Goal: Information Seeking & Learning: Learn about a topic

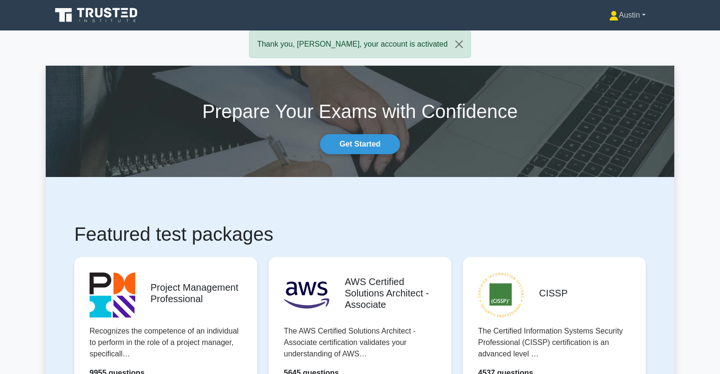
click at [631, 11] on link "Austin" at bounding box center [627, 15] width 82 height 19
click at [612, 41] on link "Profile" at bounding box center [624, 37] width 75 height 15
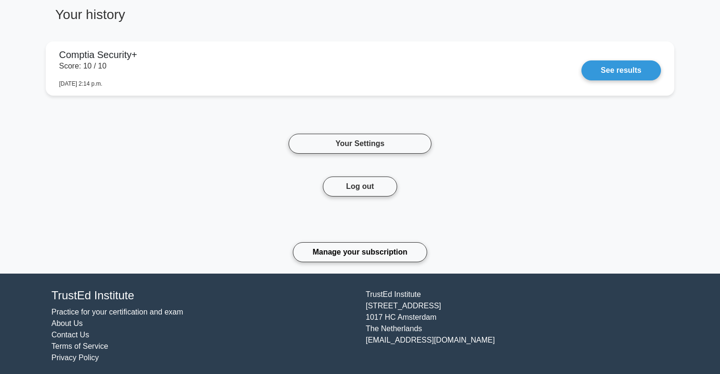
scroll to position [462, 0]
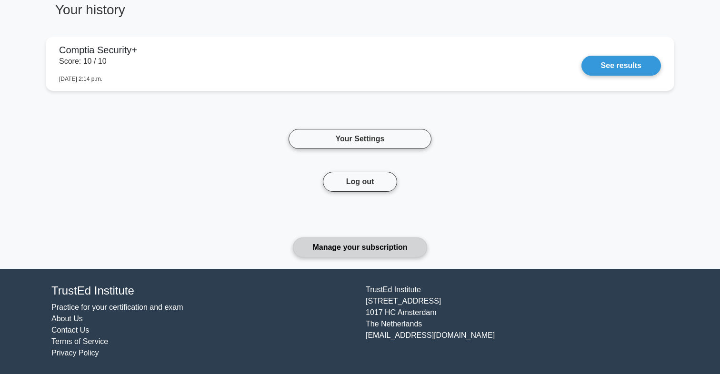
click at [378, 247] on link "Manage your subscription" at bounding box center [360, 248] width 134 height 20
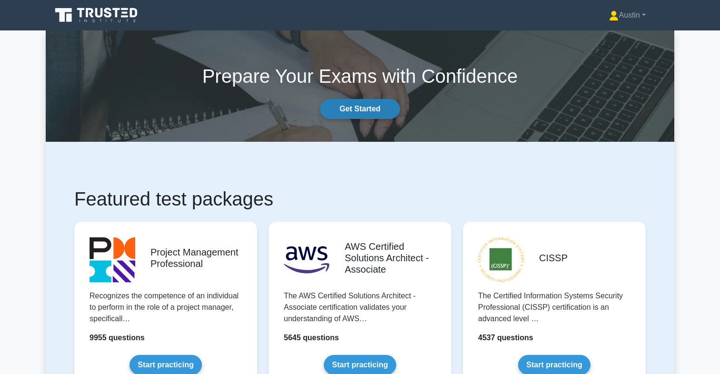
click at [366, 99] on link "Get Started" at bounding box center [360, 109] width 80 height 20
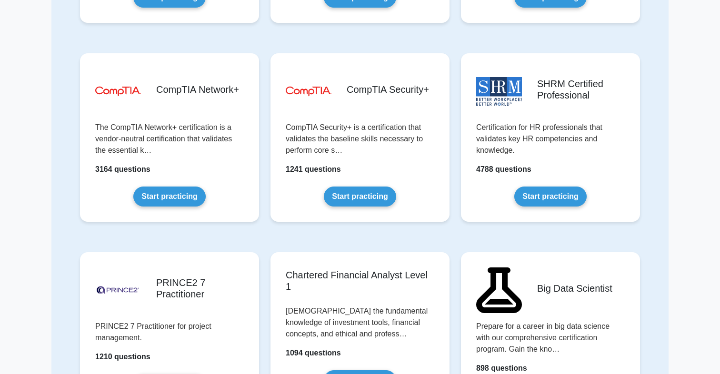
scroll to position [1655, 0]
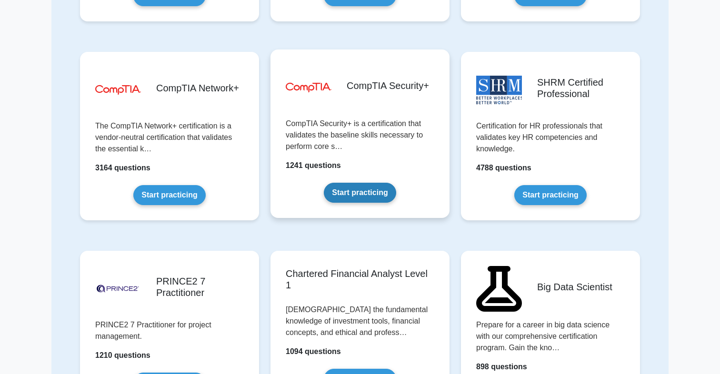
click at [379, 183] on link "Start practicing" at bounding box center [360, 193] width 72 height 20
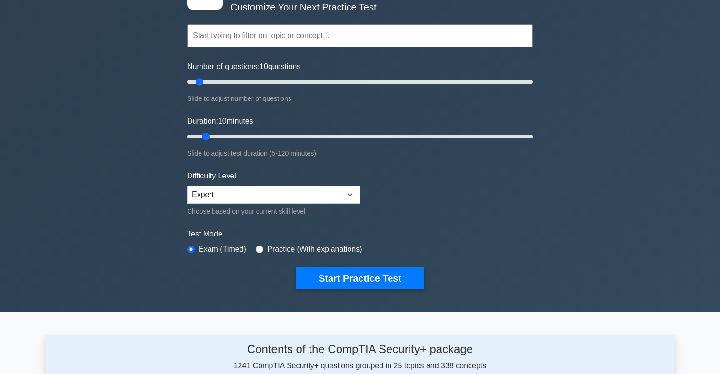
scroll to position [75, 0]
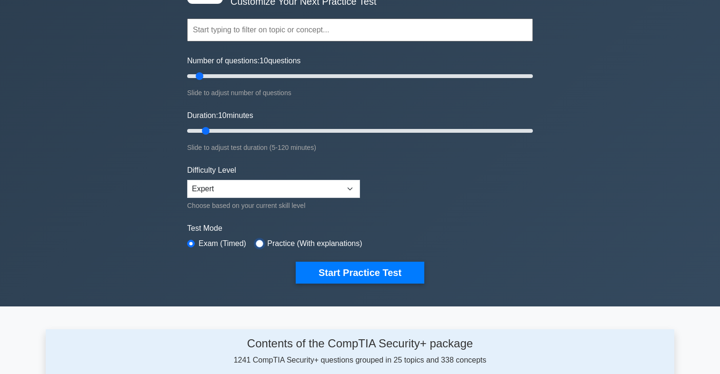
click at [261, 243] on input "radio" at bounding box center [260, 244] width 8 height 8
radio input "true"
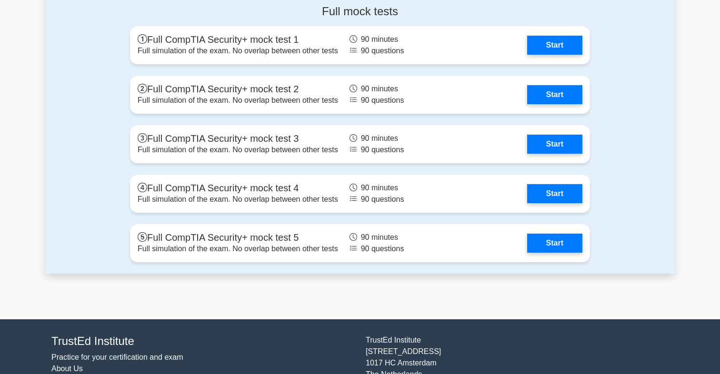
scroll to position [1846, 0]
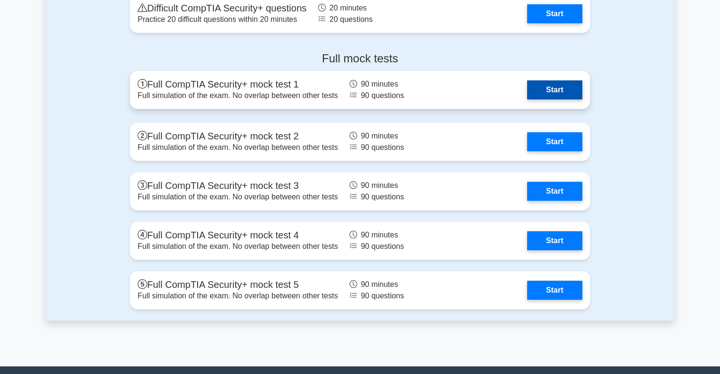
click at [545, 91] on link "Start" at bounding box center [554, 89] width 55 height 19
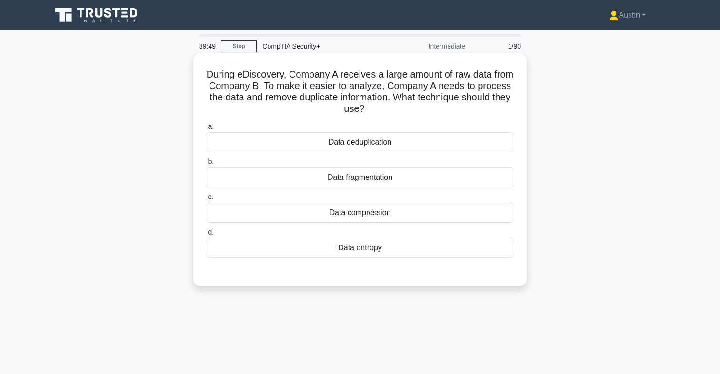
click at [365, 138] on div "Data deduplication" at bounding box center [360, 142] width 309 height 20
click at [206, 130] on input "a. Data deduplication" at bounding box center [206, 127] width 0 height 6
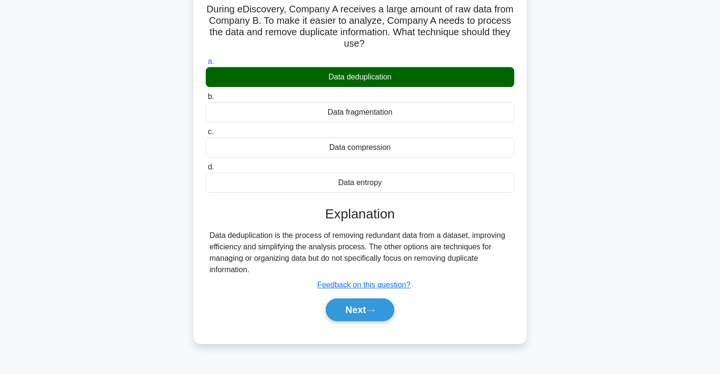
scroll to position [71, 0]
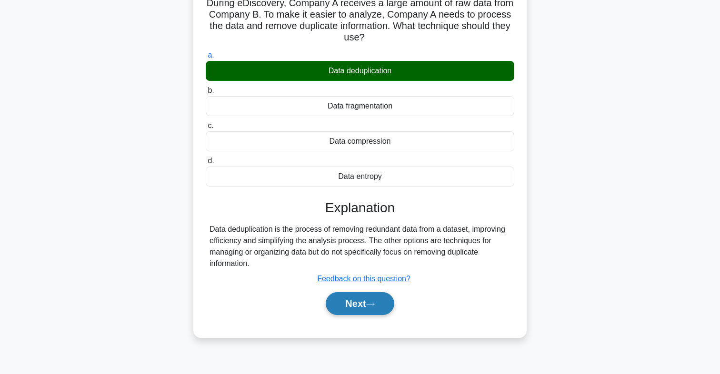
click at [339, 308] on button "Next" at bounding box center [360, 303] width 68 height 23
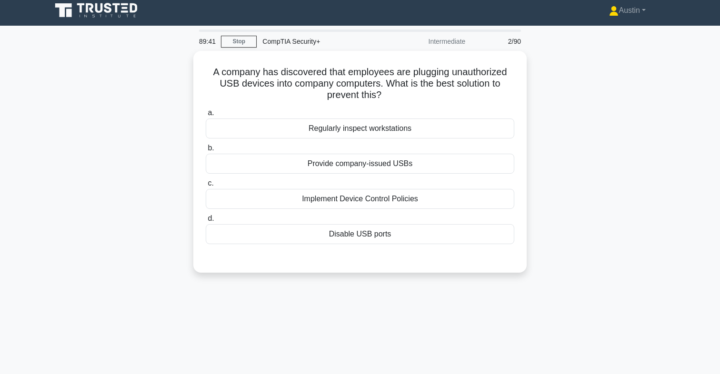
scroll to position [1, 0]
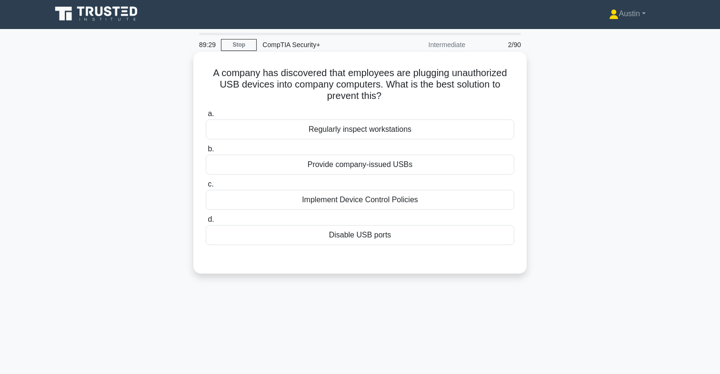
click at [320, 241] on div "Disable USB ports" at bounding box center [360, 235] width 309 height 20
click at [206, 223] on input "d. Disable USB ports" at bounding box center [206, 220] width 0 height 6
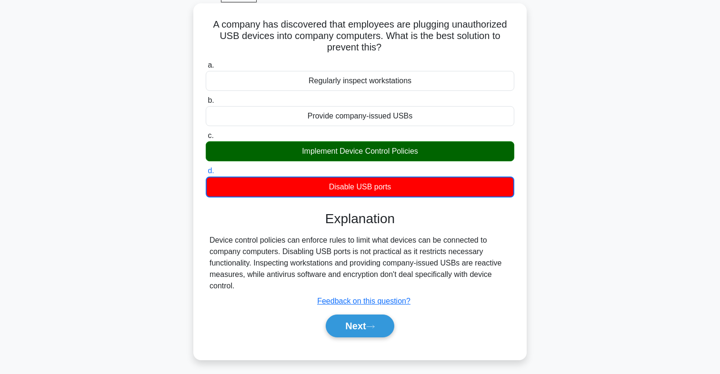
scroll to position [52, 0]
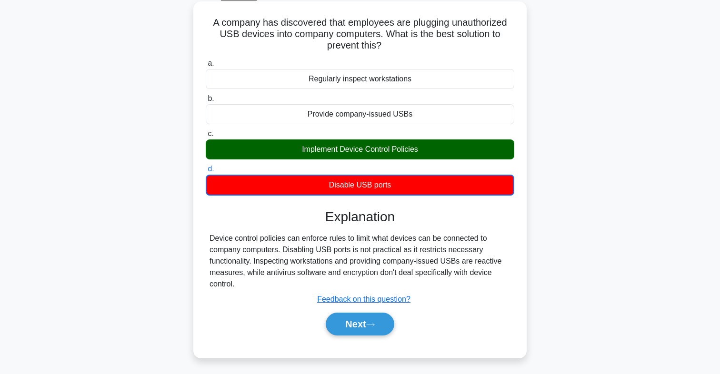
click at [310, 148] on div "Implement Device Control Policies" at bounding box center [360, 150] width 309 height 20
click at [206, 137] on input "c. Implement Device Control Policies" at bounding box center [206, 134] width 0 height 6
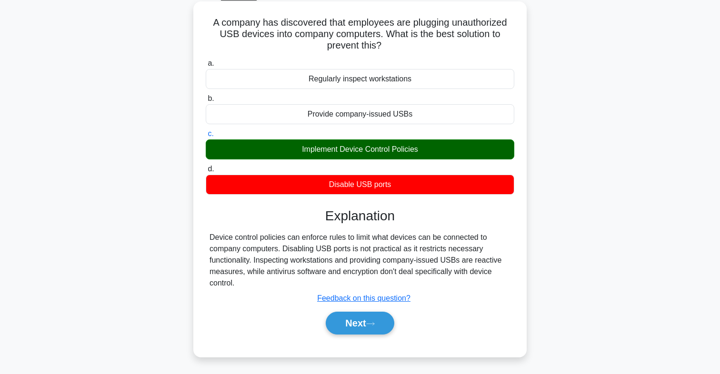
click at [307, 148] on div "Implement Device Control Policies" at bounding box center [360, 150] width 309 height 20
click at [206, 137] on input "c. Implement Device Control Policies" at bounding box center [206, 134] width 0 height 6
click at [335, 317] on button "Next" at bounding box center [360, 323] width 68 height 23
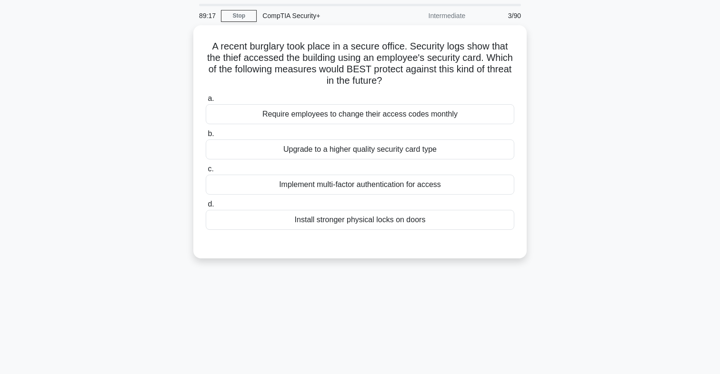
scroll to position [23, 0]
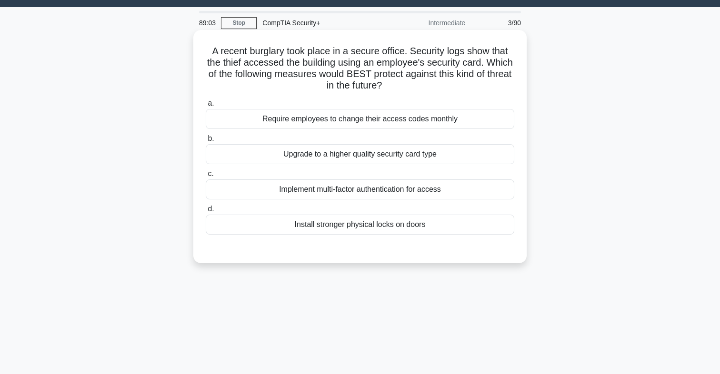
click at [327, 192] on div "Implement multi-factor authentication for access" at bounding box center [360, 190] width 309 height 20
click at [206, 177] on input "c. Implement multi-factor authentication for access" at bounding box center [206, 174] width 0 height 6
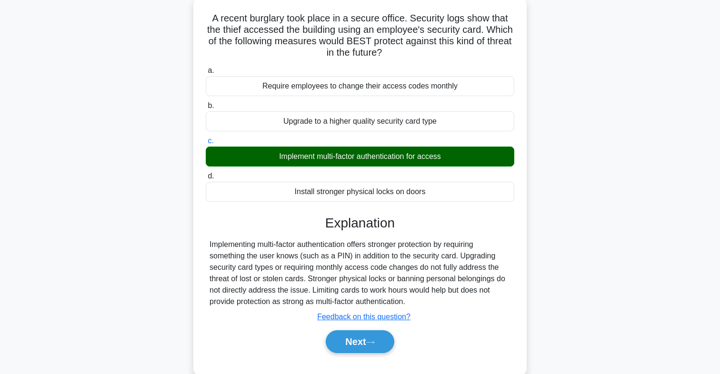
scroll to position [59, 0]
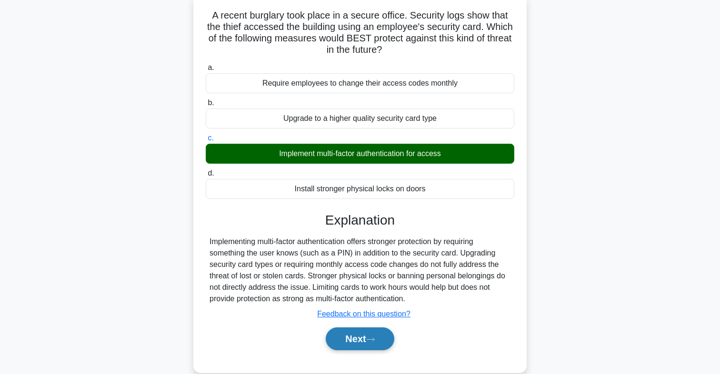
click at [346, 334] on button "Next" at bounding box center [360, 339] width 68 height 23
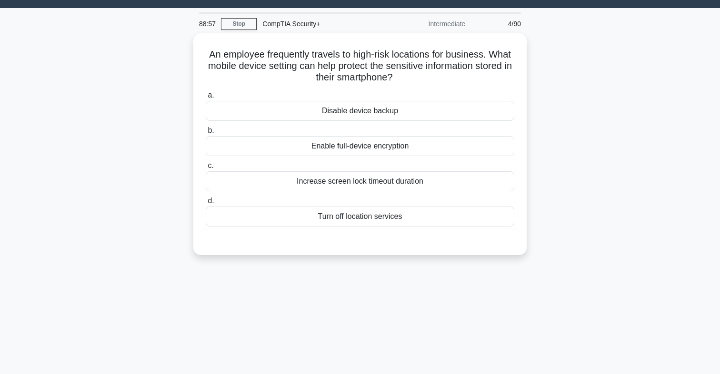
scroll to position [18, 0]
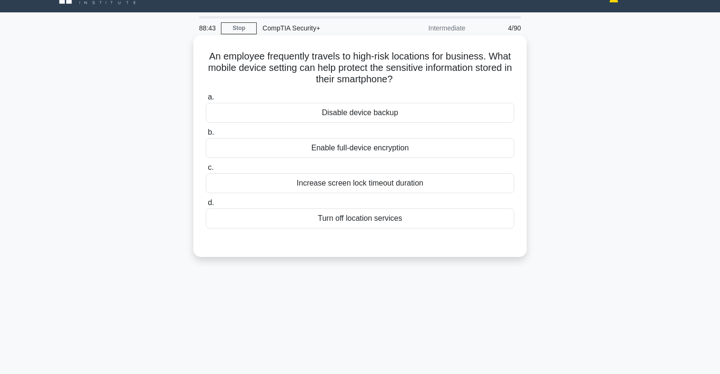
click at [365, 154] on div "Enable full-device encryption" at bounding box center [360, 148] width 309 height 20
click at [206, 136] on input "b. Enable full-device encryption" at bounding box center [206, 133] width 0 height 6
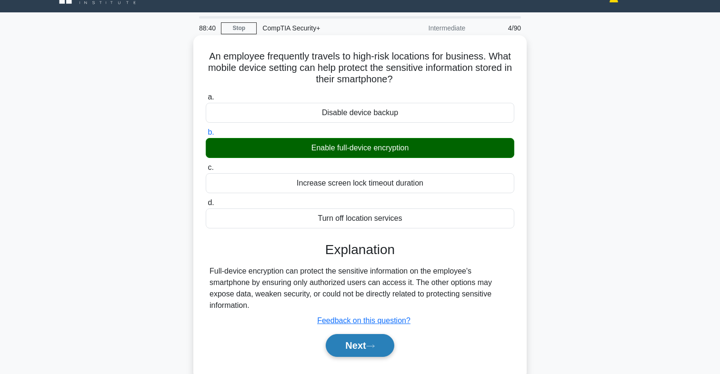
click at [346, 341] on button "Next" at bounding box center [360, 345] width 68 height 23
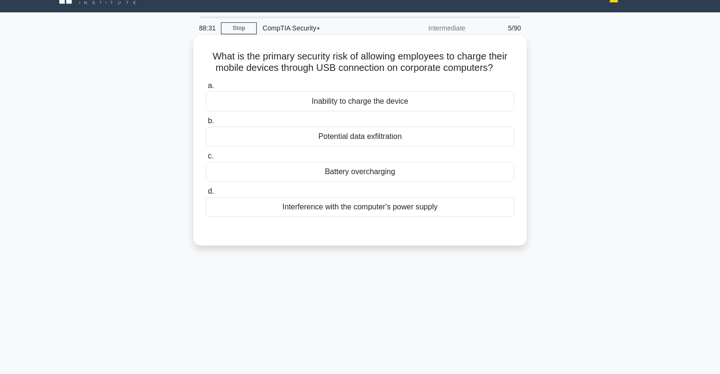
click at [373, 139] on div "Potential data exfiltration" at bounding box center [360, 137] width 309 height 20
click at [206, 124] on input "b. Potential data exfiltration" at bounding box center [206, 121] width 0 height 6
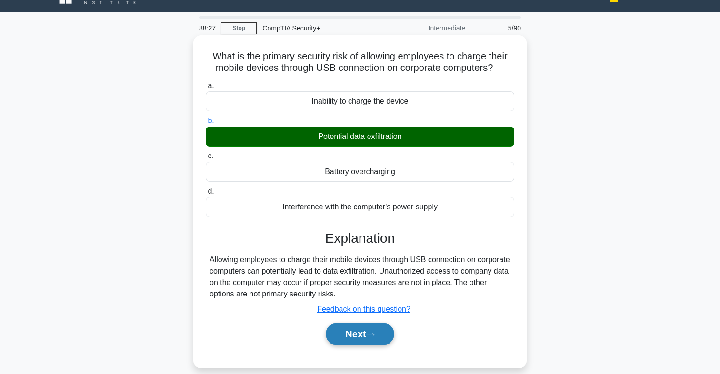
click at [355, 328] on button "Next" at bounding box center [360, 334] width 68 height 23
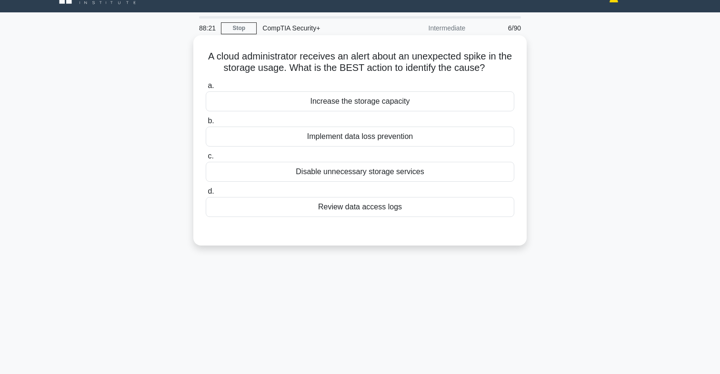
click at [340, 205] on div "Review data access logs" at bounding box center [360, 207] width 309 height 20
click at [206, 195] on input "d. Review data access logs" at bounding box center [206, 192] width 0 height 6
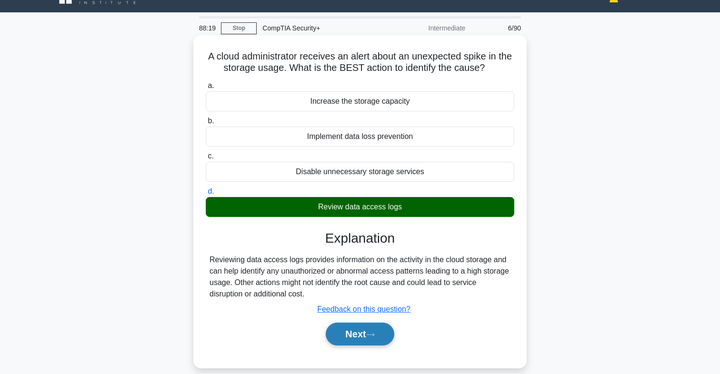
click at [344, 329] on button "Next" at bounding box center [360, 334] width 68 height 23
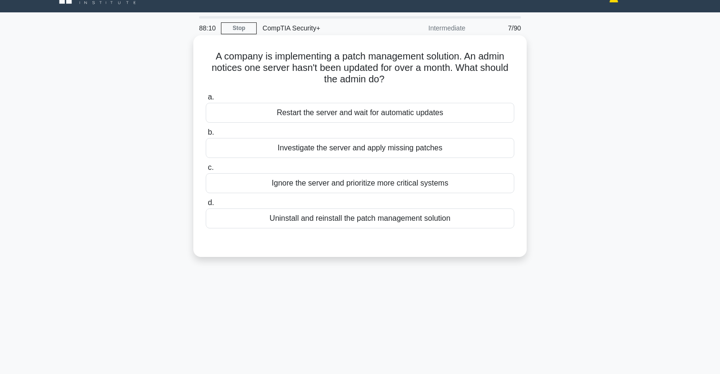
click at [380, 147] on div "Investigate the server and apply missing patches" at bounding box center [360, 148] width 309 height 20
click at [206, 136] on input "b. Investigate the server and apply missing patches" at bounding box center [206, 133] width 0 height 6
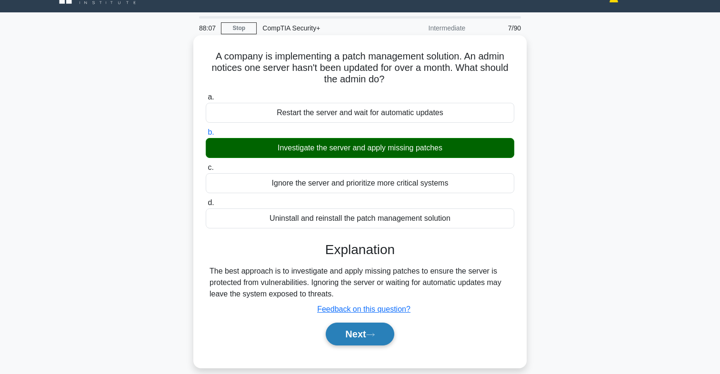
click at [345, 337] on button "Next" at bounding box center [360, 334] width 68 height 23
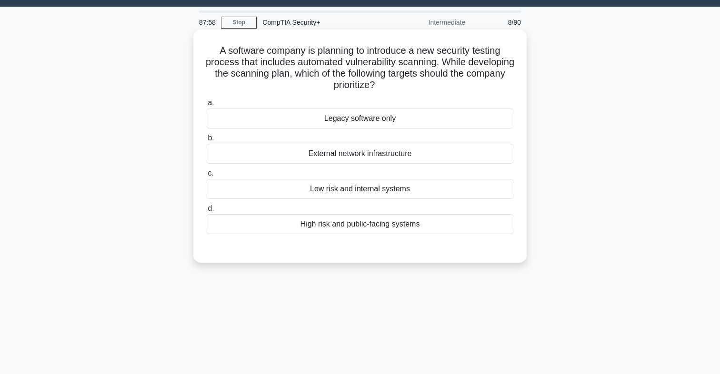
scroll to position [20, 0]
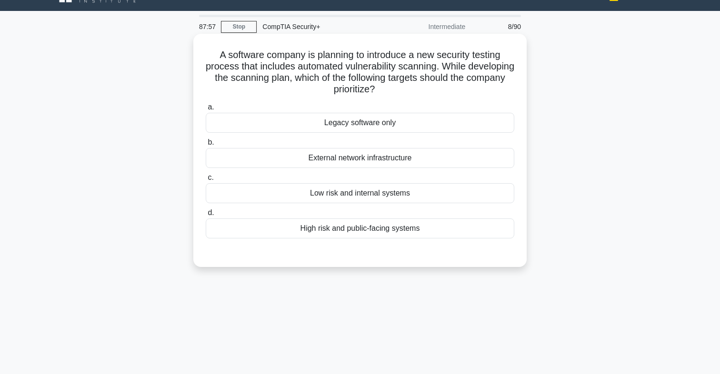
click at [335, 228] on div "High risk and public-facing systems" at bounding box center [360, 229] width 309 height 20
click at [206, 216] on input "d. High risk and public-facing systems" at bounding box center [206, 213] width 0 height 6
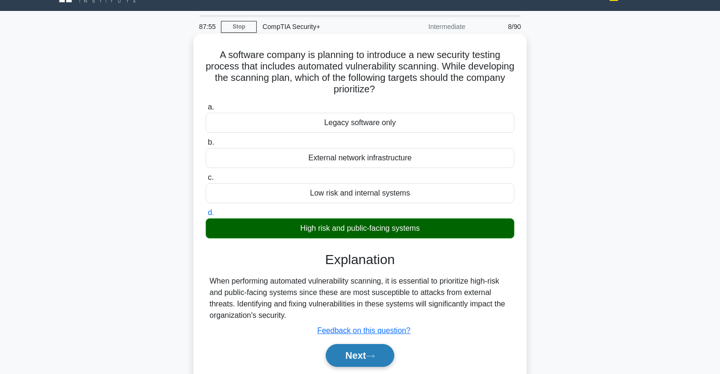
click at [348, 354] on button "Next" at bounding box center [360, 355] width 68 height 23
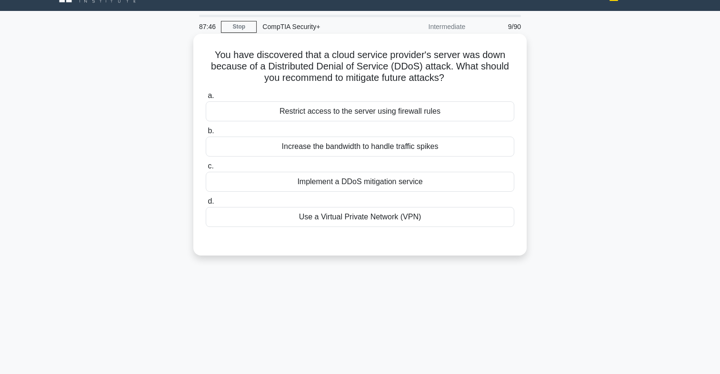
click at [384, 185] on div "Implement a DDoS mitigation service" at bounding box center [360, 182] width 309 height 20
click at [206, 170] on input "c. Implement a DDoS mitigation service" at bounding box center [206, 166] width 0 height 6
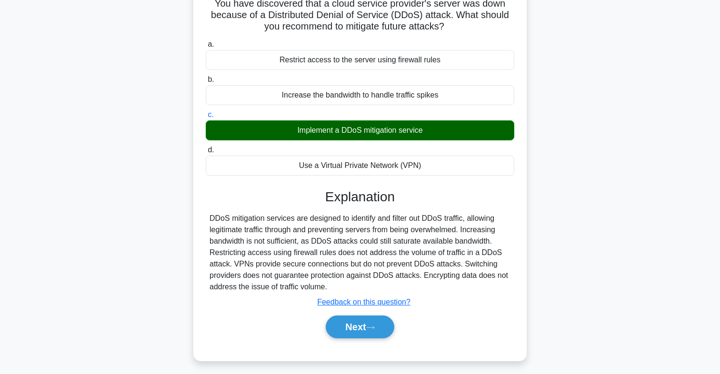
scroll to position [73, 0]
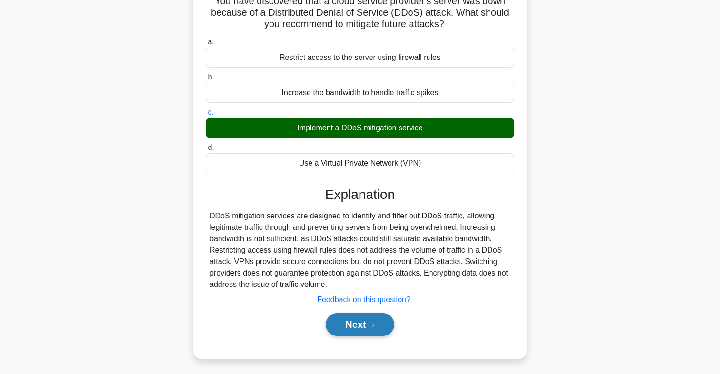
click at [361, 317] on button "Next" at bounding box center [360, 324] width 68 height 23
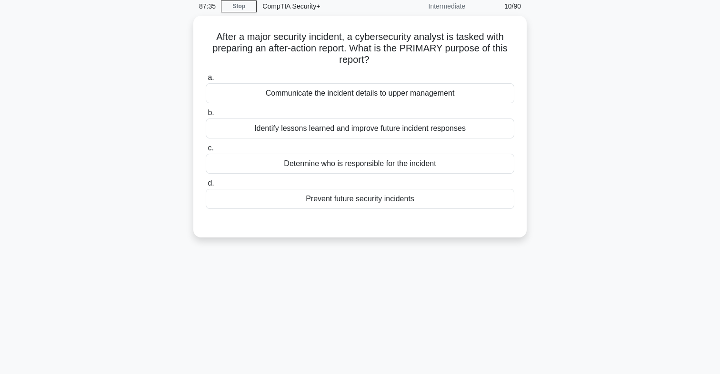
scroll to position [35, 0]
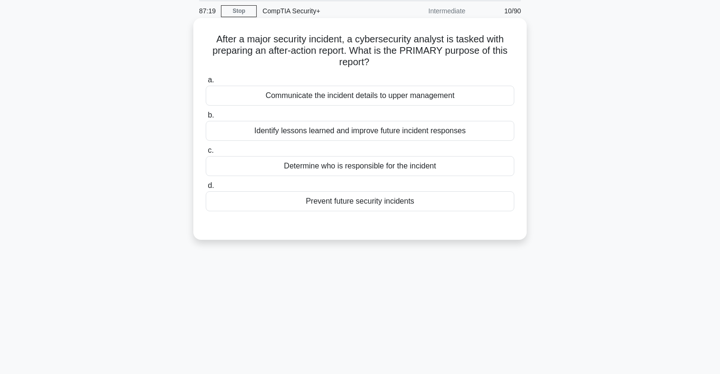
click at [379, 201] on div "Prevent future security incidents" at bounding box center [360, 201] width 309 height 20
click at [206, 189] on input "d. Prevent future security incidents" at bounding box center [206, 186] width 0 height 6
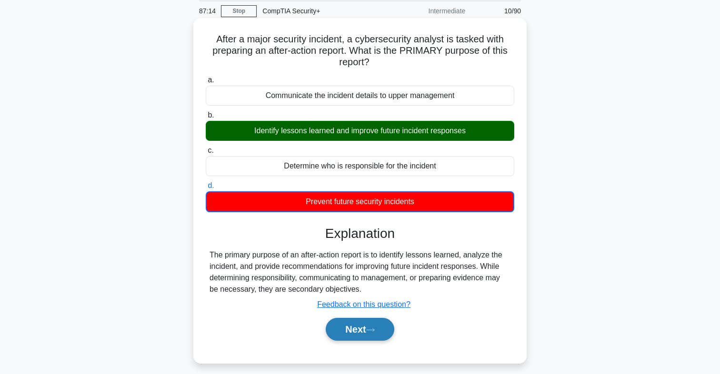
click at [342, 322] on button "Next" at bounding box center [360, 329] width 68 height 23
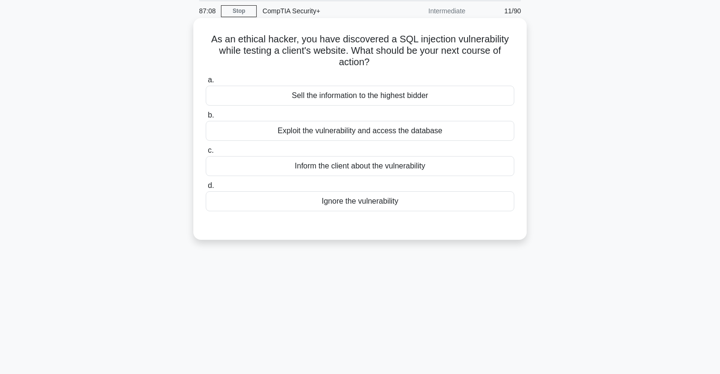
click at [379, 170] on div "Inform the client about the vulnerability" at bounding box center [360, 166] width 309 height 20
click at [206, 154] on input "c. Inform the client about the vulnerability" at bounding box center [206, 151] width 0 height 6
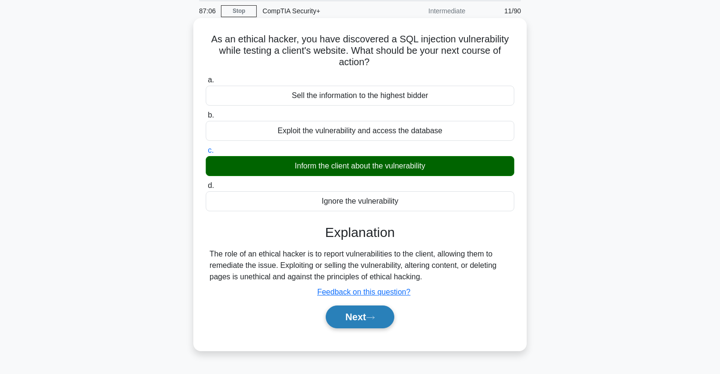
click at [345, 312] on button "Next" at bounding box center [360, 317] width 68 height 23
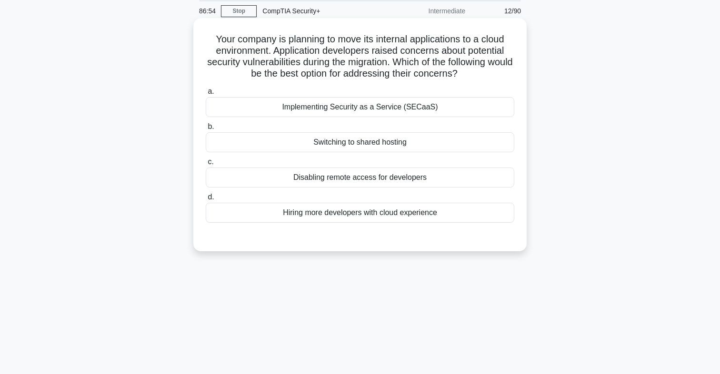
click at [371, 110] on div "Implementing Security as a Service (SECaaS)" at bounding box center [360, 107] width 309 height 20
click at [206, 95] on input "a. Implementing Security as a Service (SECaaS)" at bounding box center [206, 92] width 0 height 6
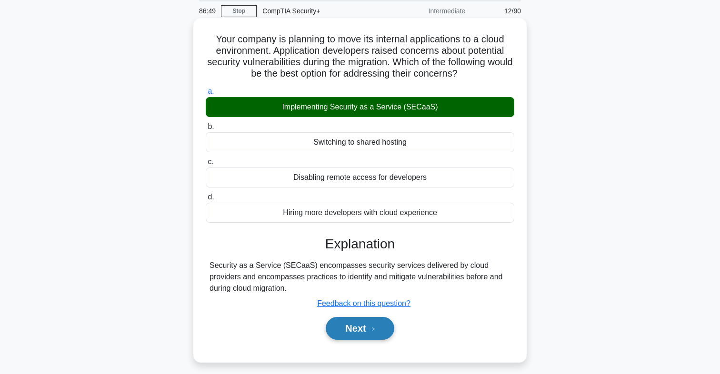
click at [350, 327] on button "Next" at bounding box center [360, 328] width 68 height 23
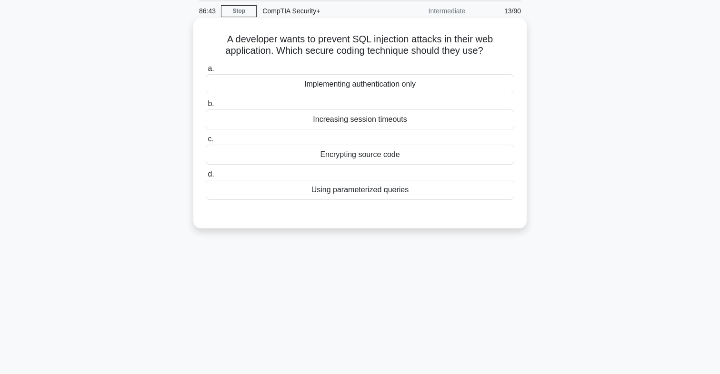
click at [366, 192] on div "Using parameterized queries" at bounding box center [360, 190] width 309 height 20
click at [206, 178] on input "d. Using parameterized queries" at bounding box center [206, 174] width 0 height 6
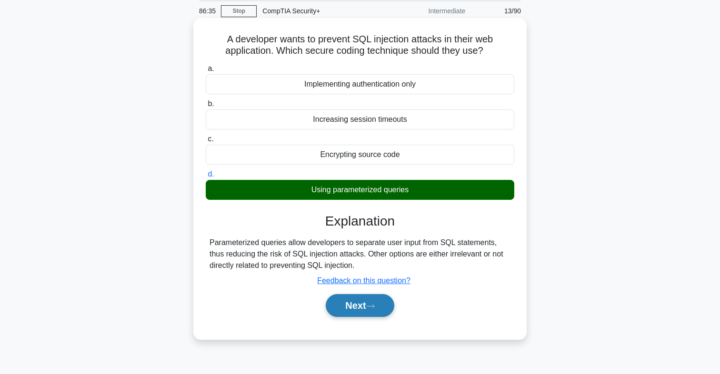
click at [352, 307] on button "Next" at bounding box center [360, 305] width 68 height 23
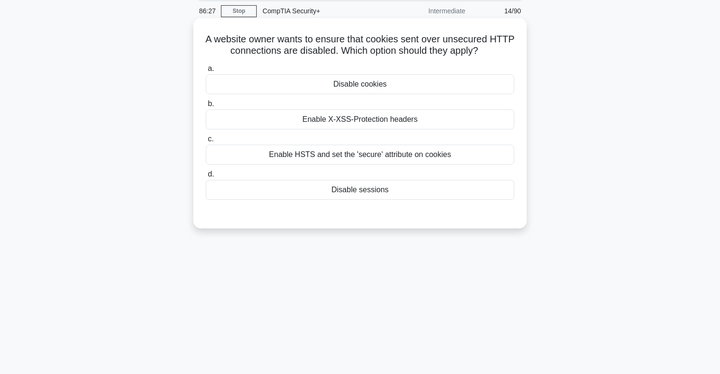
click at [362, 157] on div "Enable HSTS and set the 'secure' attribute on cookies" at bounding box center [360, 155] width 309 height 20
click at [206, 142] on input "c. Enable HSTS and set the 'secure' attribute on cookies" at bounding box center [206, 139] width 0 height 6
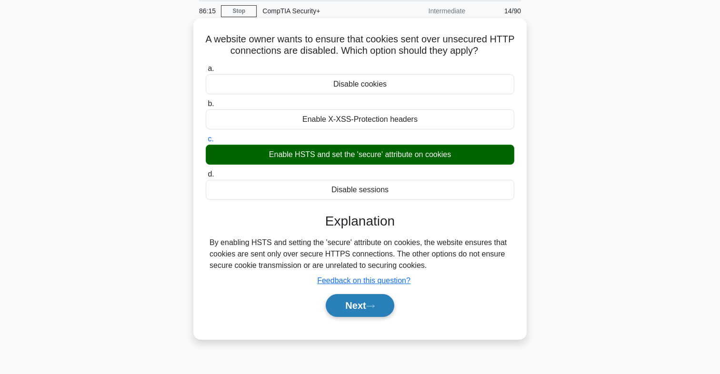
click at [345, 299] on button "Next" at bounding box center [360, 305] width 68 height 23
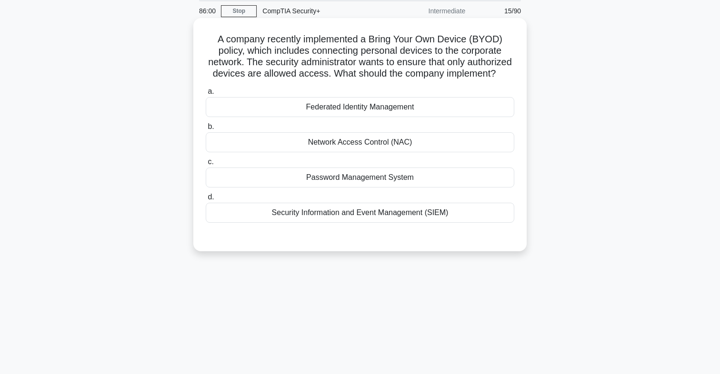
click at [383, 108] on div "Federated Identity Management" at bounding box center [360, 107] width 309 height 20
click at [206, 95] on input "a. Federated Identity Management" at bounding box center [206, 92] width 0 height 6
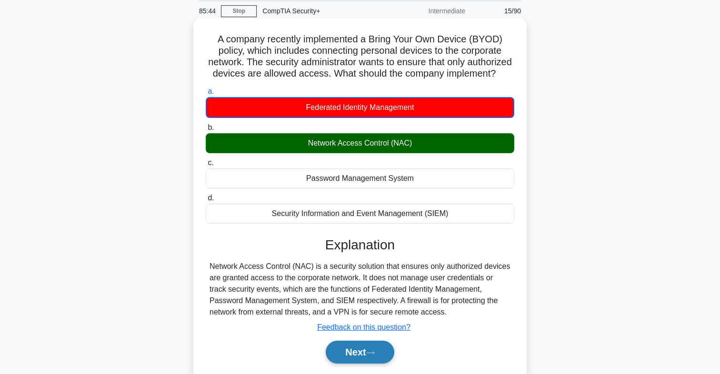
click at [352, 355] on button "Next" at bounding box center [360, 352] width 68 height 23
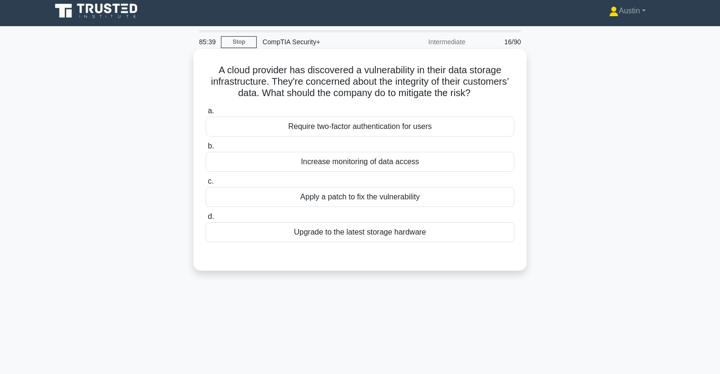
scroll to position [0, 0]
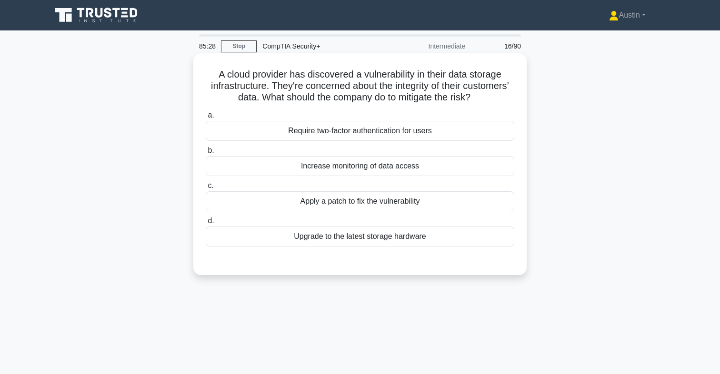
click at [324, 199] on div "Apply a patch to fix the vulnerability" at bounding box center [360, 201] width 309 height 20
click at [206, 189] on input "c. Apply a patch to fix the vulnerability" at bounding box center [206, 186] width 0 height 6
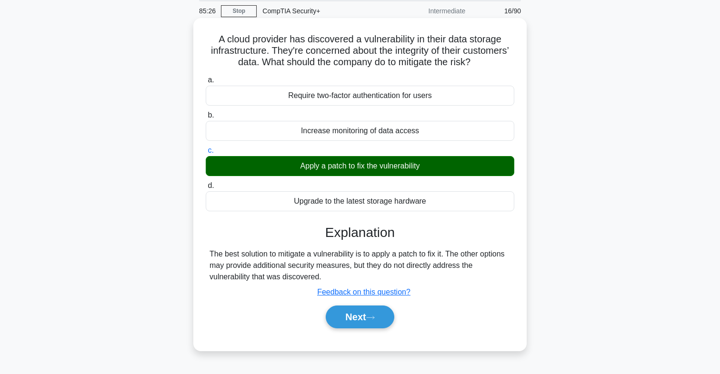
scroll to position [42, 0]
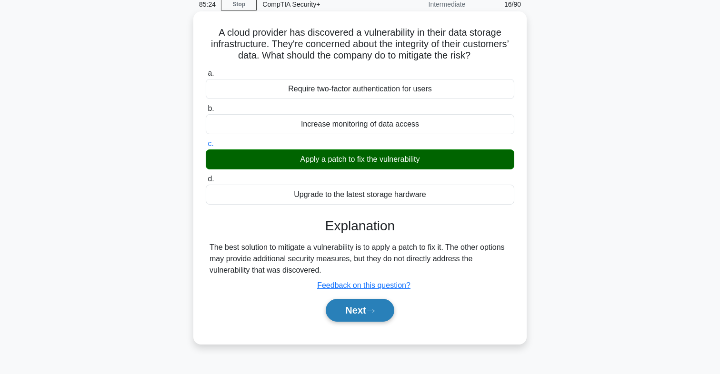
click at [345, 316] on button "Next" at bounding box center [360, 310] width 68 height 23
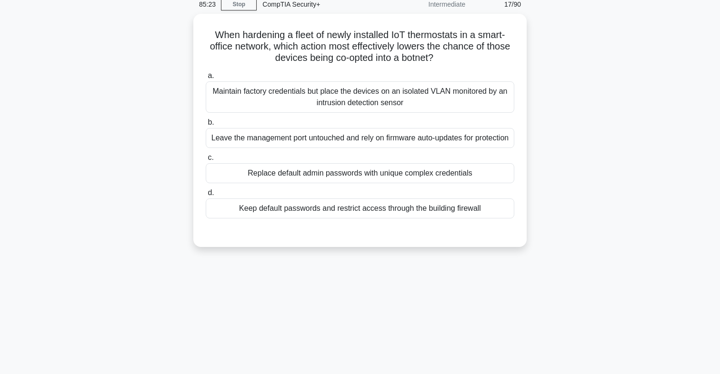
scroll to position [23, 0]
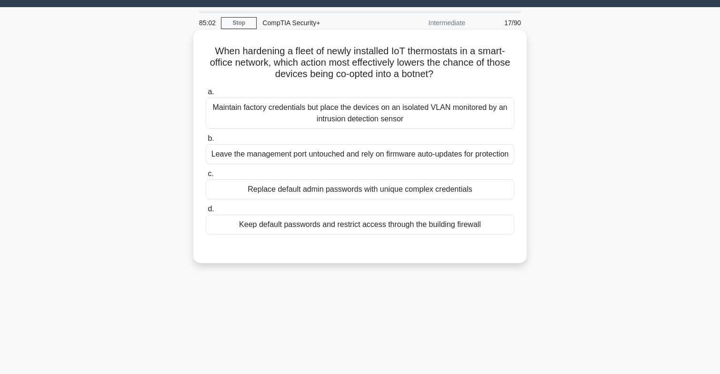
click at [317, 185] on div "Replace default admin passwords with unique complex credentials" at bounding box center [360, 190] width 309 height 20
click at [206, 177] on input "c. Replace default admin passwords with unique complex credentials" at bounding box center [206, 174] width 0 height 6
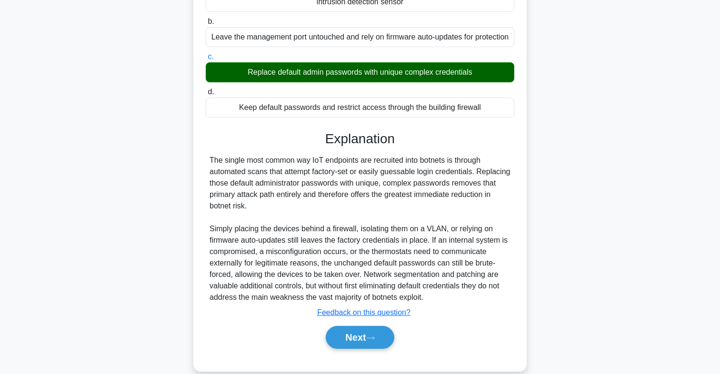
scroll to position [151, 0]
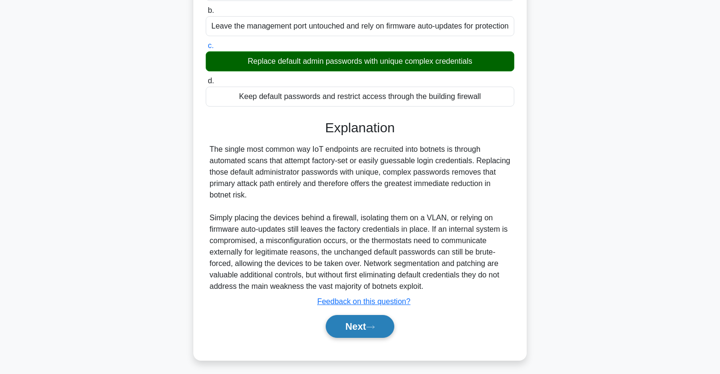
click at [338, 323] on button "Next" at bounding box center [360, 326] width 68 height 23
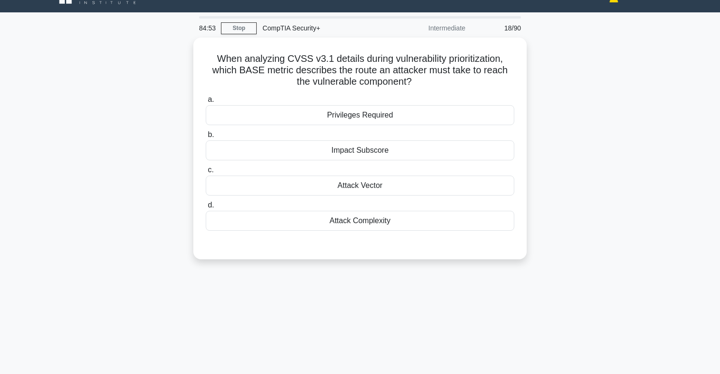
scroll to position [0, 0]
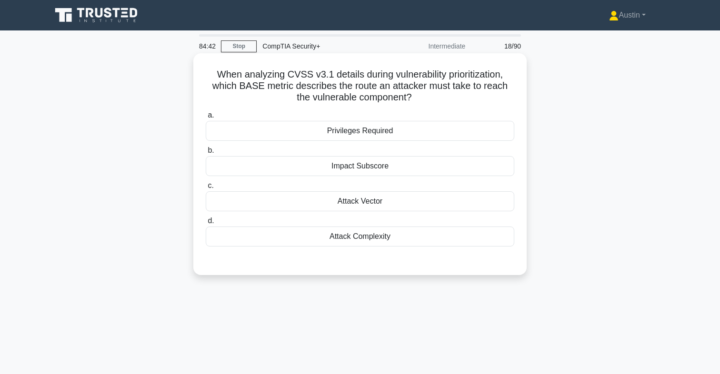
click at [368, 202] on div "Attack Vector" at bounding box center [360, 201] width 309 height 20
click at [206, 189] on input "c. Attack Vector" at bounding box center [206, 186] width 0 height 6
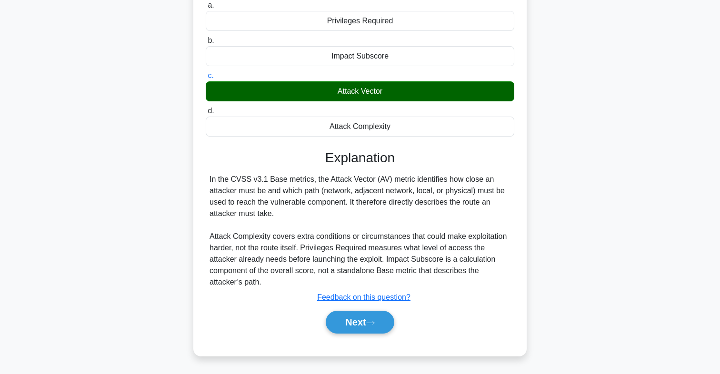
scroll to position [122, 0]
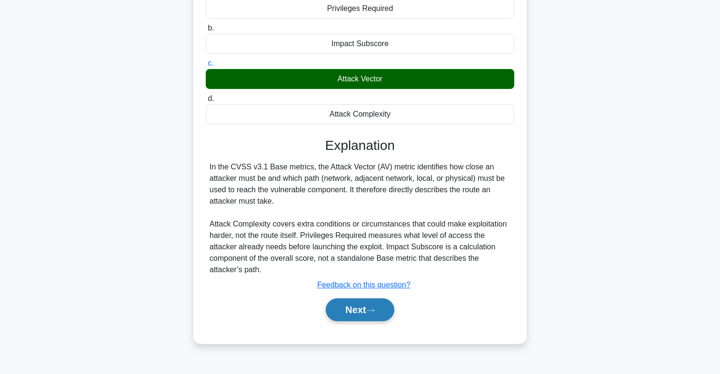
click at [354, 311] on button "Next" at bounding box center [360, 310] width 68 height 23
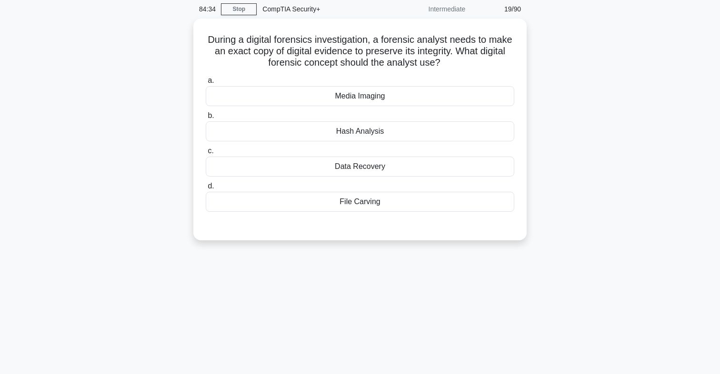
scroll to position [0, 0]
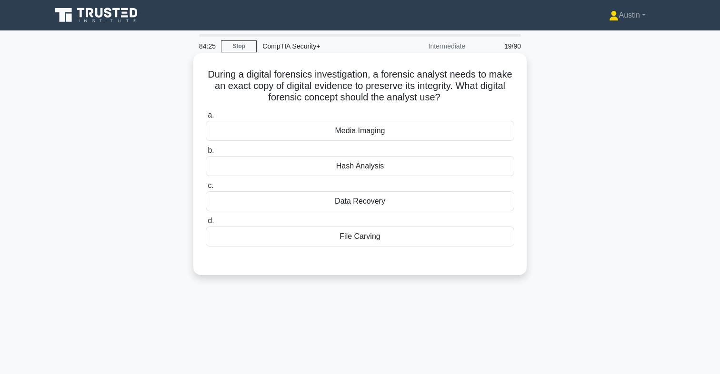
click at [389, 134] on div "Media Imaging" at bounding box center [360, 131] width 309 height 20
click at [206, 119] on input "a. Media Imaging" at bounding box center [206, 115] width 0 height 6
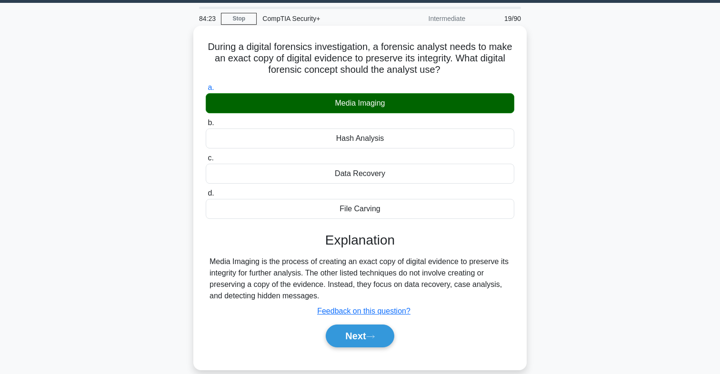
scroll to position [44, 0]
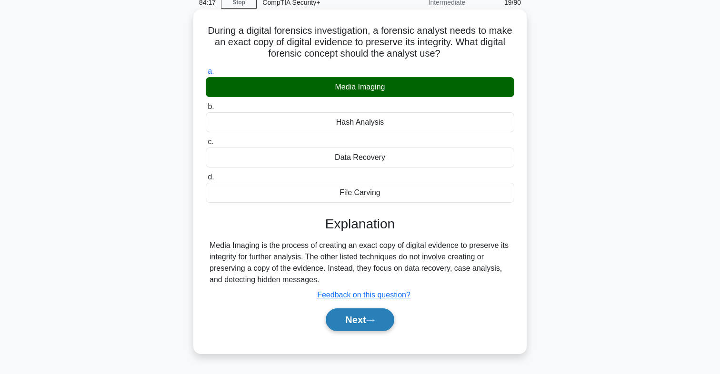
click at [350, 320] on button "Next" at bounding box center [360, 320] width 68 height 23
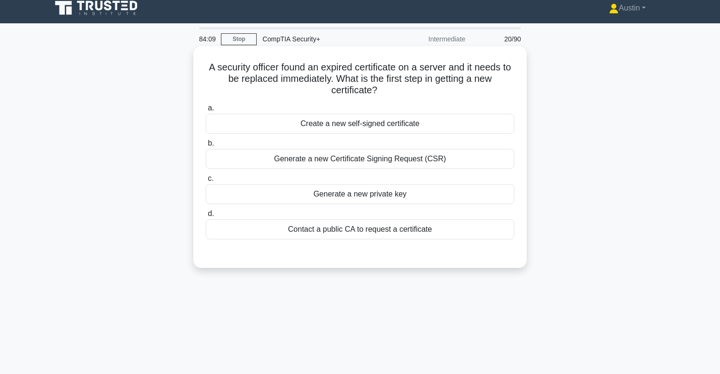
scroll to position [0, 0]
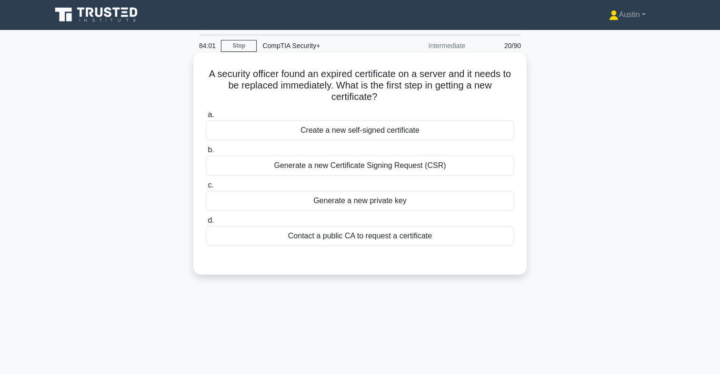
click at [364, 170] on div "Generate a new Certificate Signing Request (CSR)" at bounding box center [360, 166] width 309 height 20
click at [206, 153] on input "b. Generate a new Certificate Signing Request (CSR)" at bounding box center [206, 150] width 0 height 6
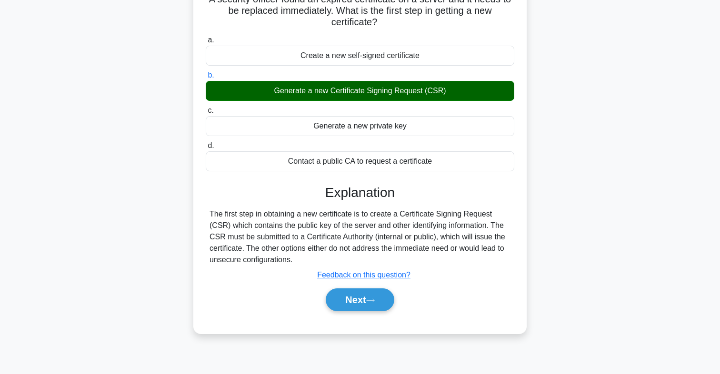
scroll to position [77, 0]
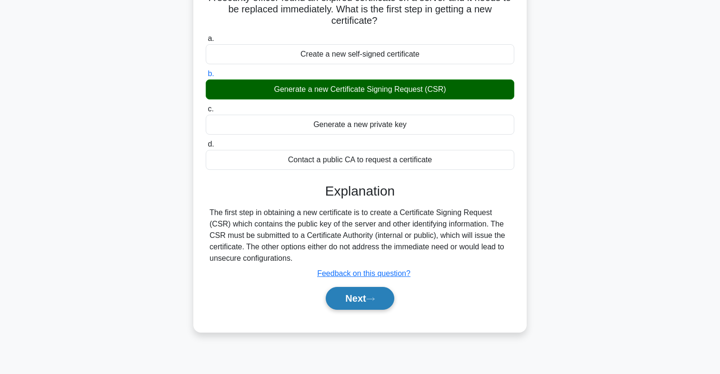
click at [334, 300] on button "Next" at bounding box center [360, 298] width 68 height 23
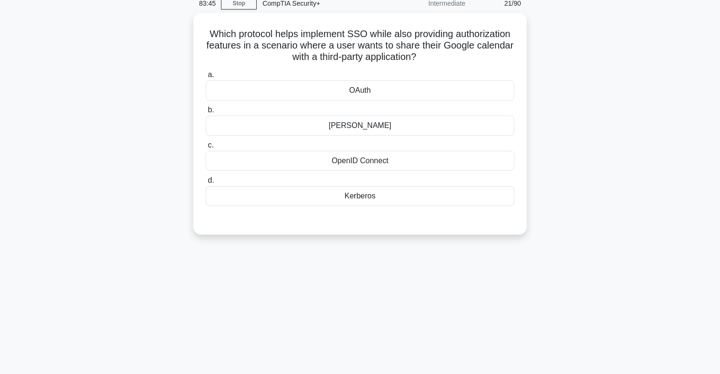
scroll to position [32, 0]
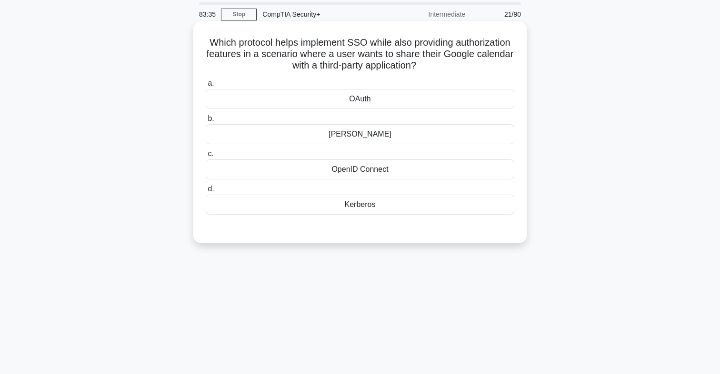
click at [376, 132] on div "SAML" at bounding box center [360, 134] width 309 height 20
click at [206, 122] on input "b. SAML" at bounding box center [206, 119] width 0 height 6
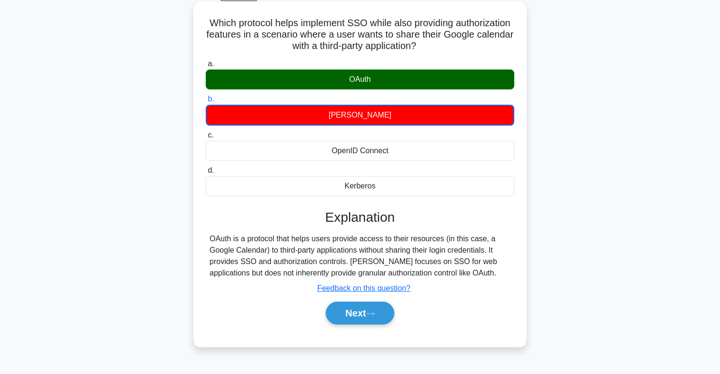
scroll to position [63, 0]
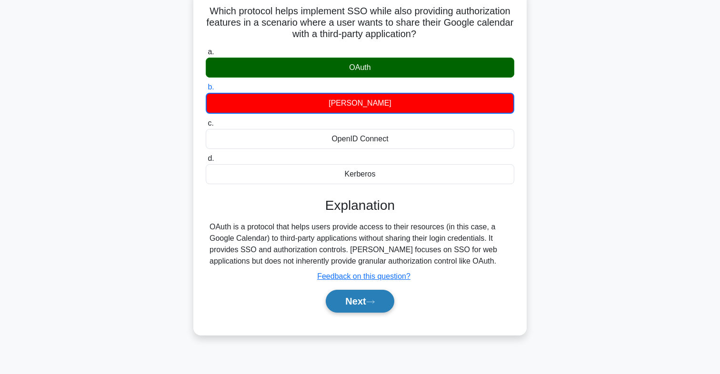
click at [330, 305] on button "Next" at bounding box center [360, 301] width 68 height 23
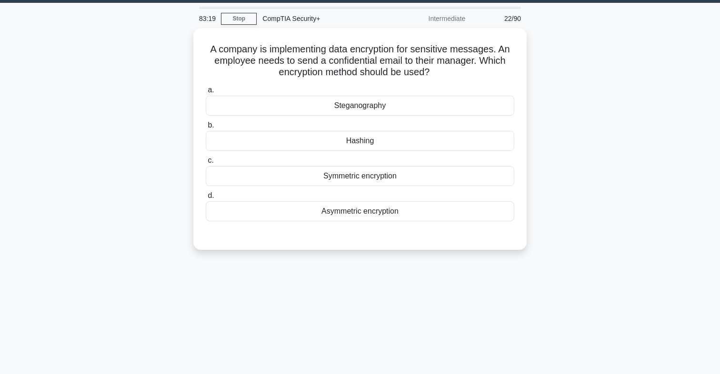
scroll to position [15, 0]
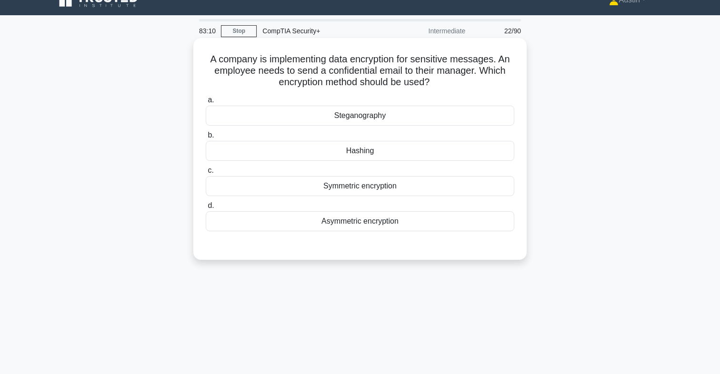
click at [321, 222] on div "Asymmetric encryption" at bounding box center [360, 221] width 309 height 20
click at [206, 209] on input "d. Asymmetric encryption" at bounding box center [206, 206] width 0 height 6
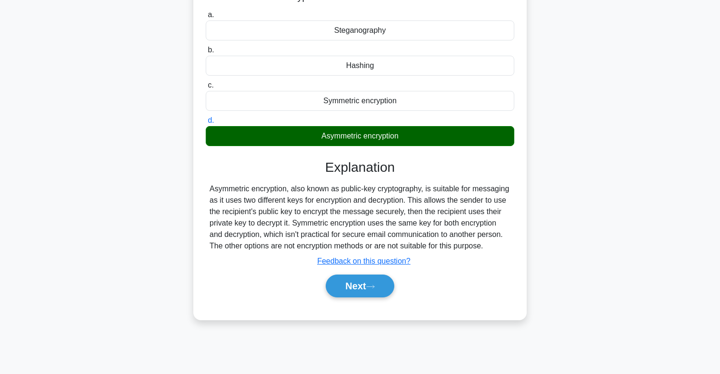
scroll to position [101, 0]
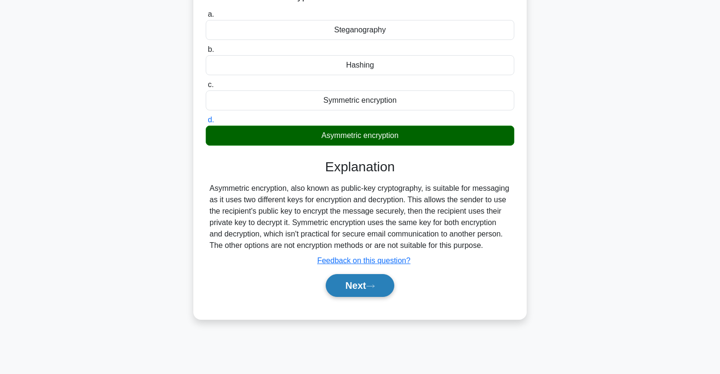
click at [333, 289] on button "Next" at bounding box center [360, 285] width 68 height 23
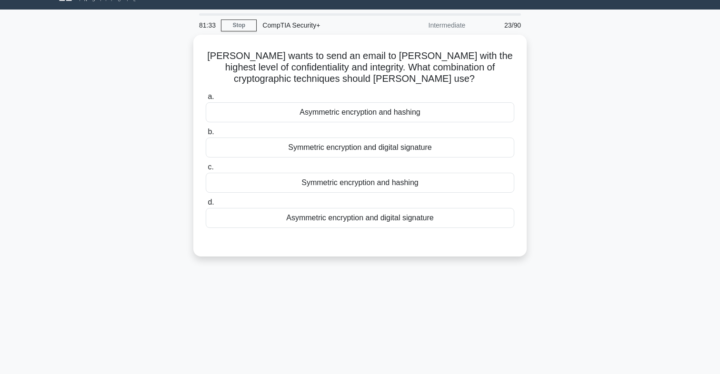
scroll to position [0, 0]
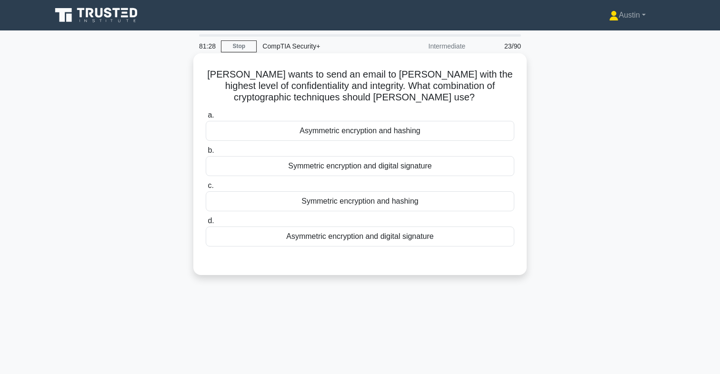
click at [298, 233] on div "Asymmetric encryption and digital signature" at bounding box center [360, 237] width 309 height 20
click at [206, 224] on input "d. Asymmetric encryption and digital signature" at bounding box center [206, 221] width 0 height 6
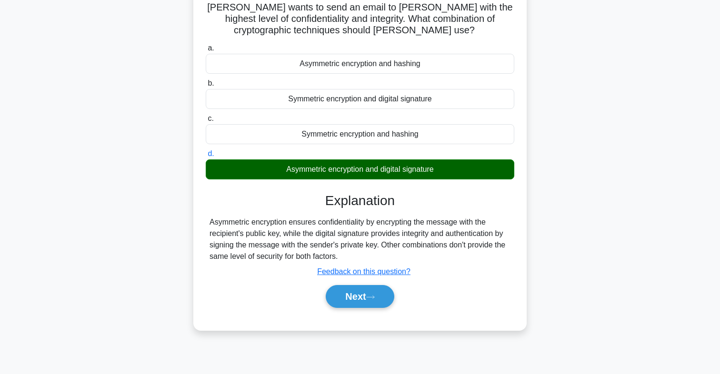
scroll to position [73, 0]
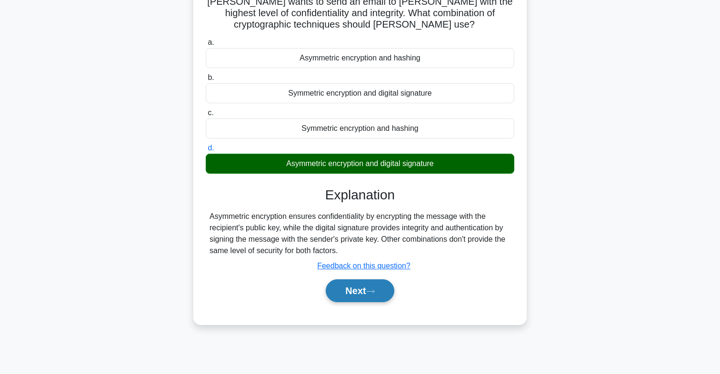
click at [342, 295] on button "Next" at bounding box center [360, 291] width 68 height 23
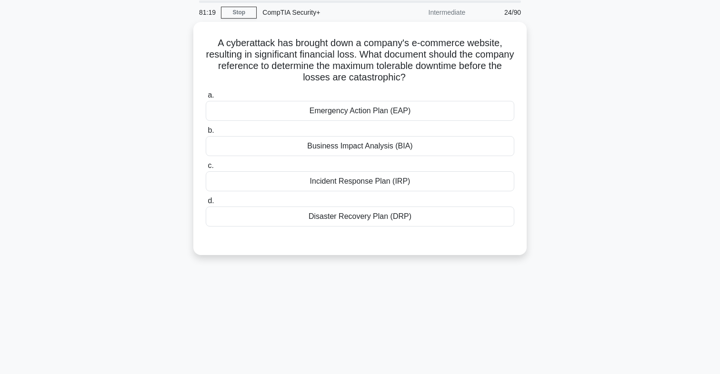
scroll to position [28, 0]
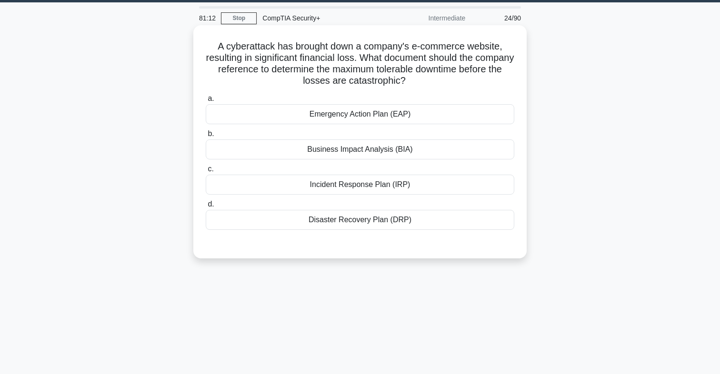
click at [329, 152] on div "Business Impact Analysis (BIA)" at bounding box center [360, 150] width 309 height 20
click at [206, 137] on input "b. Business Impact Analysis (BIA)" at bounding box center [206, 134] width 0 height 6
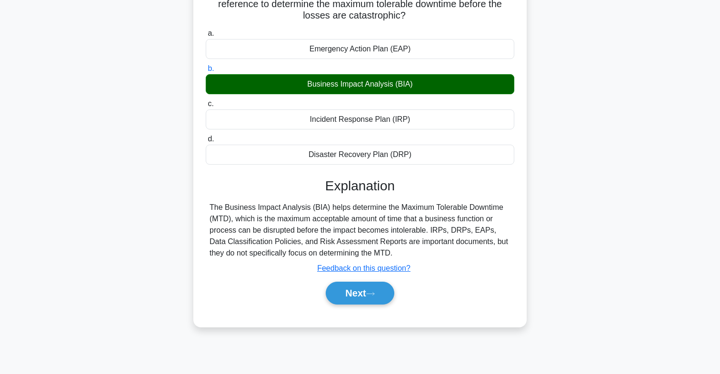
scroll to position [106, 0]
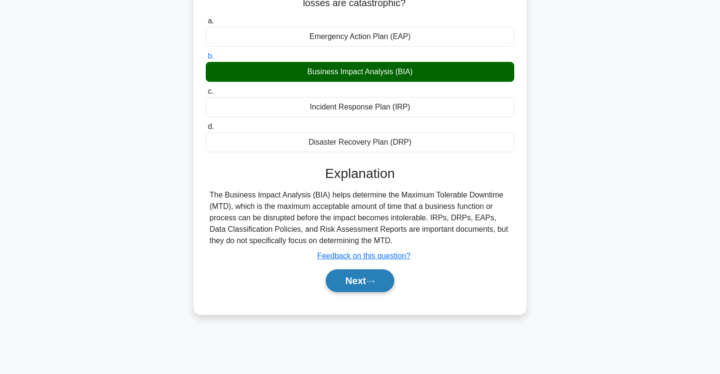
click at [336, 289] on button "Next" at bounding box center [360, 281] width 68 height 23
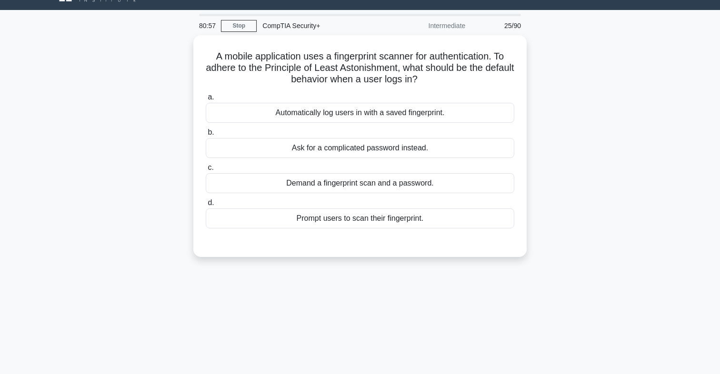
scroll to position [0, 0]
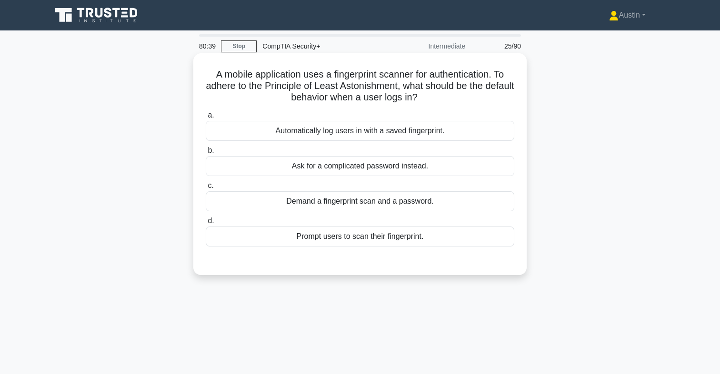
click at [297, 242] on div "Prompt users to scan their fingerprint." at bounding box center [360, 237] width 309 height 20
click at [206, 224] on input "d. Prompt users to scan their fingerprint." at bounding box center [206, 221] width 0 height 6
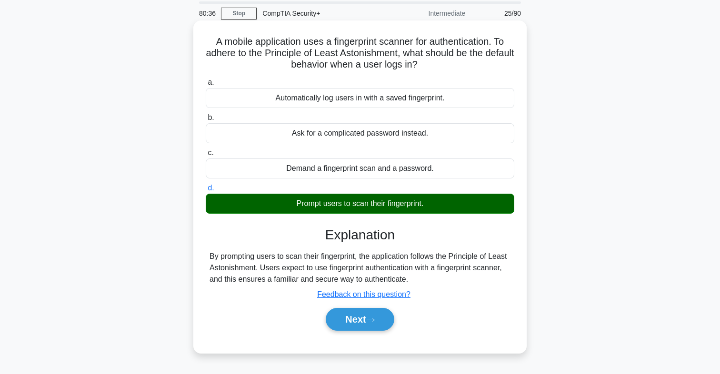
scroll to position [34, 0]
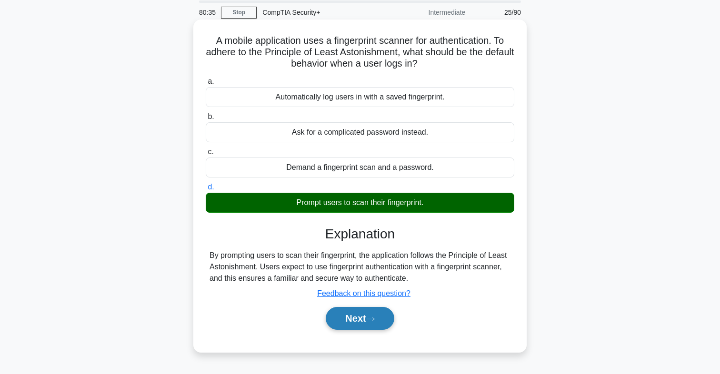
click at [340, 329] on button "Next" at bounding box center [360, 318] width 68 height 23
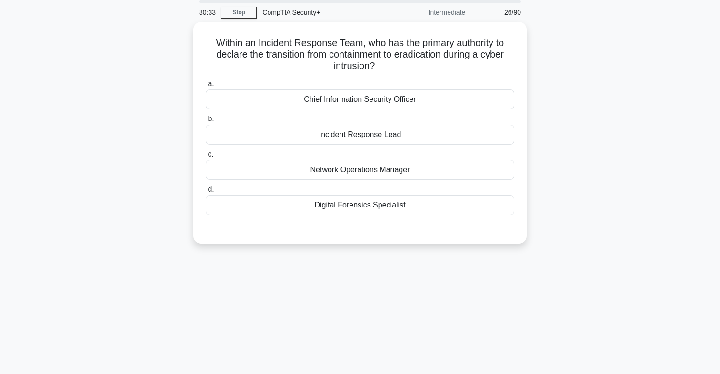
scroll to position [15, 0]
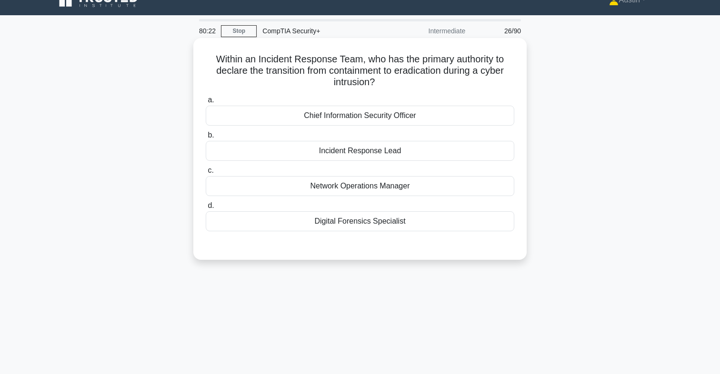
click at [330, 152] on div "Incident Response Lead" at bounding box center [360, 151] width 309 height 20
click at [206, 139] on input "b. Incident Response Lead" at bounding box center [206, 135] width 0 height 6
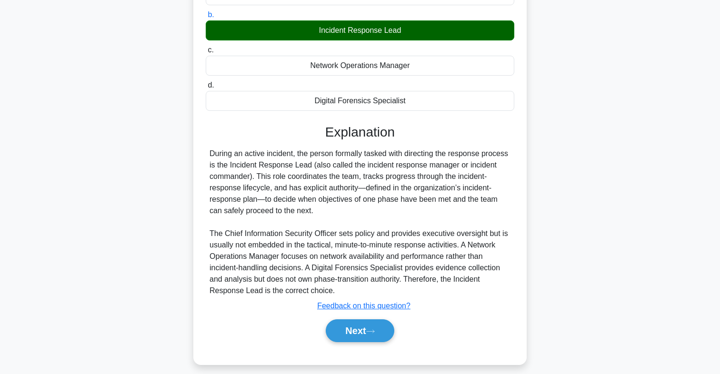
scroll to position [144, 0]
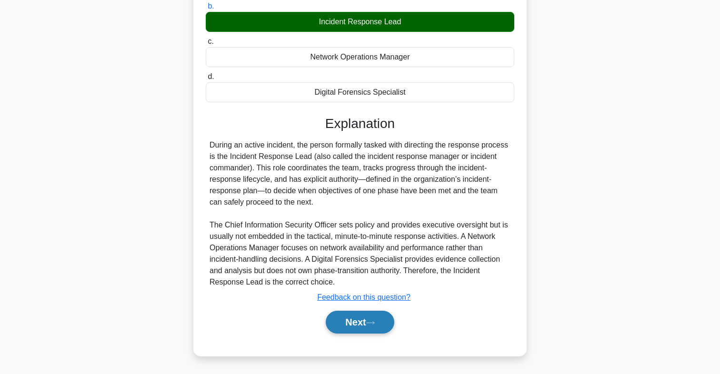
click at [338, 327] on button "Next" at bounding box center [360, 322] width 68 height 23
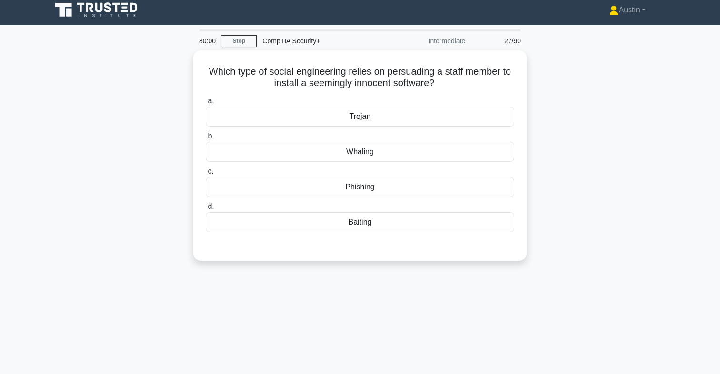
scroll to position [0, 0]
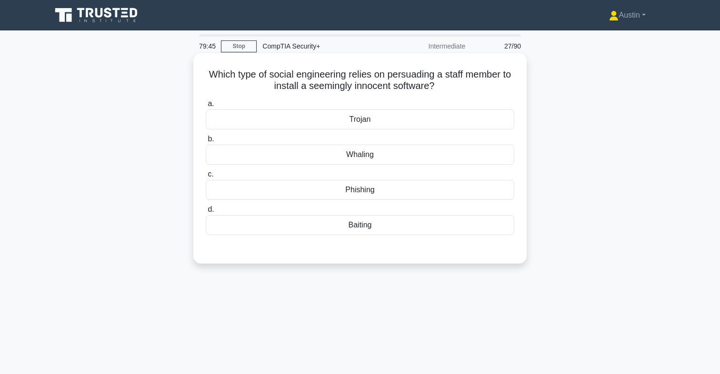
click at [321, 118] on div "Trojan" at bounding box center [360, 120] width 309 height 20
click at [206, 107] on input "a. Trojan" at bounding box center [206, 104] width 0 height 6
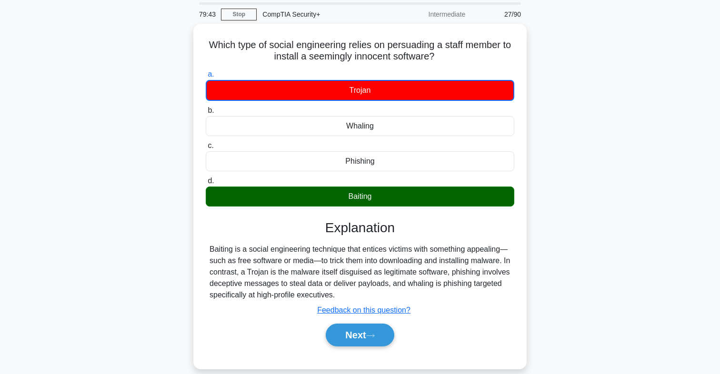
scroll to position [33, 0]
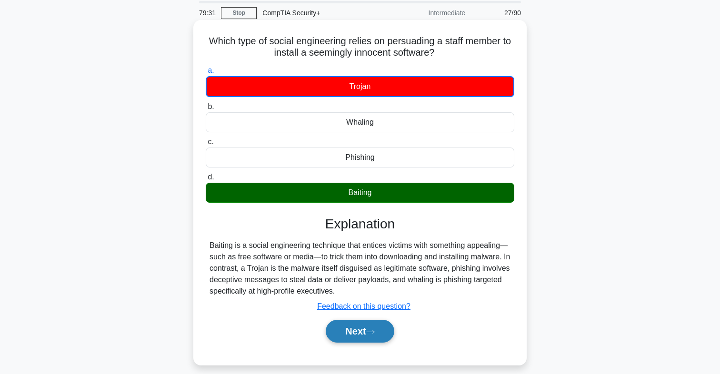
click at [332, 331] on button "Next" at bounding box center [360, 331] width 68 height 23
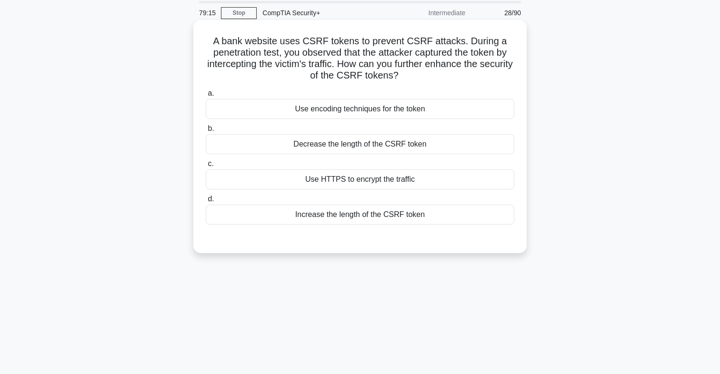
click at [335, 182] on div "Use HTTPS to encrypt the traffic" at bounding box center [360, 180] width 309 height 20
click at [206, 167] on input "c. Use HTTPS to encrypt the traffic" at bounding box center [206, 164] width 0 height 6
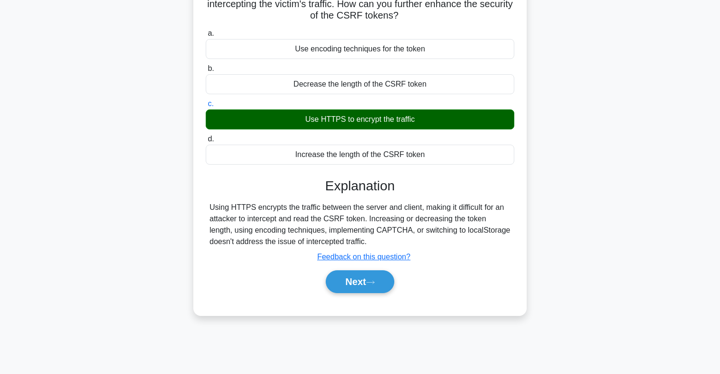
scroll to position [100, 0]
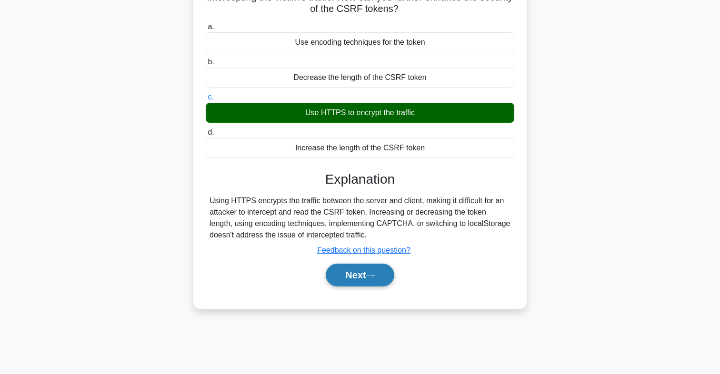
click at [341, 282] on button "Next" at bounding box center [360, 275] width 68 height 23
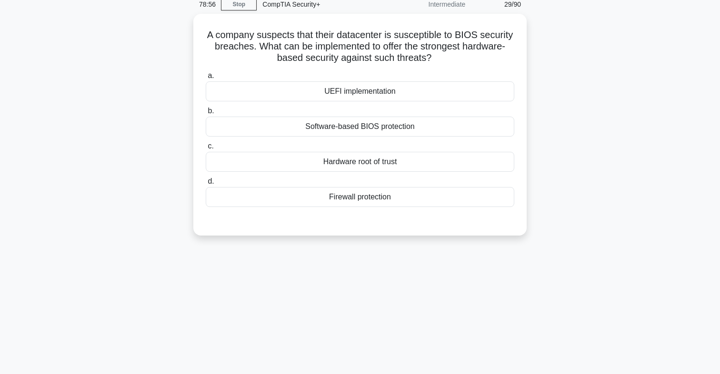
scroll to position [32, 0]
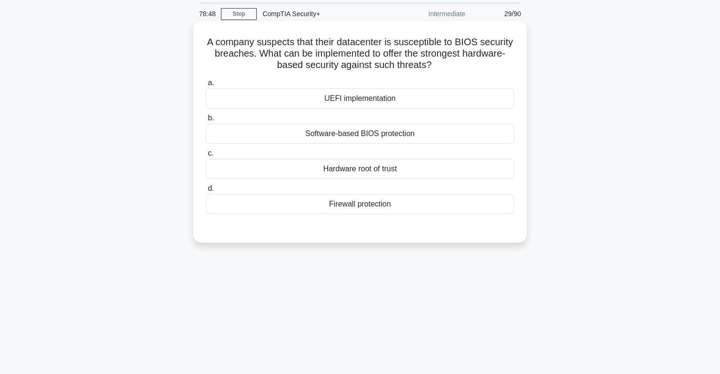
click at [342, 95] on div "UEFI implementation" at bounding box center [360, 99] width 309 height 20
click at [206, 86] on input "a. UEFI implementation" at bounding box center [206, 83] width 0 height 6
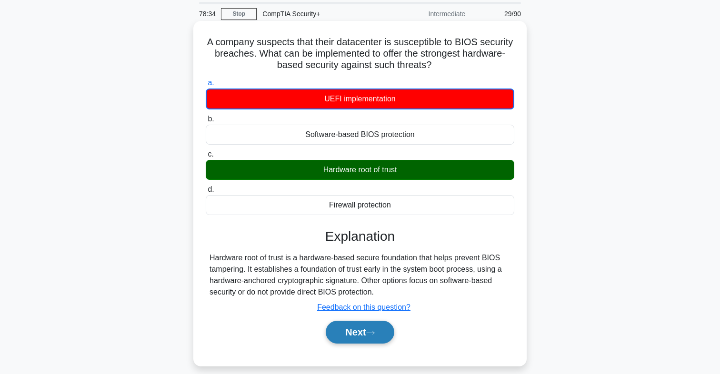
click at [342, 323] on button "Next" at bounding box center [360, 332] width 68 height 23
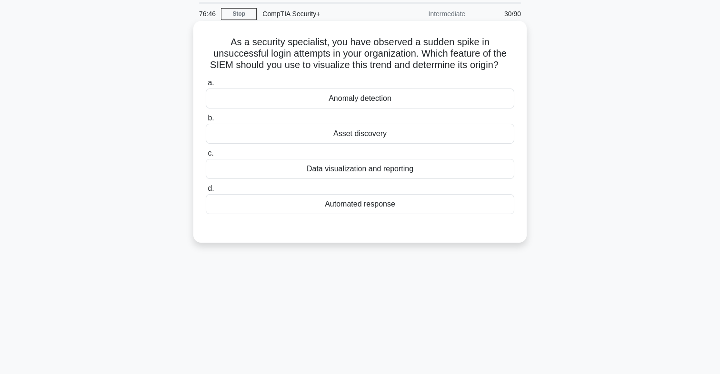
click at [373, 165] on div "Data visualization and reporting" at bounding box center [360, 169] width 309 height 20
click at [206, 157] on input "c. Data visualization and reporting" at bounding box center [206, 154] width 0 height 6
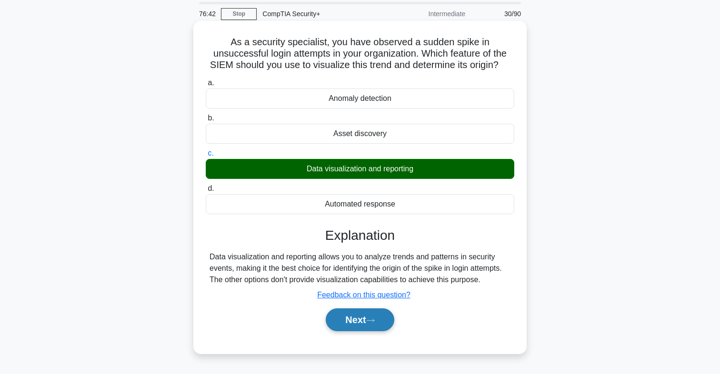
click at [342, 315] on button "Next" at bounding box center [360, 320] width 68 height 23
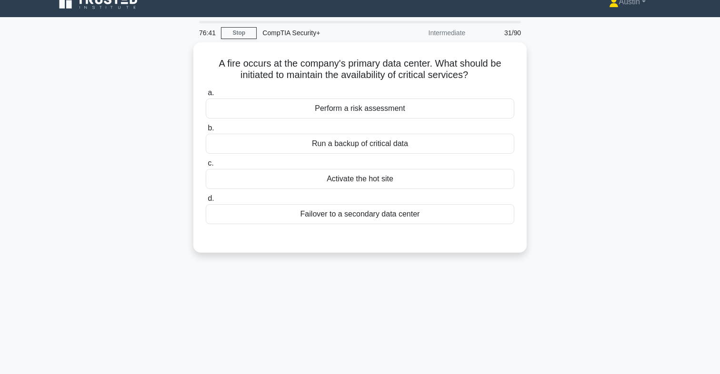
scroll to position [8, 0]
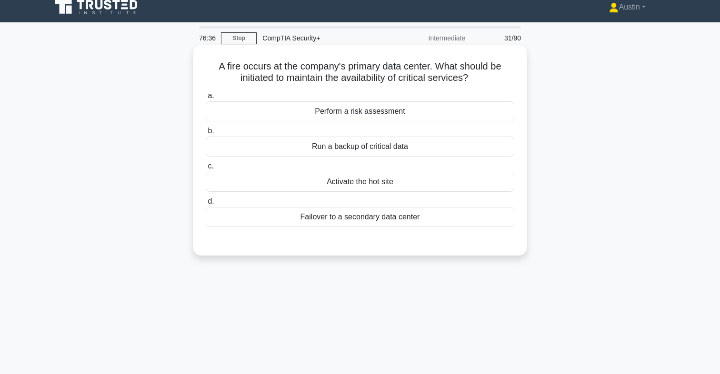
click at [384, 219] on div "Failover to a secondary data center" at bounding box center [360, 217] width 309 height 20
click at [206, 205] on input "d. Failover to a secondary data center" at bounding box center [206, 202] width 0 height 6
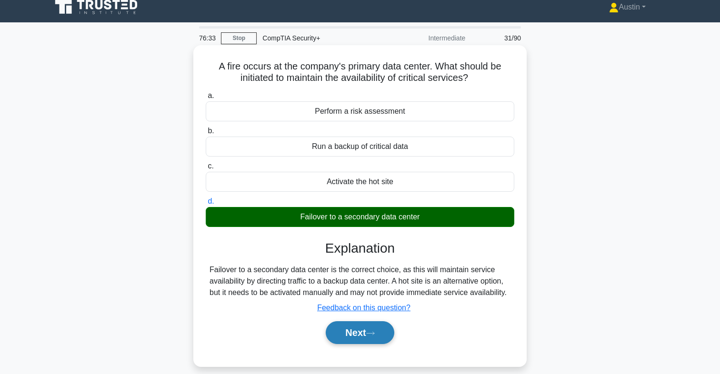
click at [336, 326] on button "Next" at bounding box center [360, 333] width 68 height 23
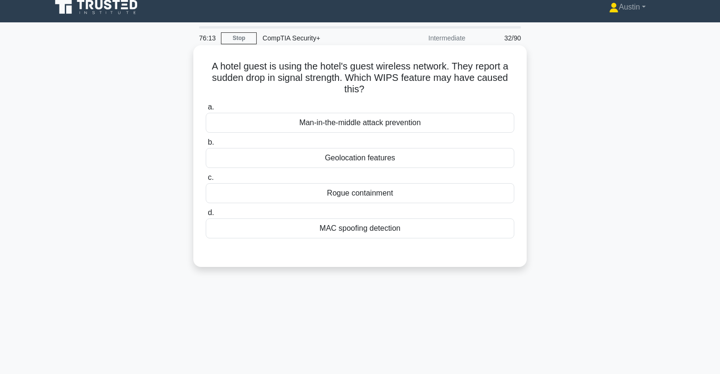
click at [371, 231] on div "MAC spoofing detection" at bounding box center [360, 229] width 309 height 20
click at [206, 216] on input "d. MAC spoofing detection" at bounding box center [206, 213] width 0 height 6
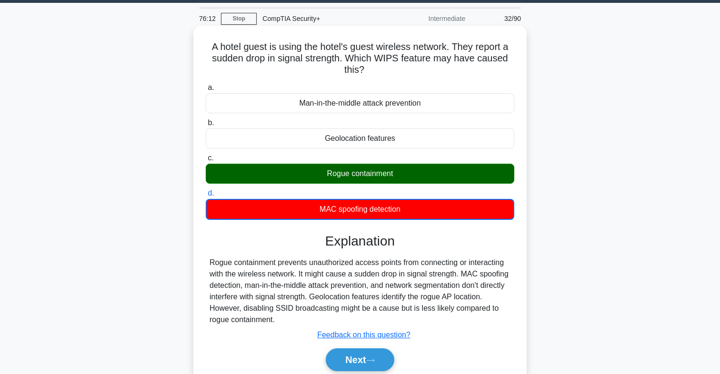
scroll to position [43, 0]
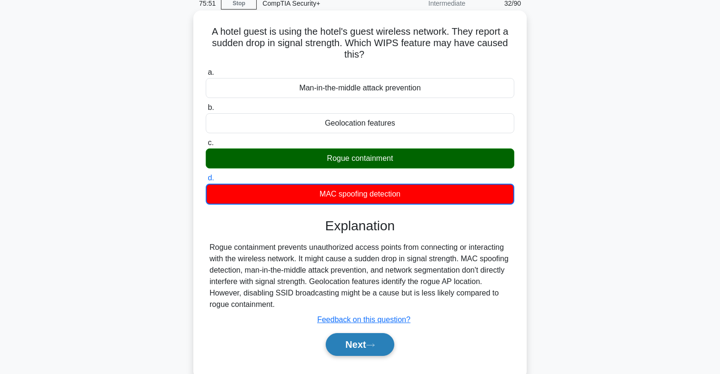
click at [359, 341] on button "Next" at bounding box center [360, 344] width 68 height 23
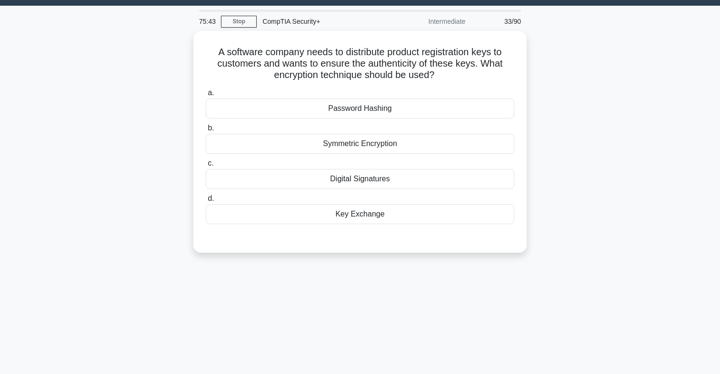
scroll to position [24, 0]
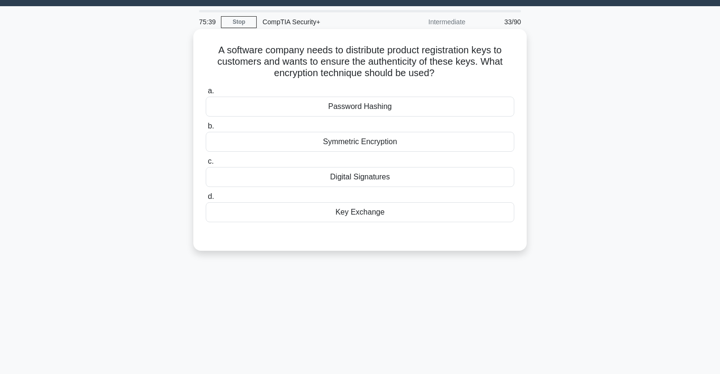
click at [373, 179] on div "Digital Signatures" at bounding box center [360, 177] width 309 height 20
click at [206, 165] on input "c. Digital Signatures" at bounding box center [206, 162] width 0 height 6
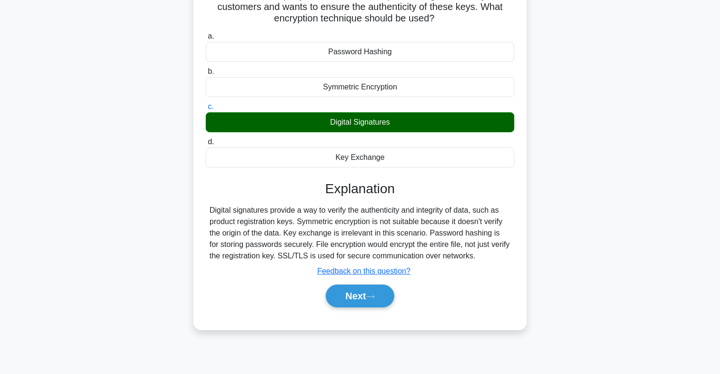
scroll to position [81, 0]
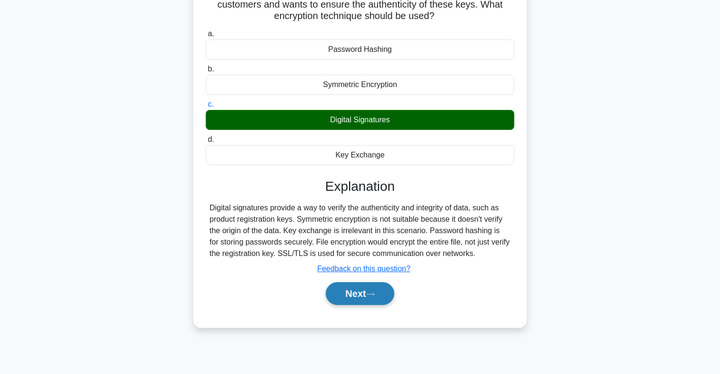
click at [357, 291] on button "Next" at bounding box center [360, 293] width 68 height 23
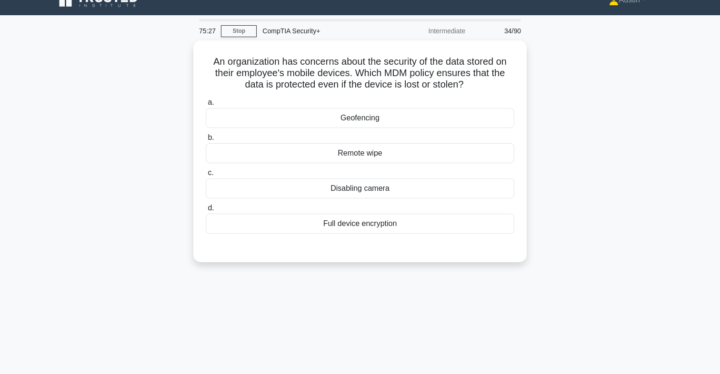
scroll to position [11, 0]
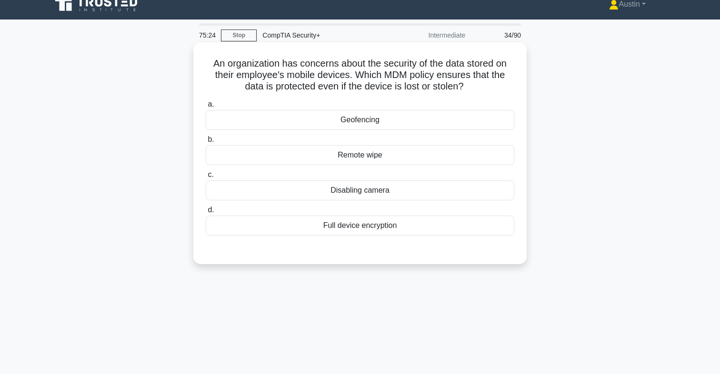
click at [394, 156] on div "Remote wipe" at bounding box center [360, 155] width 309 height 20
click at [206, 143] on input "b. Remote wipe" at bounding box center [206, 140] width 0 height 6
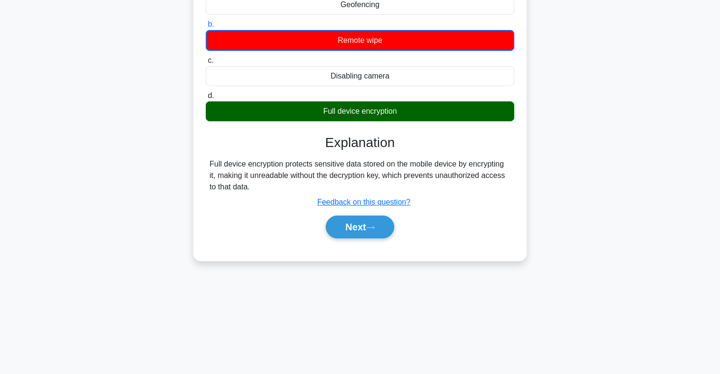
scroll to position [140, 0]
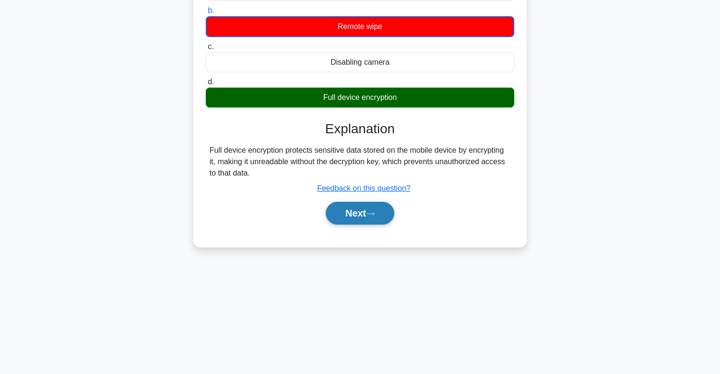
click at [364, 219] on button "Next" at bounding box center [360, 213] width 68 height 23
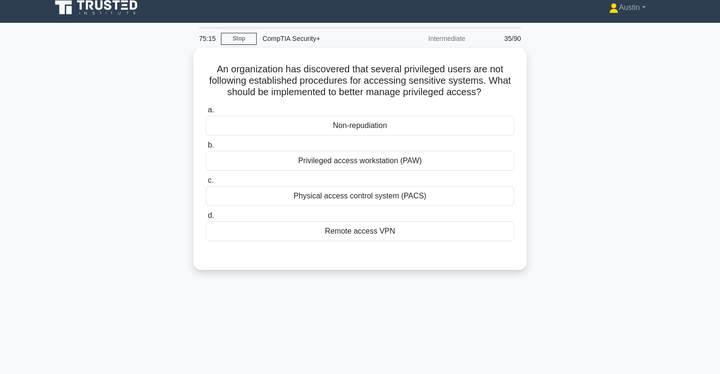
scroll to position [0, 0]
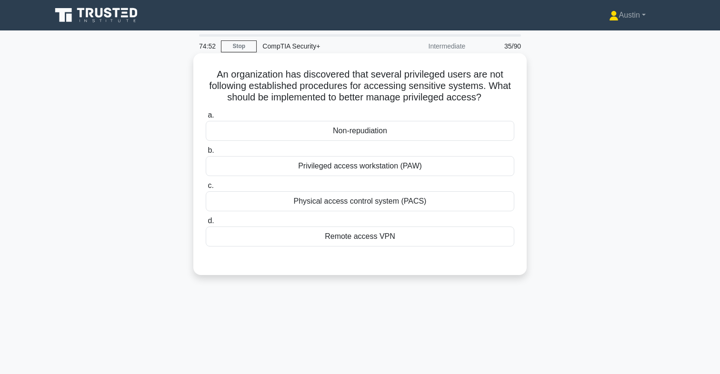
click at [376, 133] on div "Non-repudiation" at bounding box center [360, 131] width 309 height 20
click at [206, 119] on input "a. Non-repudiation" at bounding box center [206, 115] width 0 height 6
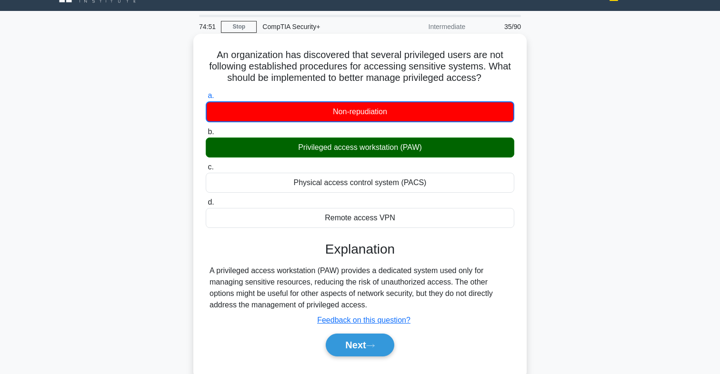
scroll to position [23, 0]
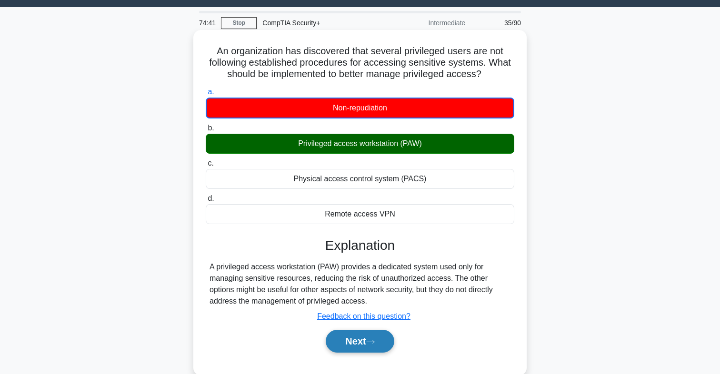
click at [342, 342] on button "Next" at bounding box center [360, 341] width 68 height 23
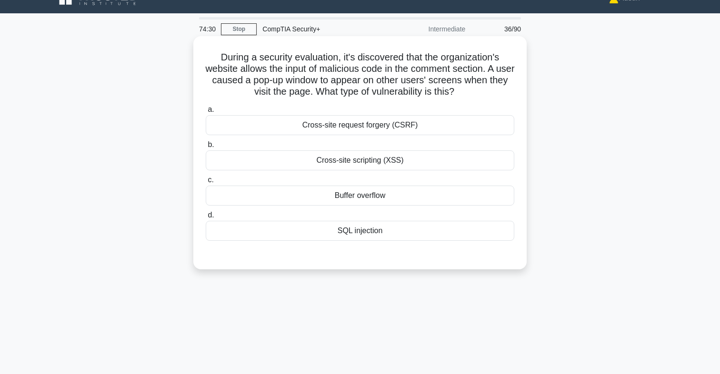
scroll to position [19, 0]
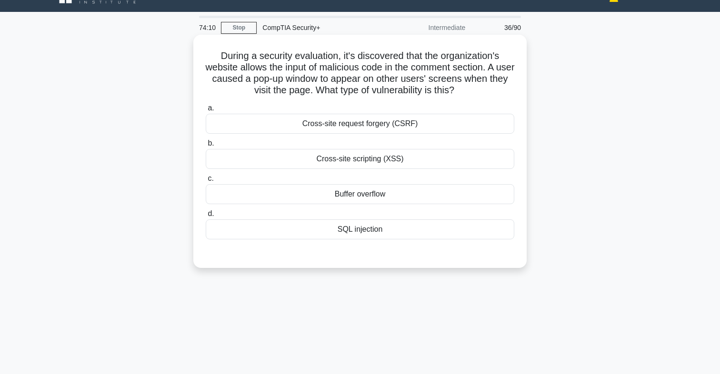
click at [348, 200] on div "Buffer overflow" at bounding box center [360, 194] width 309 height 20
click at [206, 182] on input "c. Buffer overflow" at bounding box center [206, 179] width 0 height 6
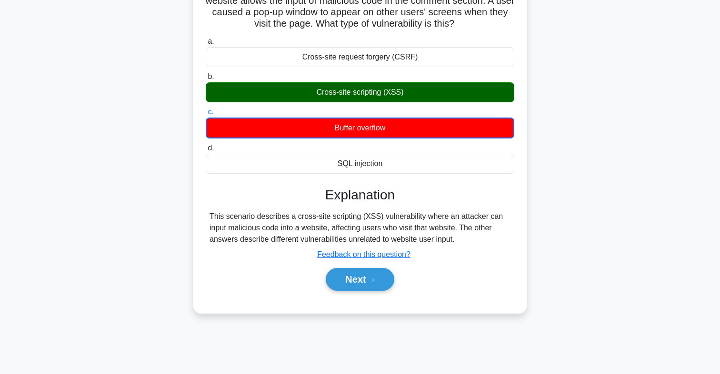
scroll to position [88, 0]
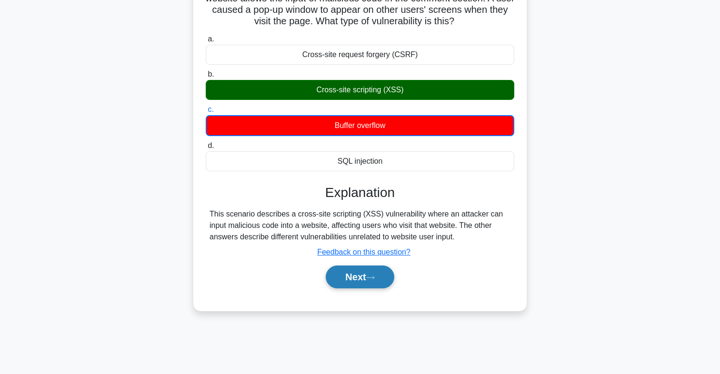
click at [344, 276] on button "Next" at bounding box center [360, 277] width 68 height 23
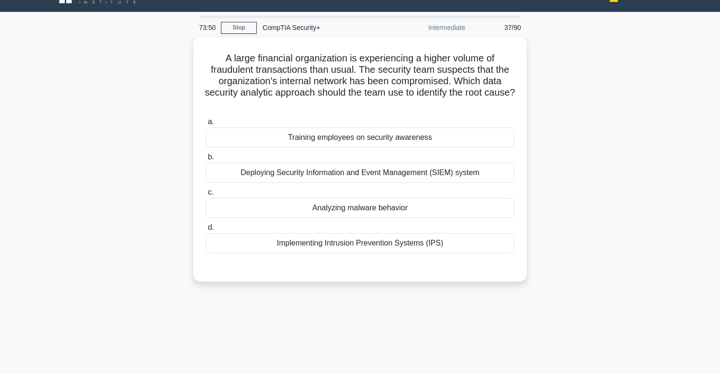
scroll to position [0, 0]
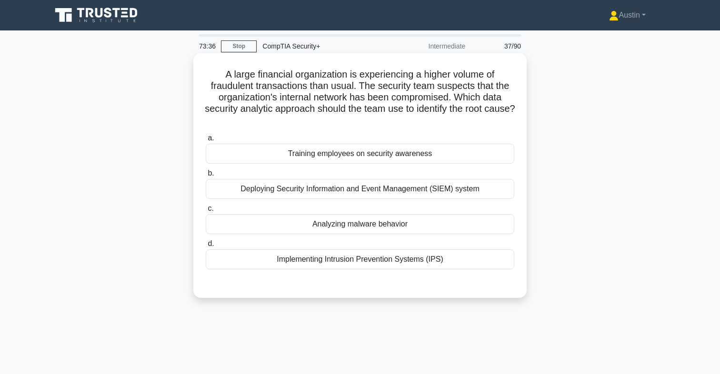
click at [378, 191] on div "Deploying Security Information and Event Management (SIEM) system" at bounding box center [360, 189] width 309 height 20
click at [206, 177] on input "b. Deploying Security Information and Event Management (SIEM) system" at bounding box center [206, 174] width 0 height 6
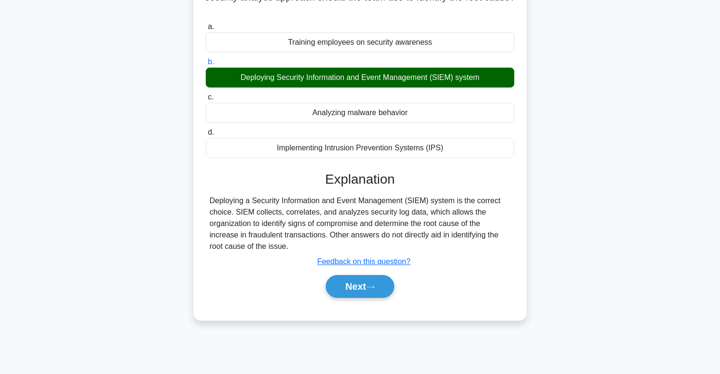
scroll to position [116, 0]
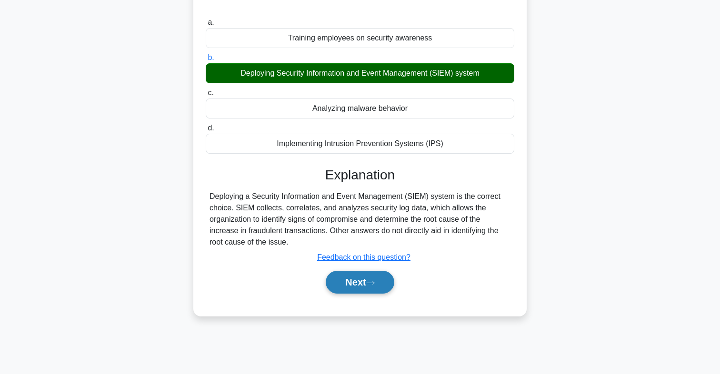
click at [356, 285] on button "Next" at bounding box center [360, 282] width 68 height 23
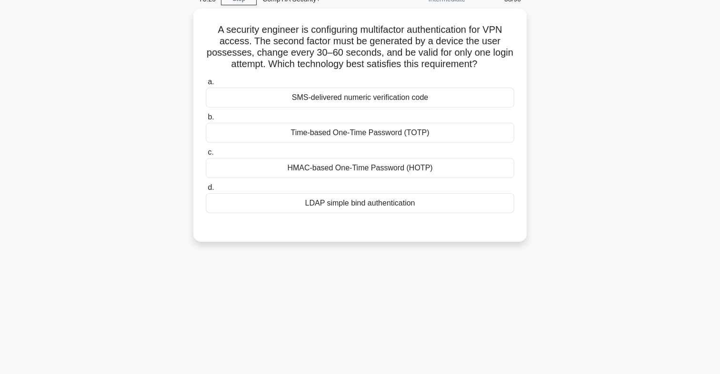
scroll to position [0, 0]
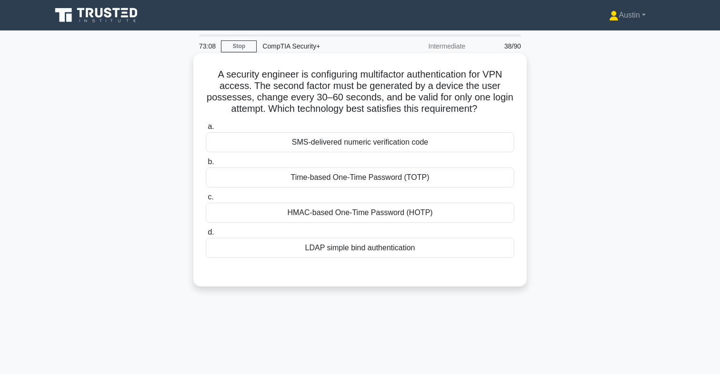
click at [374, 181] on div "Time-based One-Time Password (TOTP)" at bounding box center [360, 178] width 309 height 20
click at [206, 165] on input "b. Time-based One-Time Password (TOTP)" at bounding box center [206, 162] width 0 height 6
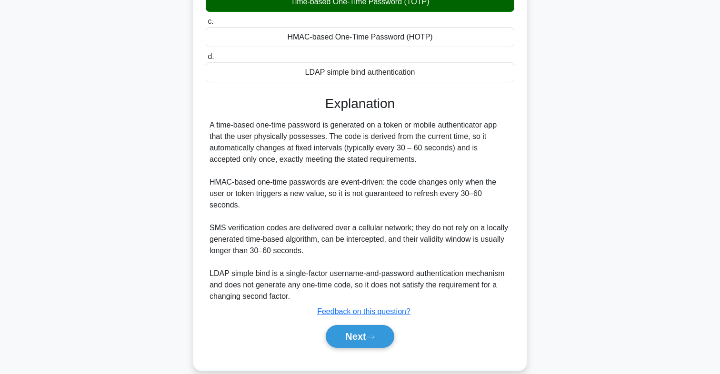
scroll to position [179, 0]
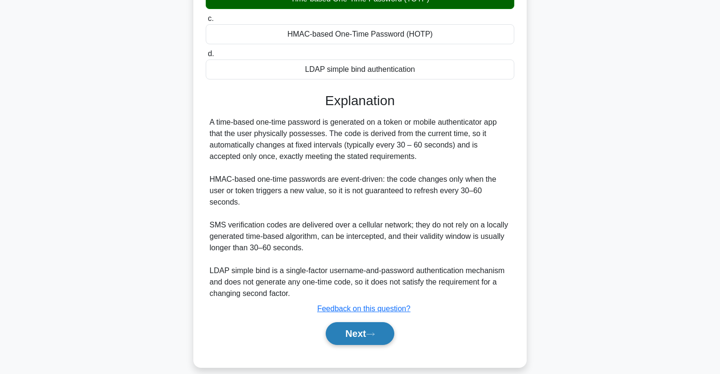
click at [375, 332] on icon at bounding box center [370, 334] width 9 height 5
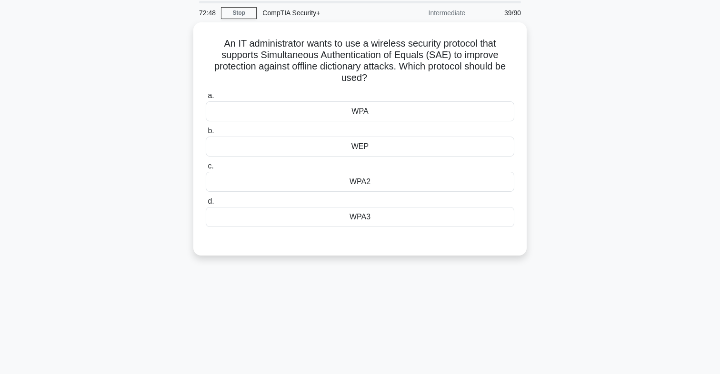
scroll to position [33, 0]
click at [369, 218] on div "WPA3" at bounding box center [360, 215] width 309 height 20
click at [206, 203] on input "d. WPA3" at bounding box center [206, 200] width 0 height 6
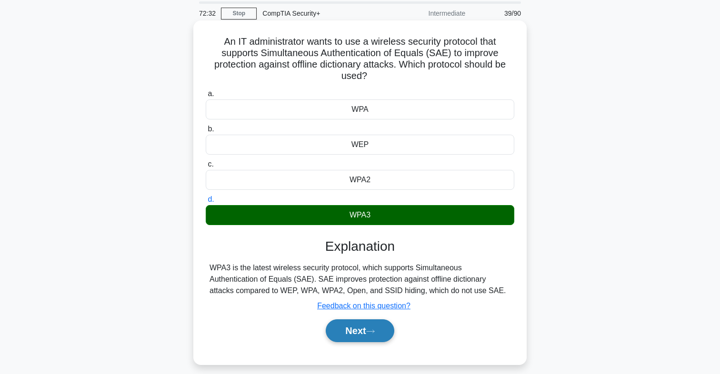
click at [350, 333] on button "Next" at bounding box center [360, 331] width 68 height 23
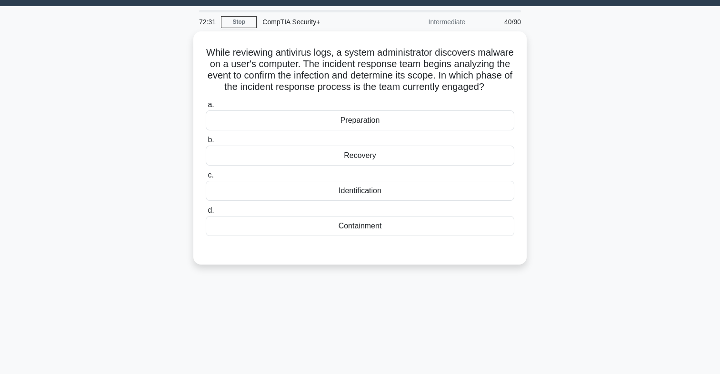
scroll to position [22, 0]
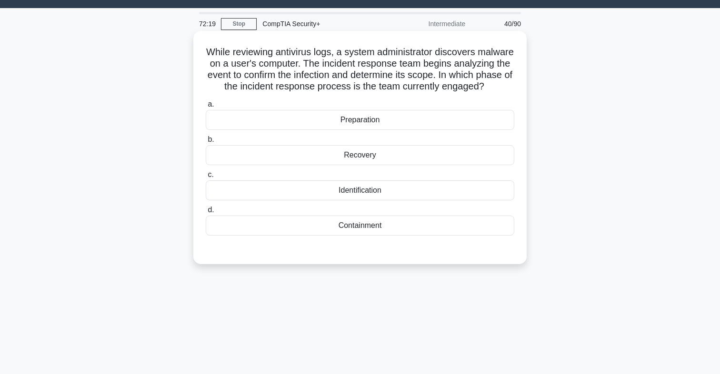
click at [385, 192] on div "Identification" at bounding box center [360, 191] width 309 height 20
click at [206, 178] on input "c. Identification" at bounding box center [206, 175] width 0 height 6
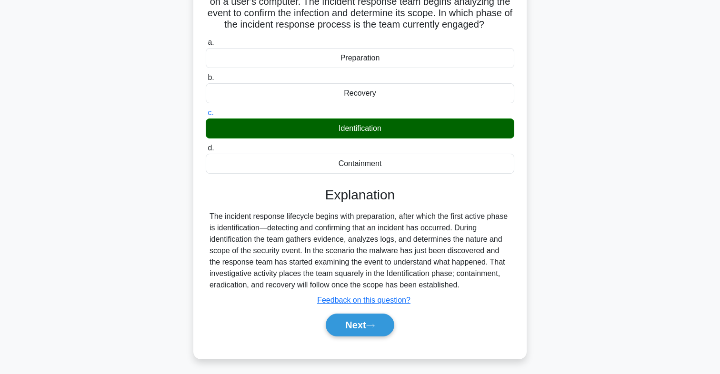
scroll to position [89, 0]
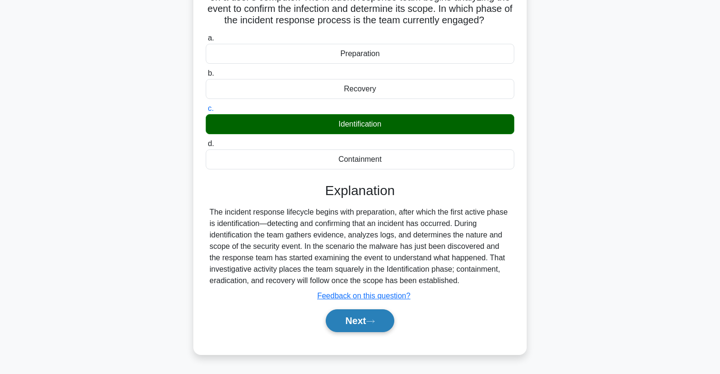
click at [349, 314] on button "Next" at bounding box center [360, 321] width 68 height 23
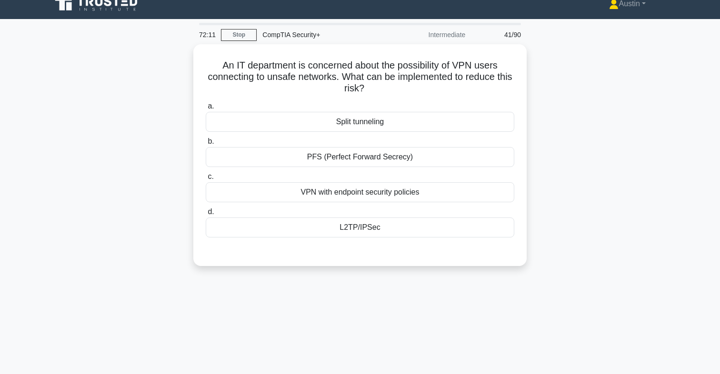
scroll to position [9, 0]
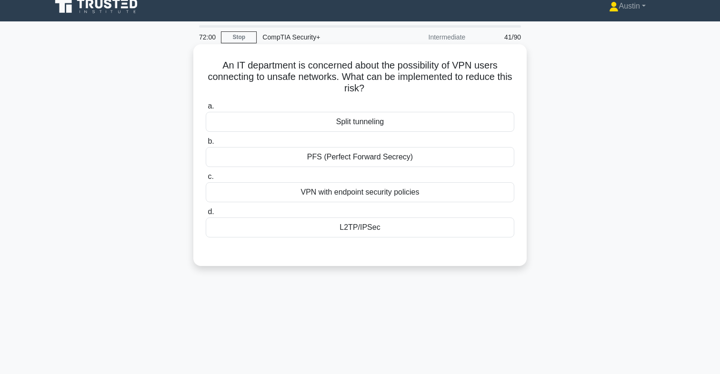
click at [392, 198] on div "VPN with endpoint security policies" at bounding box center [360, 192] width 309 height 20
click at [206, 180] on input "c. VPN with endpoint security policies" at bounding box center [206, 177] width 0 height 6
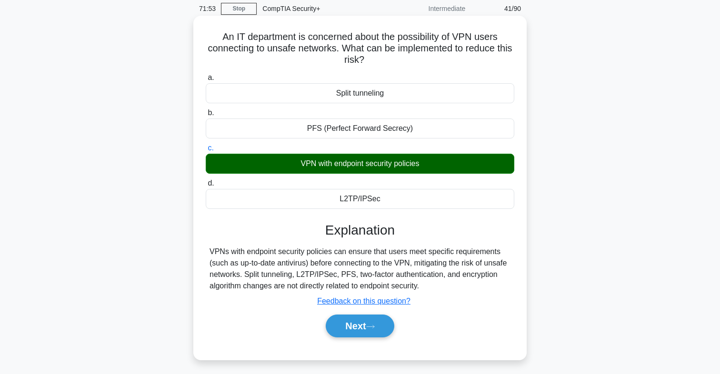
scroll to position [57, 0]
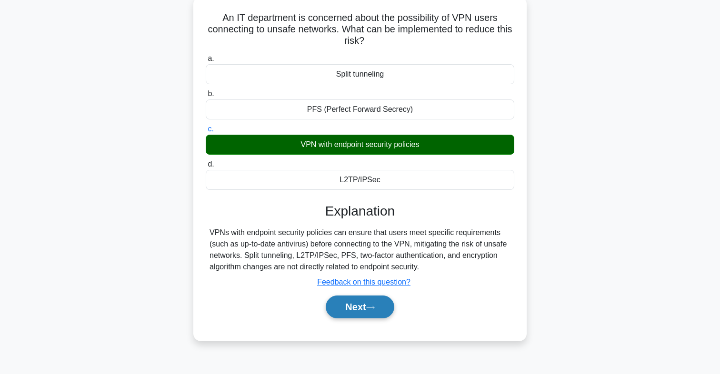
click at [348, 298] on button "Next" at bounding box center [360, 307] width 68 height 23
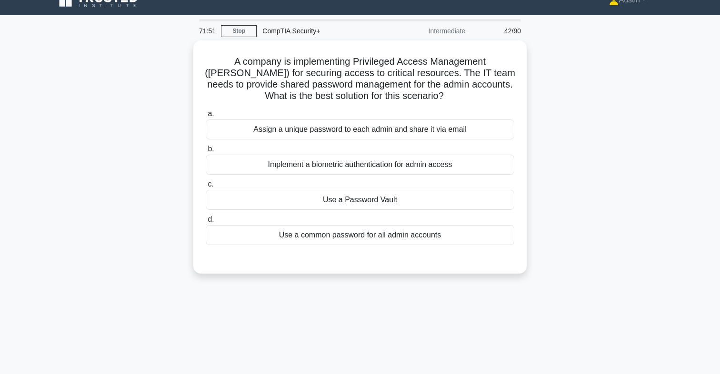
scroll to position [12, 0]
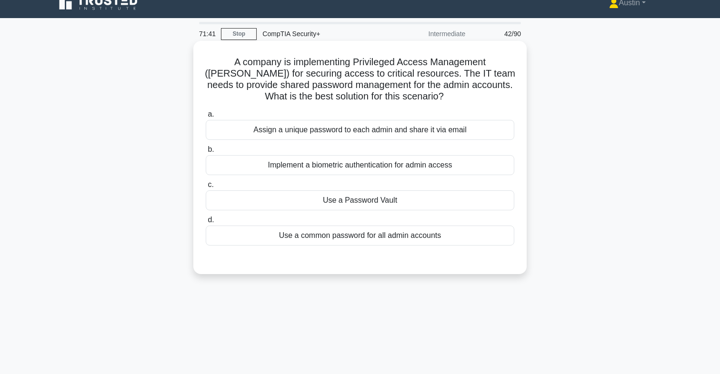
click at [395, 202] on div "Use a Password Vault" at bounding box center [360, 201] width 309 height 20
click at [206, 188] on input "c. Use a Password Vault" at bounding box center [206, 185] width 0 height 6
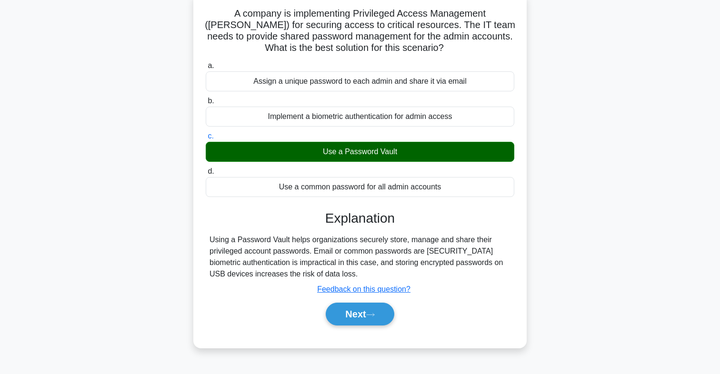
scroll to position [64, 0]
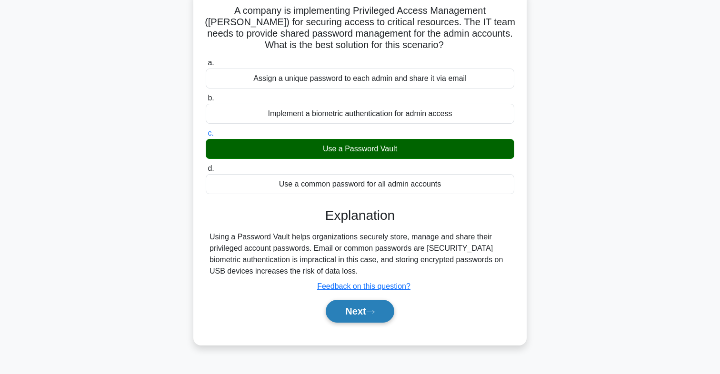
click at [359, 312] on button "Next" at bounding box center [360, 311] width 68 height 23
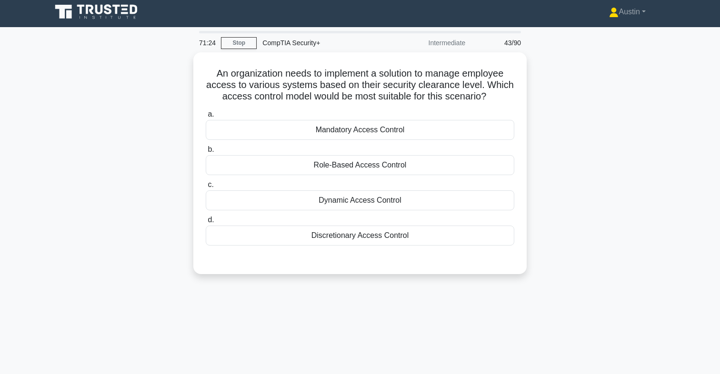
scroll to position [2, 0]
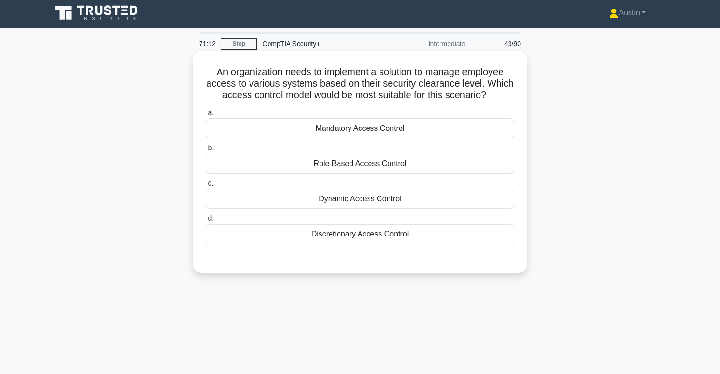
click at [382, 160] on div "Role-Based Access Control" at bounding box center [360, 164] width 309 height 20
click at [206, 151] on input "b. Role-Based Access Control" at bounding box center [206, 148] width 0 height 6
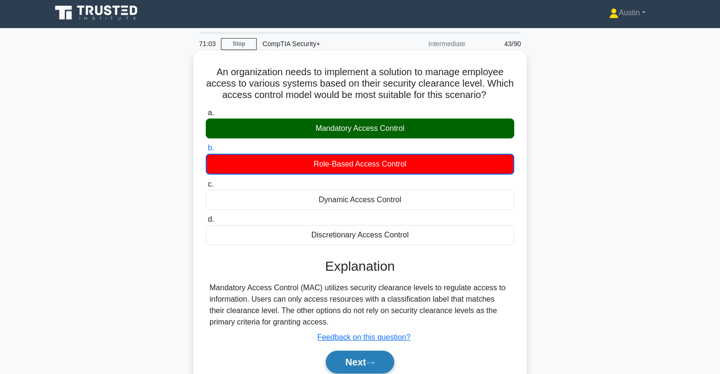
click at [355, 364] on button "Next" at bounding box center [360, 362] width 68 height 23
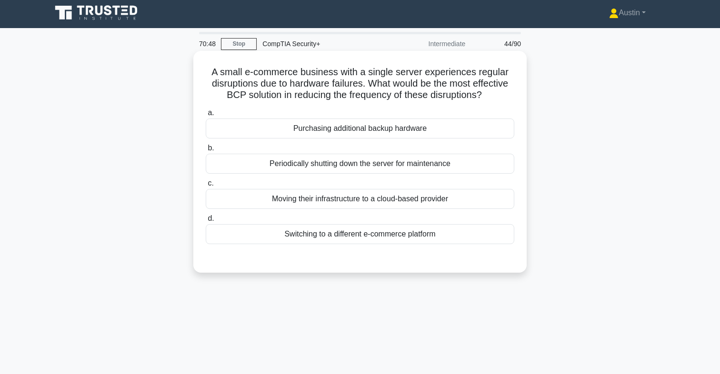
click at [401, 201] on div "Moving their infrastructure to a cloud-based provider" at bounding box center [360, 199] width 309 height 20
click at [206, 187] on input "c. Moving their infrastructure to a cloud-based provider" at bounding box center [206, 184] width 0 height 6
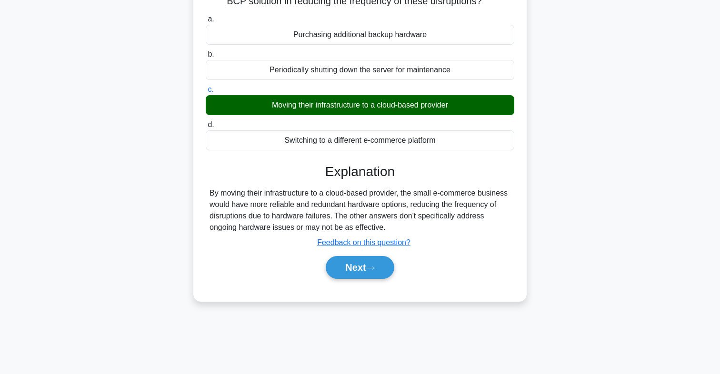
scroll to position [98, 0]
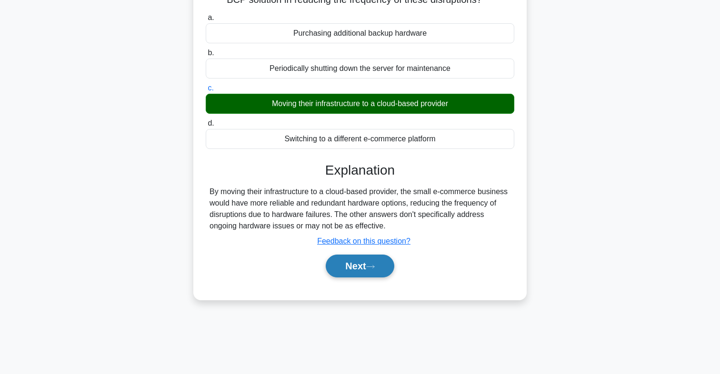
click at [367, 266] on button "Next" at bounding box center [360, 266] width 68 height 23
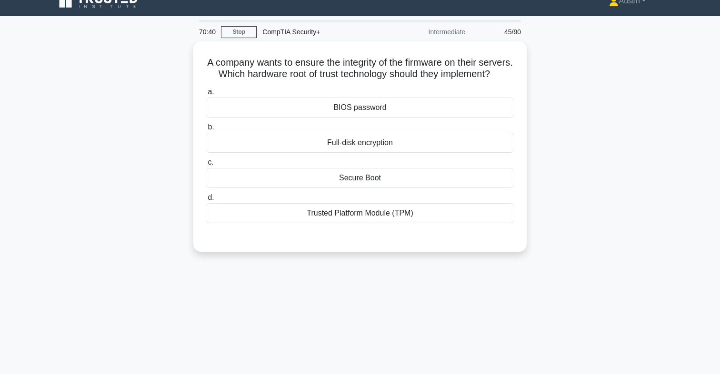
scroll to position [0, 0]
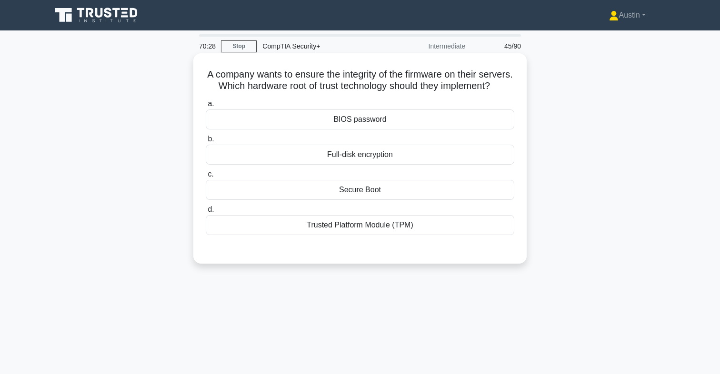
click at [383, 223] on div "Trusted Platform Module (TPM)" at bounding box center [360, 225] width 309 height 20
click at [206, 213] on input "d. Trusted Platform Module (TPM)" at bounding box center [206, 210] width 0 height 6
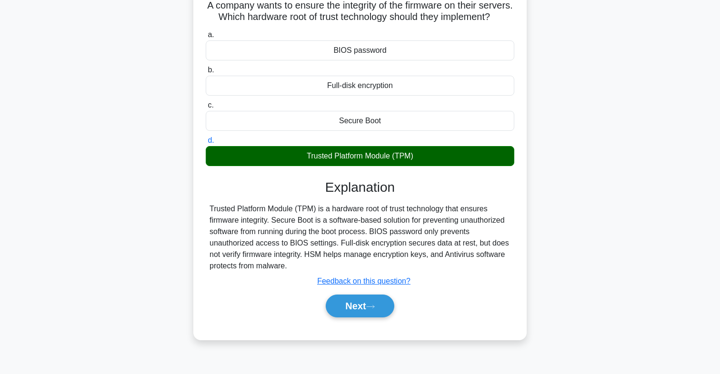
scroll to position [71, 0]
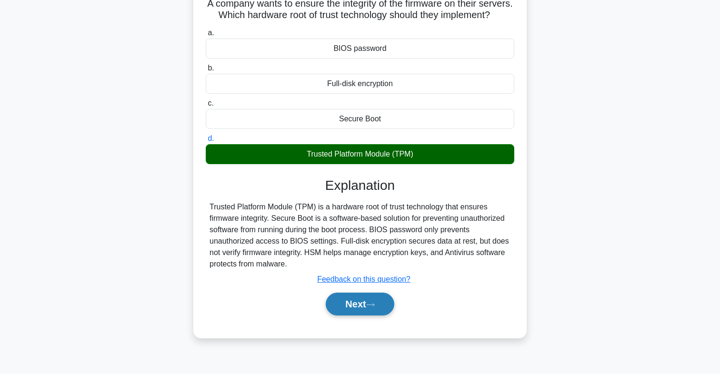
click at [355, 295] on button "Next" at bounding box center [360, 304] width 68 height 23
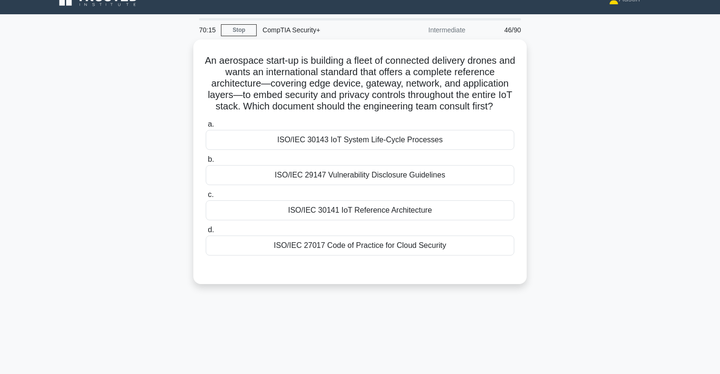
scroll to position [0, 0]
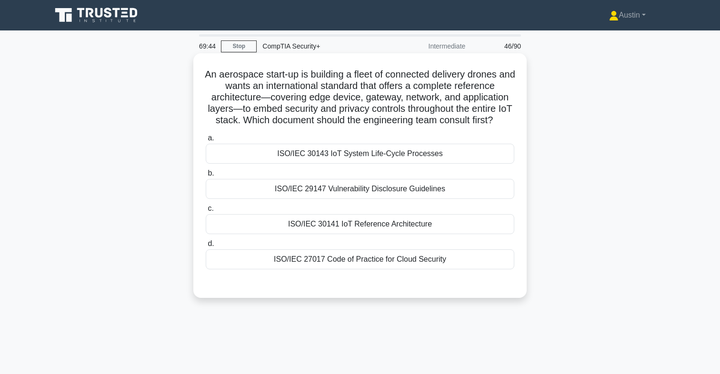
click at [382, 231] on div "ISO/IEC 30141 IoT Reference Architecture" at bounding box center [360, 224] width 309 height 20
click at [206, 212] on input "c. ISO/IEC 30141 IoT Reference Architecture" at bounding box center [206, 209] width 0 height 6
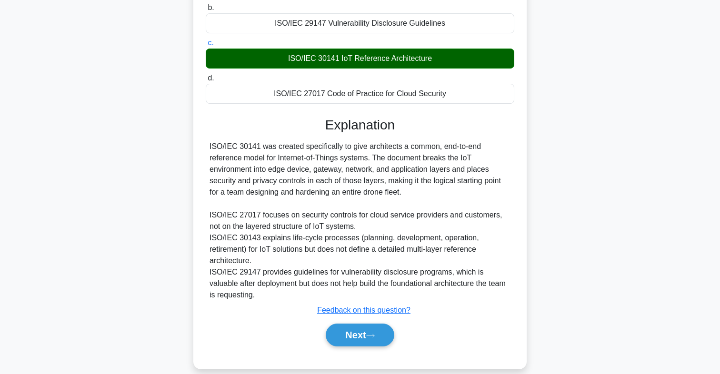
scroll to position [173, 0]
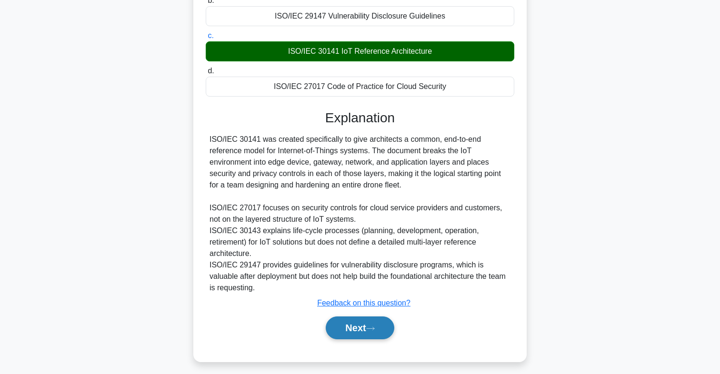
click at [357, 322] on button "Next" at bounding box center [360, 328] width 68 height 23
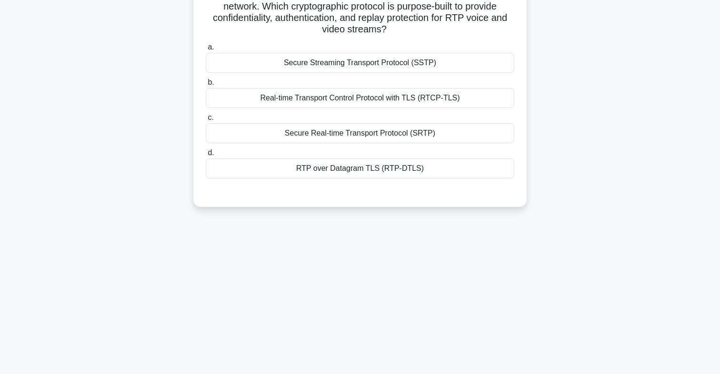
scroll to position [0, 0]
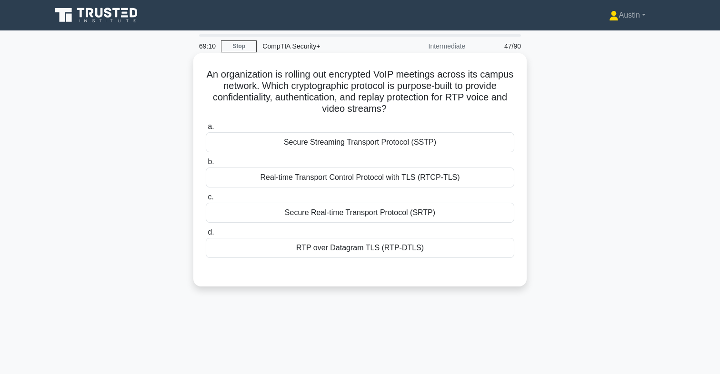
click at [366, 211] on div "Secure Real-time Transport Protocol (SRTP)" at bounding box center [360, 213] width 309 height 20
click at [206, 201] on input "c. Secure Real-time Transport Protocol (SRTP)" at bounding box center [206, 197] width 0 height 6
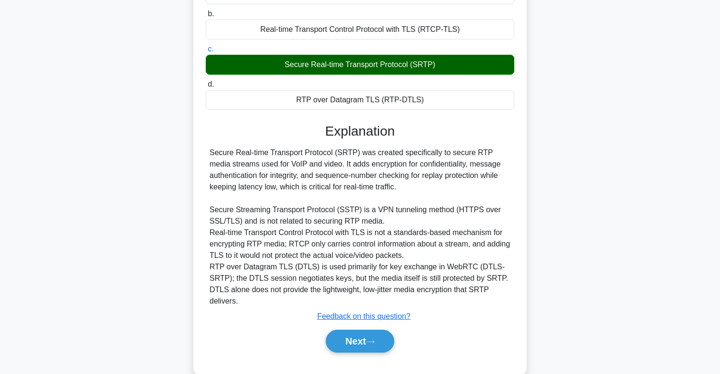
scroll to position [167, 0]
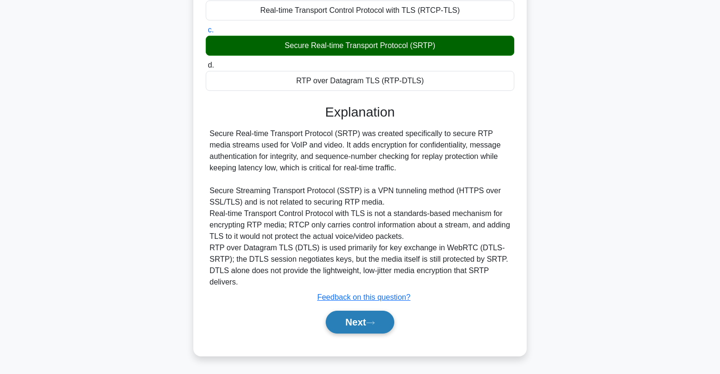
click at [349, 321] on button "Next" at bounding box center [360, 322] width 68 height 23
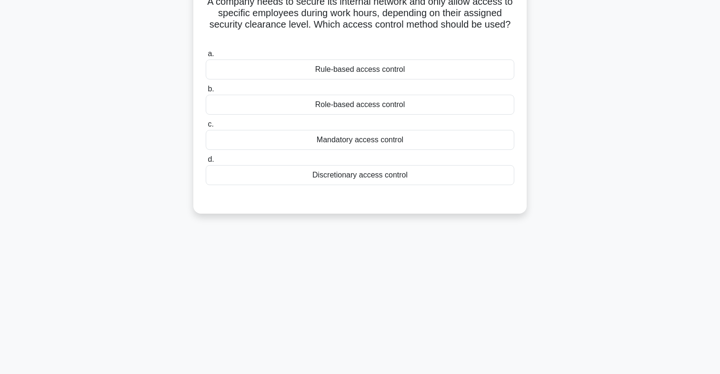
scroll to position [0, 0]
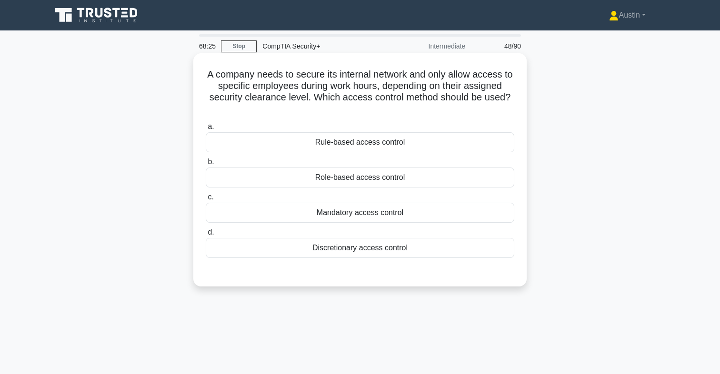
click at [350, 213] on div "Mandatory access control" at bounding box center [360, 213] width 309 height 20
click at [206, 201] on input "c. Mandatory access control" at bounding box center [206, 197] width 0 height 6
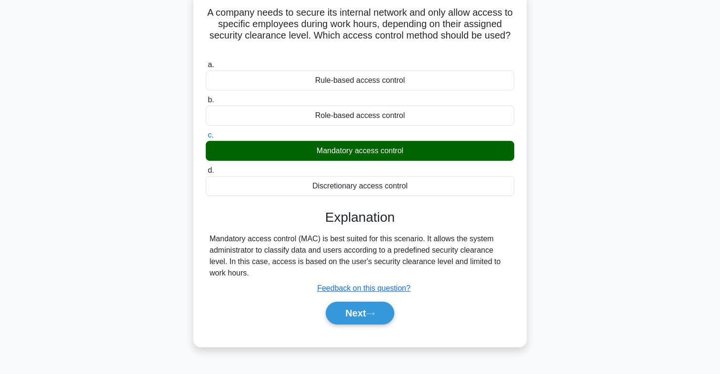
scroll to position [62, 0]
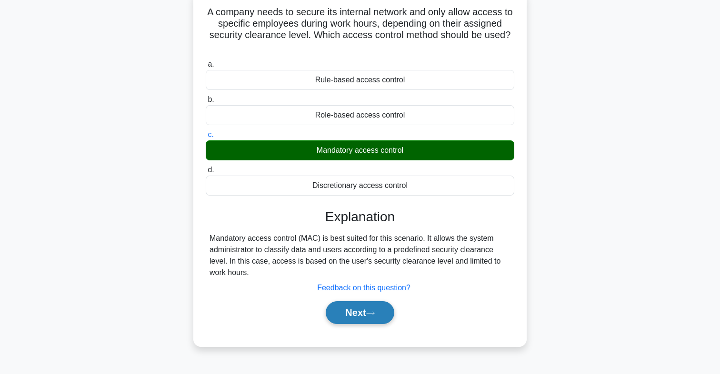
click at [328, 310] on button "Next" at bounding box center [360, 313] width 68 height 23
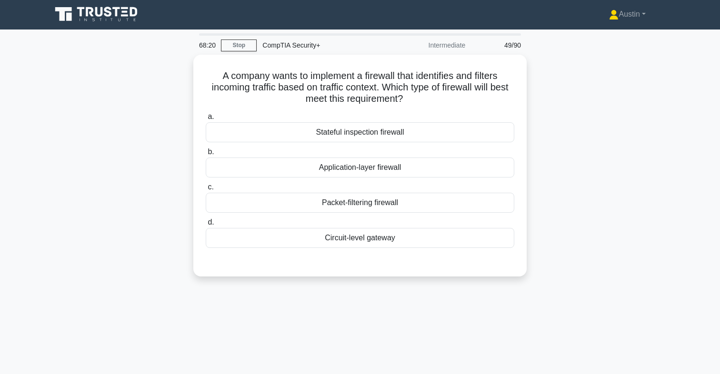
scroll to position [0, 0]
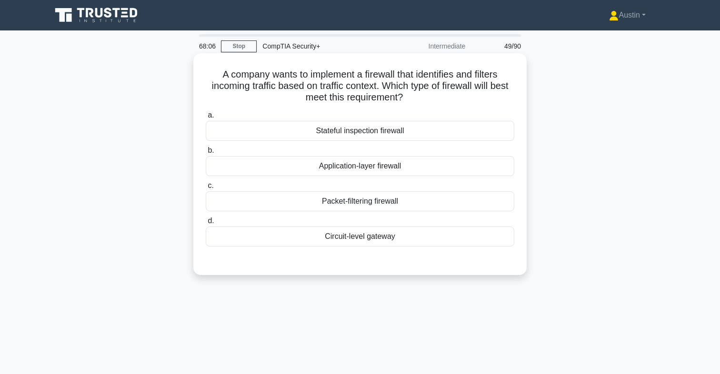
click at [333, 198] on div "Packet-filtering firewall" at bounding box center [360, 201] width 309 height 20
click at [206, 189] on input "c. Packet-filtering firewall" at bounding box center [206, 186] width 0 height 6
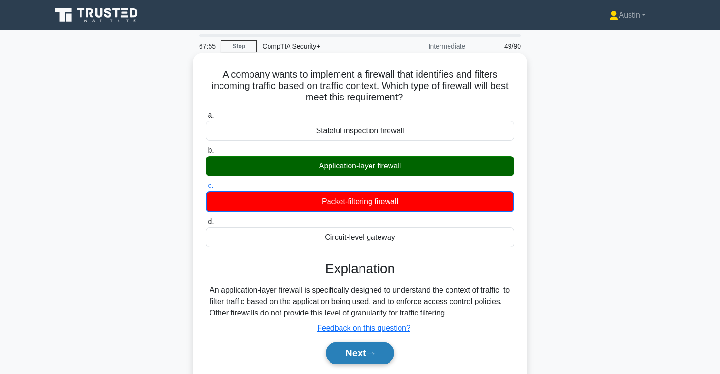
click at [343, 347] on button "Next" at bounding box center [360, 353] width 68 height 23
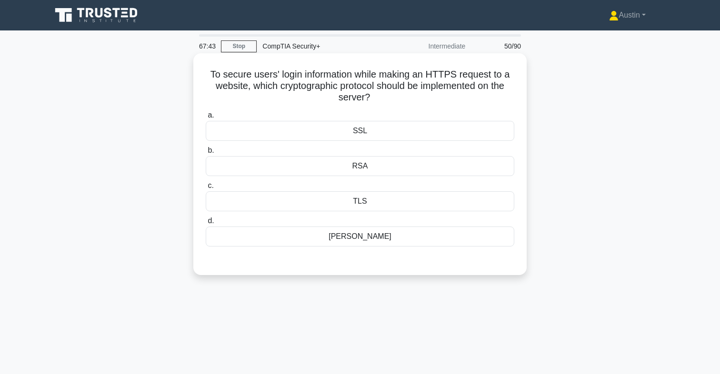
click at [365, 132] on div "SSL" at bounding box center [360, 131] width 309 height 20
click at [206, 119] on input "a. SSL" at bounding box center [206, 115] width 0 height 6
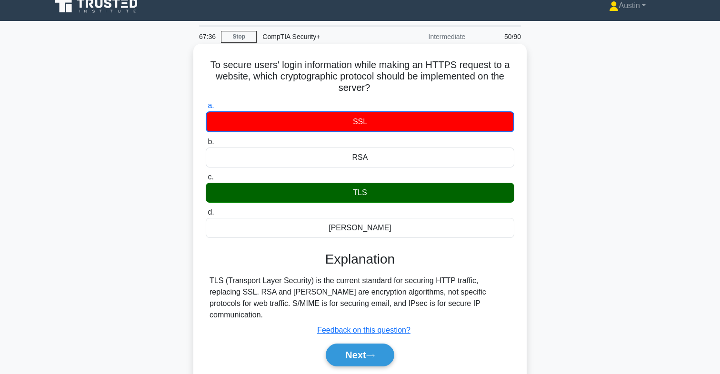
scroll to position [13, 0]
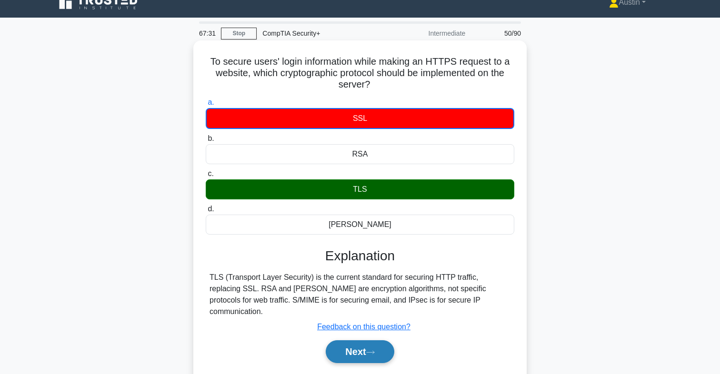
click at [333, 342] on button "Next" at bounding box center [360, 352] width 68 height 23
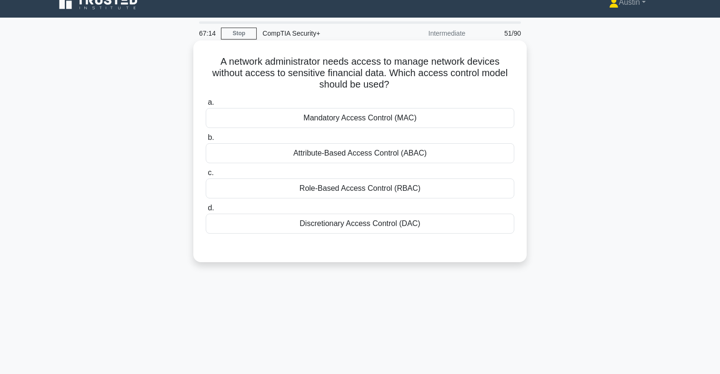
click at [372, 154] on div "Attribute-Based Access Control (ABAC)" at bounding box center [360, 153] width 309 height 20
click at [206, 141] on input "b. Attribute-Based Access Control (ABAC)" at bounding box center [206, 138] width 0 height 6
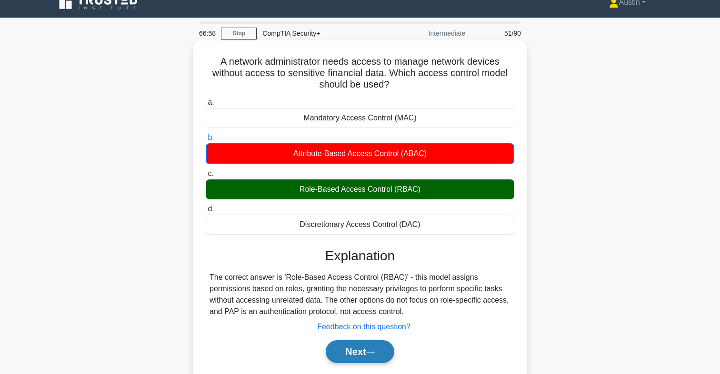
click at [334, 350] on button "Next" at bounding box center [360, 352] width 68 height 23
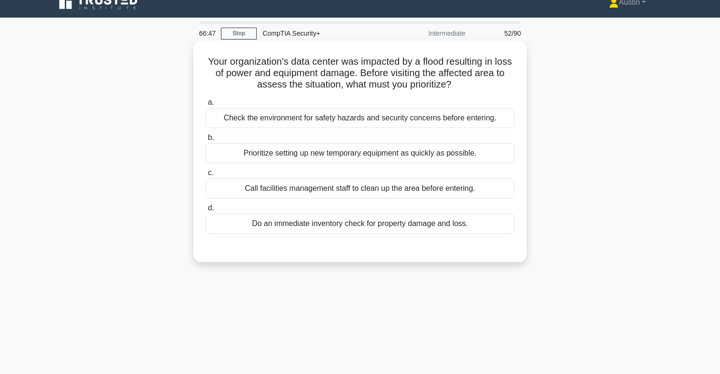
click at [343, 118] on div "Check the environment for safety hazards and security concerns before entering." at bounding box center [360, 118] width 309 height 20
click at [206, 106] on input "a. Check the environment for safety hazards and security concerns before enteri…" at bounding box center [206, 103] width 0 height 6
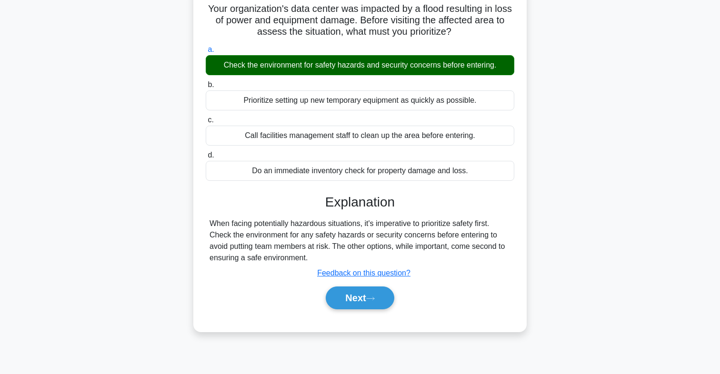
scroll to position [70, 0]
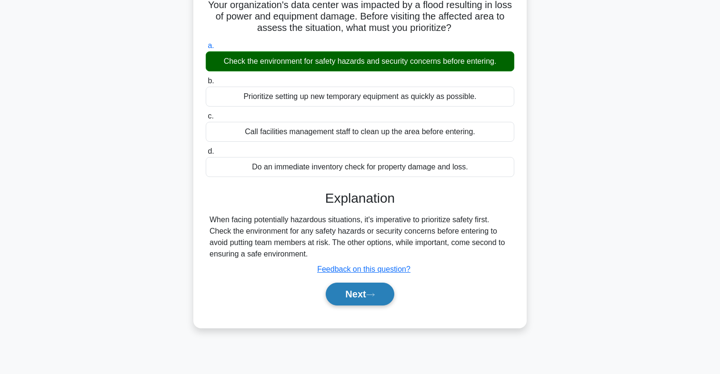
click at [358, 289] on button "Next" at bounding box center [360, 294] width 68 height 23
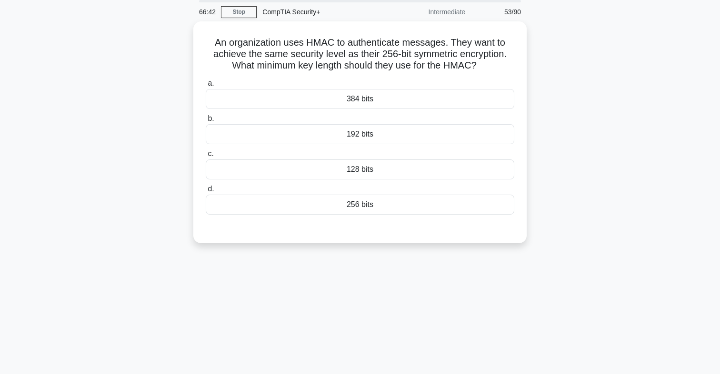
scroll to position [29, 0]
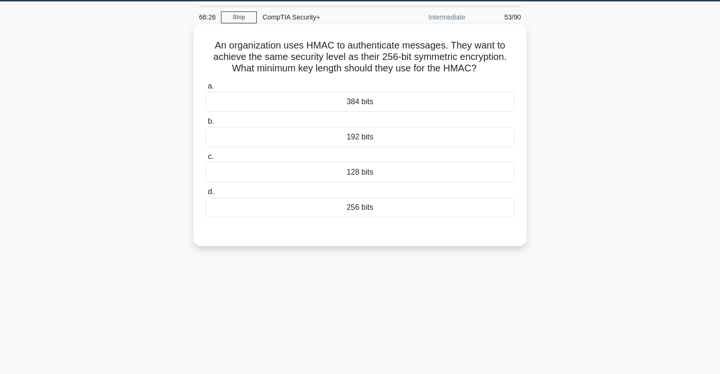
click at [362, 205] on div "256 bits" at bounding box center [360, 208] width 309 height 20
click at [206, 195] on input "d. 256 bits" at bounding box center [206, 192] width 0 height 6
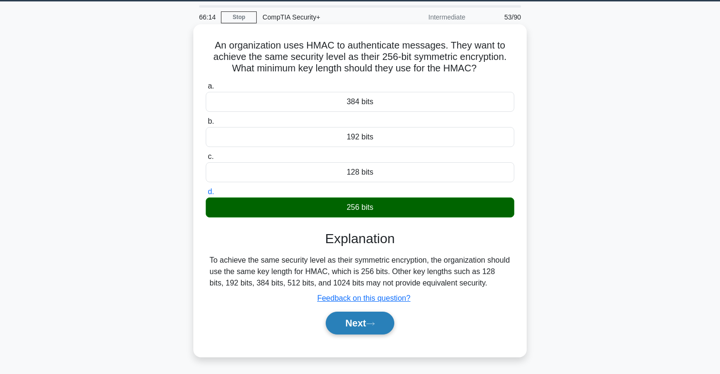
click at [348, 320] on button "Next" at bounding box center [360, 323] width 68 height 23
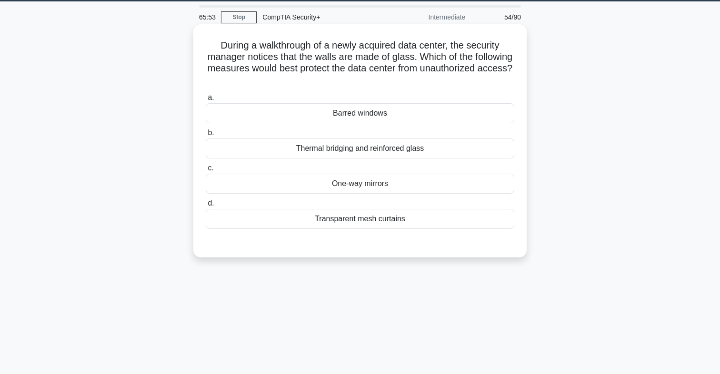
click at [379, 155] on div "Thermal bridging and reinforced glass" at bounding box center [360, 149] width 309 height 20
click at [206, 136] on input "b. Thermal bridging and reinforced glass" at bounding box center [206, 133] width 0 height 6
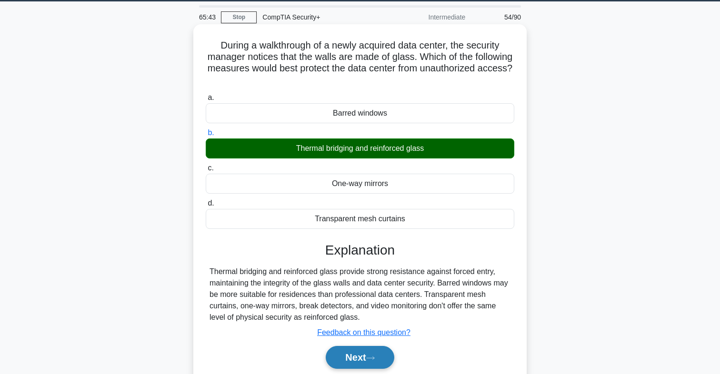
click at [354, 352] on button "Next" at bounding box center [360, 357] width 68 height 23
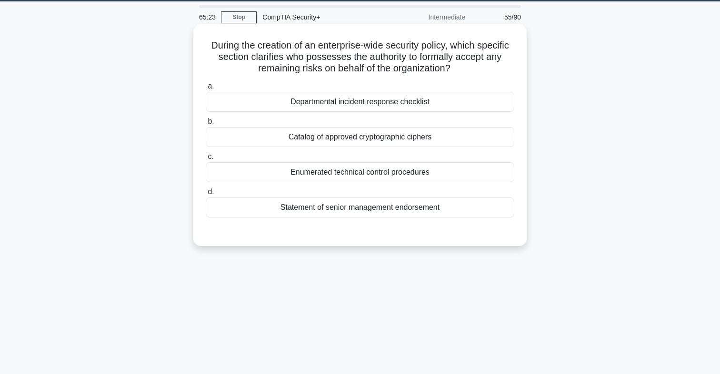
click at [373, 212] on div "Statement of senior management endorsement" at bounding box center [360, 208] width 309 height 20
click at [206, 195] on input "d. Statement of senior management endorsement" at bounding box center [206, 192] width 0 height 6
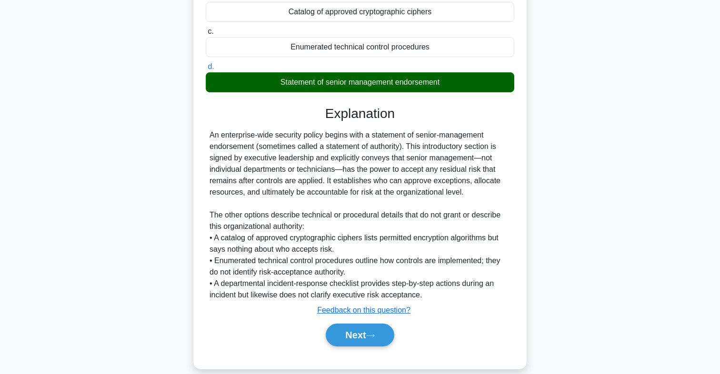
scroll to position [162, 0]
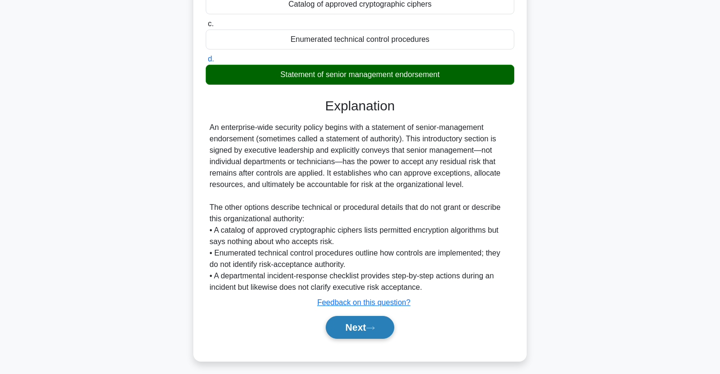
click at [341, 325] on button "Next" at bounding box center [360, 327] width 68 height 23
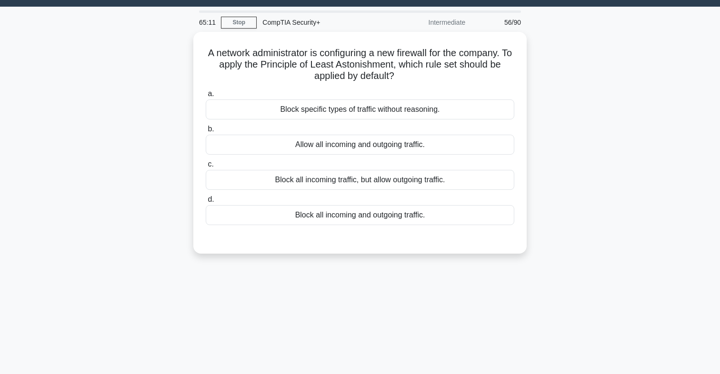
scroll to position [0, 0]
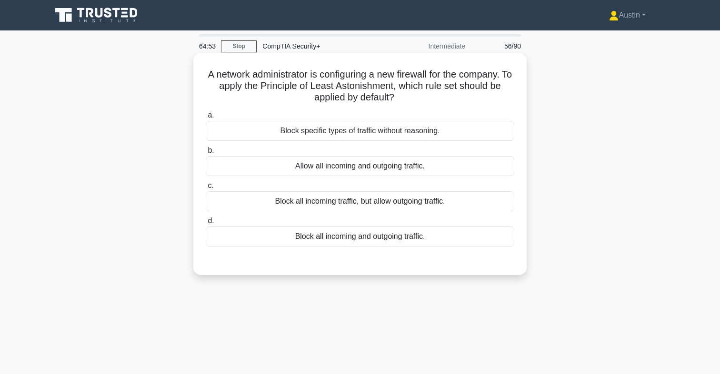
click at [352, 235] on div "Block all incoming and outgoing traffic." at bounding box center [360, 237] width 309 height 20
click at [206, 224] on input "d. Block all incoming and outgoing traffic." at bounding box center [206, 221] width 0 height 6
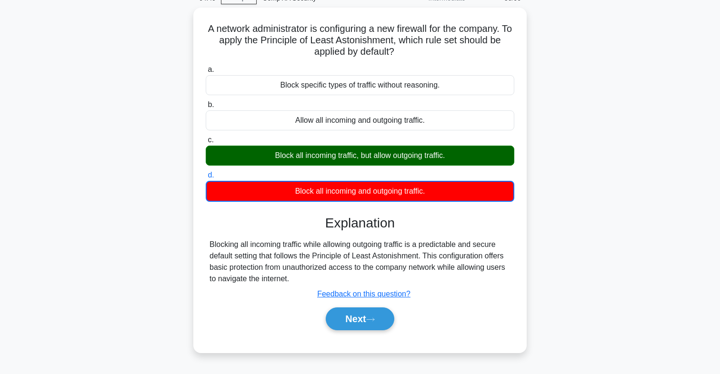
scroll to position [52, 0]
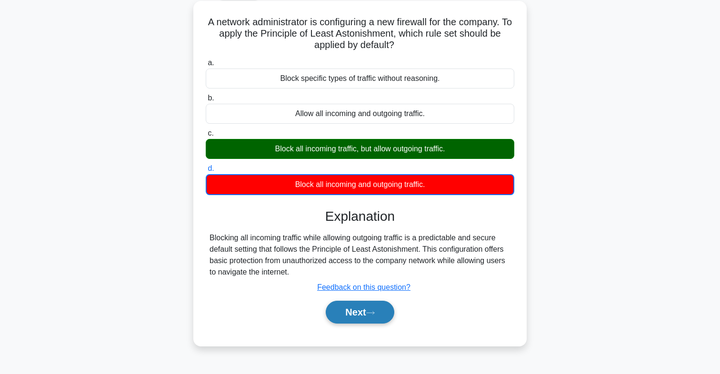
click at [349, 312] on button "Next" at bounding box center [360, 312] width 68 height 23
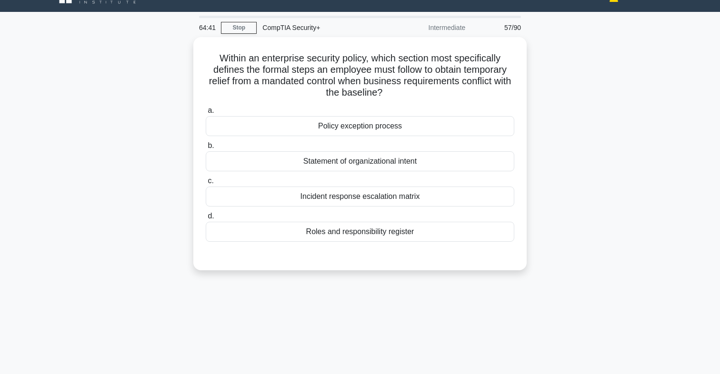
scroll to position [0, 0]
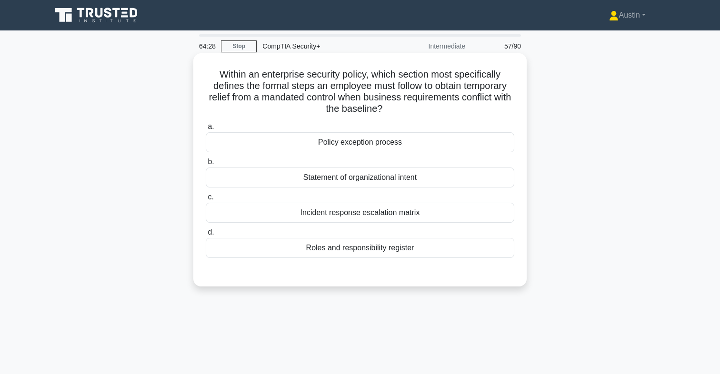
click at [383, 145] on div "Policy exception process" at bounding box center [360, 142] width 309 height 20
click at [206, 130] on input "a. Policy exception process" at bounding box center [206, 127] width 0 height 6
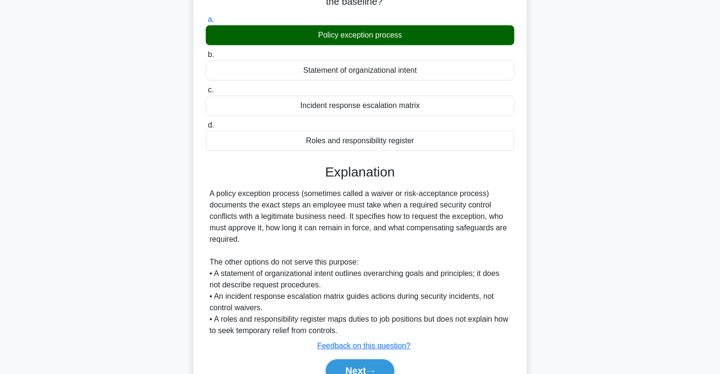
scroll to position [127, 0]
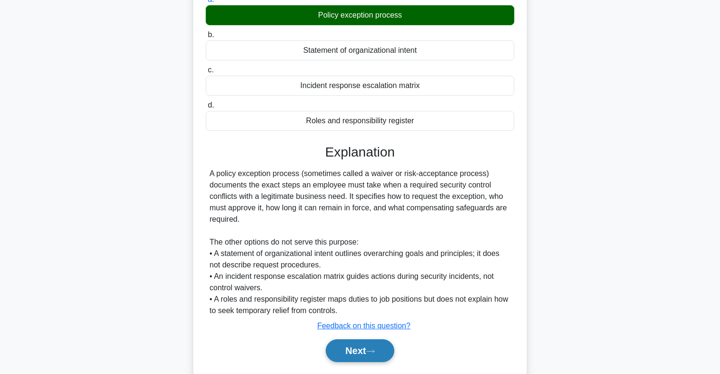
click at [348, 349] on button "Next" at bounding box center [360, 351] width 68 height 23
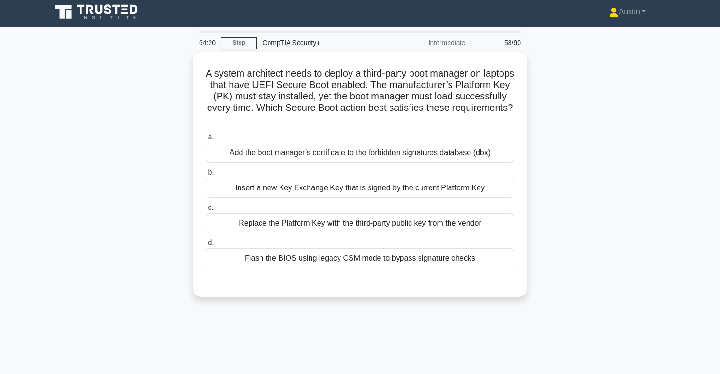
scroll to position [0, 0]
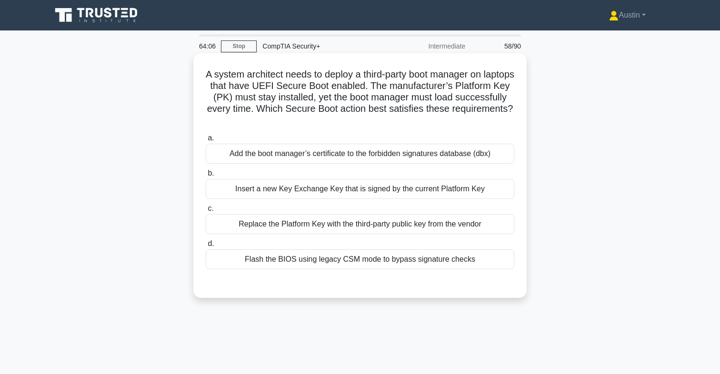
click at [393, 191] on div "Insert a new Key Exchange Key that is signed by the current Platform Key" at bounding box center [360, 189] width 309 height 20
click at [206, 177] on input "b. Insert a new Key Exchange Key that is signed by the current Platform Key" at bounding box center [206, 174] width 0 height 6
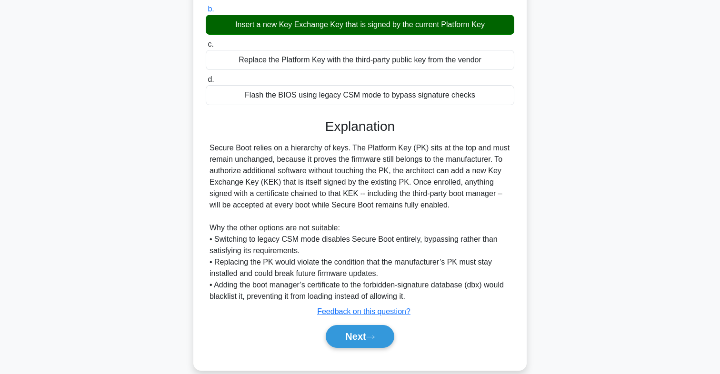
scroll to position [179, 0]
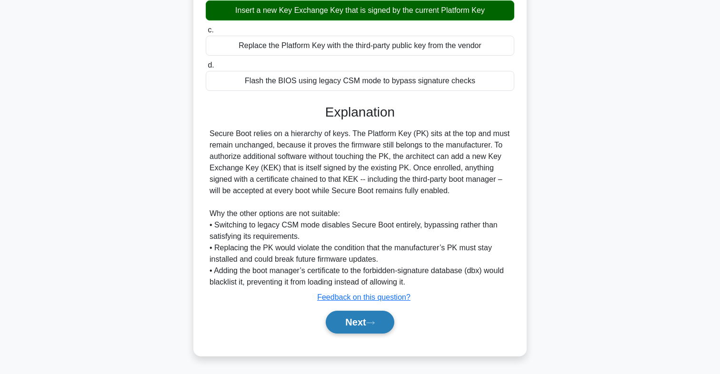
click at [365, 326] on button "Next" at bounding box center [360, 322] width 68 height 23
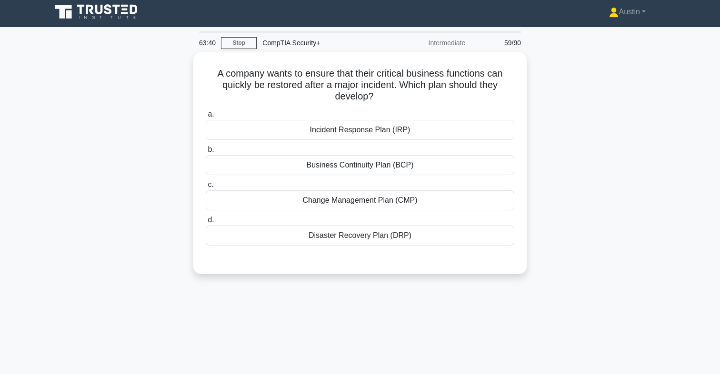
scroll to position [0, 0]
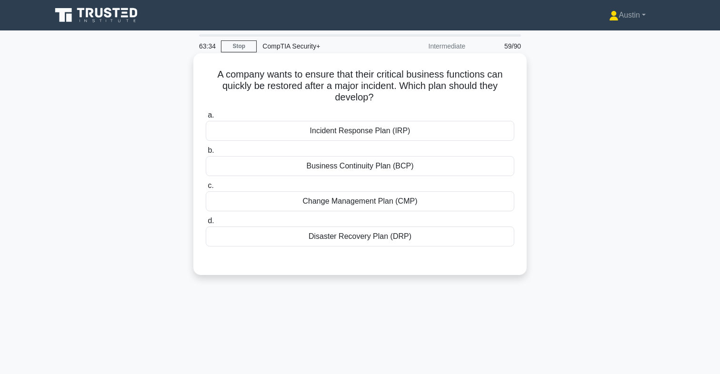
click at [350, 237] on div "Disaster Recovery Plan (DRP)" at bounding box center [360, 237] width 309 height 20
click at [206, 224] on input "d. Disaster Recovery Plan (DRP)" at bounding box center [206, 221] width 0 height 6
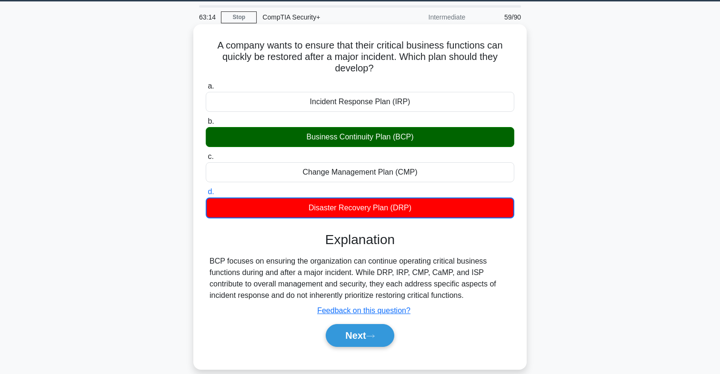
scroll to position [36, 0]
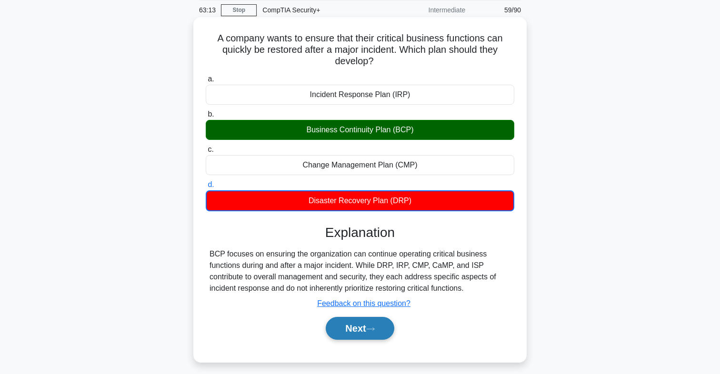
click at [340, 329] on button "Next" at bounding box center [360, 328] width 68 height 23
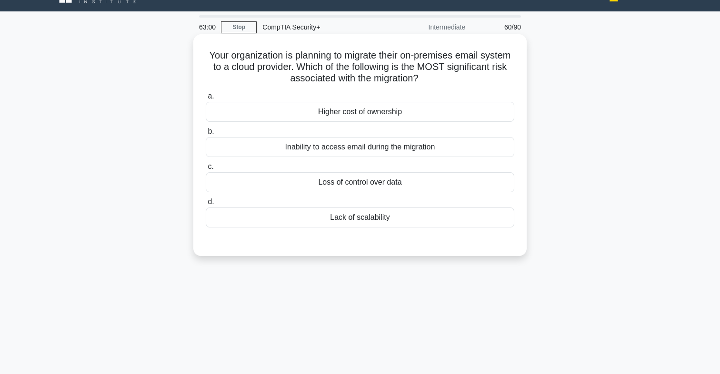
scroll to position [12, 0]
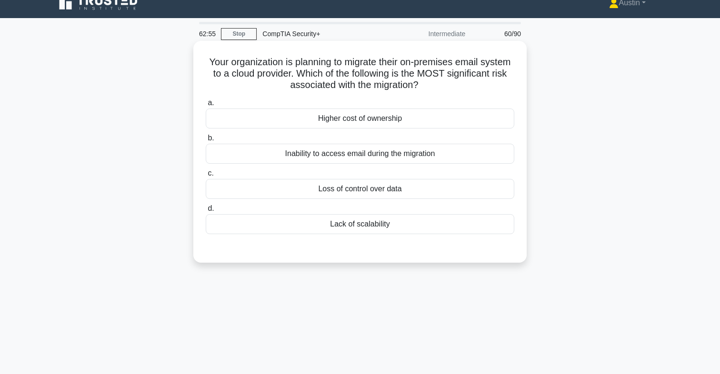
click at [355, 186] on div "Loss of control over data" at bounding box center [360, 189] width 309 height 20
click at [206, 177] on input "c. Loss of control over data" at bounding box center [206, 174] width 0 height 6
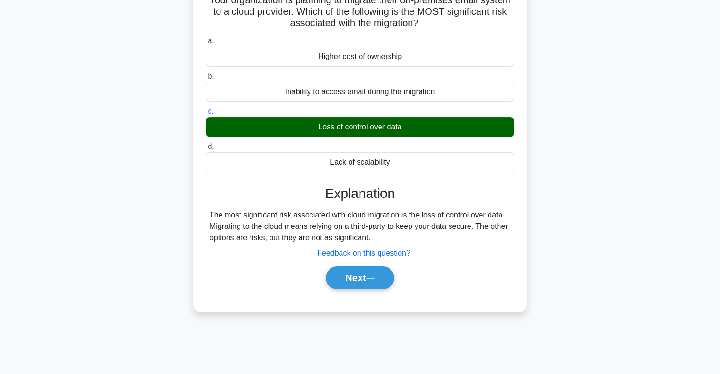
scroll to position [80, 0]
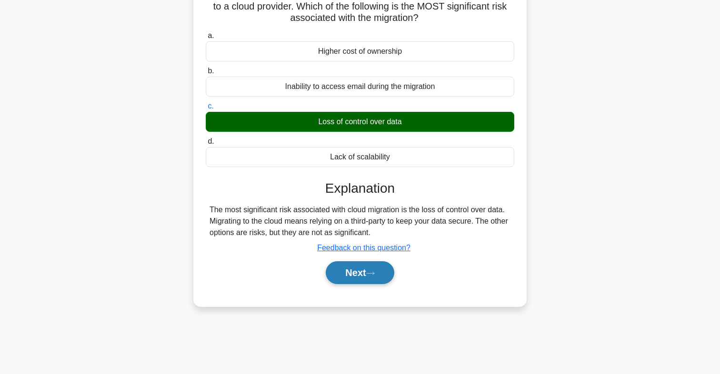
click at [359, 282] on button "Next" at bounding box center [360, 273] width 68 height 23
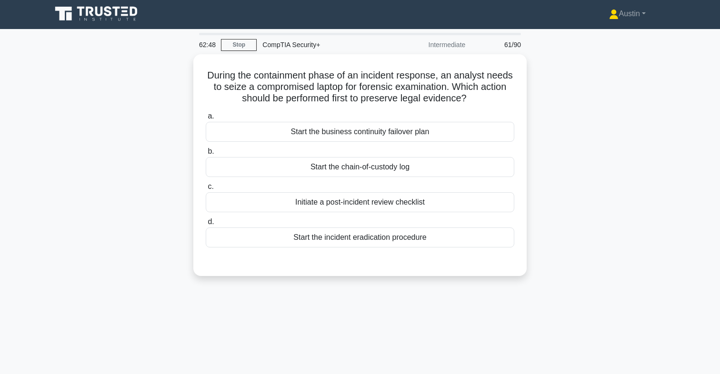
scroll to position [0, 0]
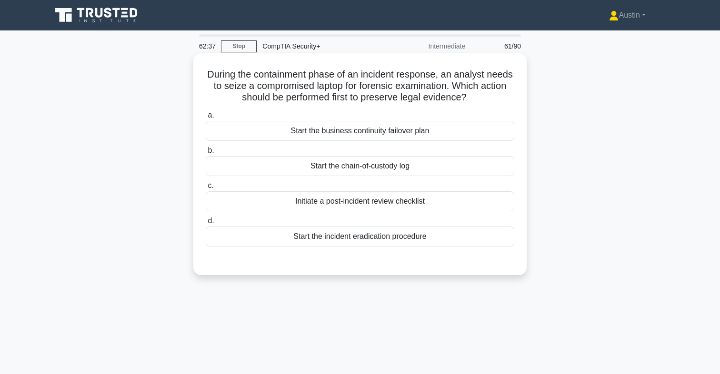
click at [373, 167] on div "Start the chain-of-custody log" at bounding box center [360, 166] width 309 height 20
click at [206, 154] on input "b. Start the chain-of-custody log" at bounding box center [206, 151] width 0 height 6
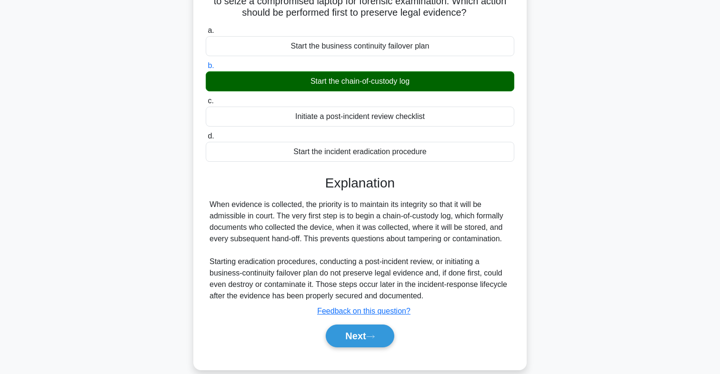
scroll to position [91, 0]
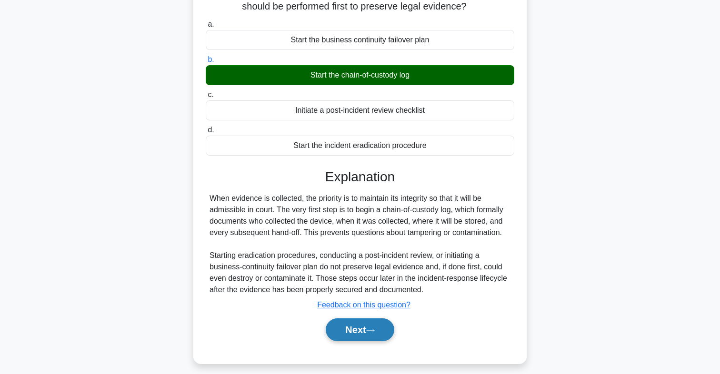
click at [349, 336] on button "Next" at bounding box center [360, 330] width 68 height 23
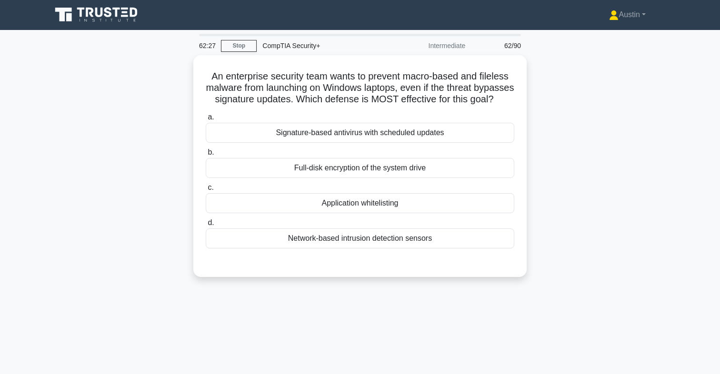
scroll to position [0, 0]
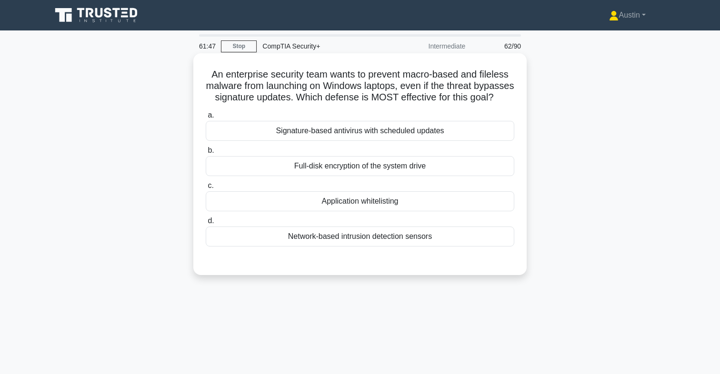
click at [356, 169] on div "Full-disk encryption of the system drive" at bounding box center [360, 166] width 309 height 20
click at [206, 154] on input "b. Full-disk encryption of the system drive" at bounding box center [206, 151] width 0 height 6
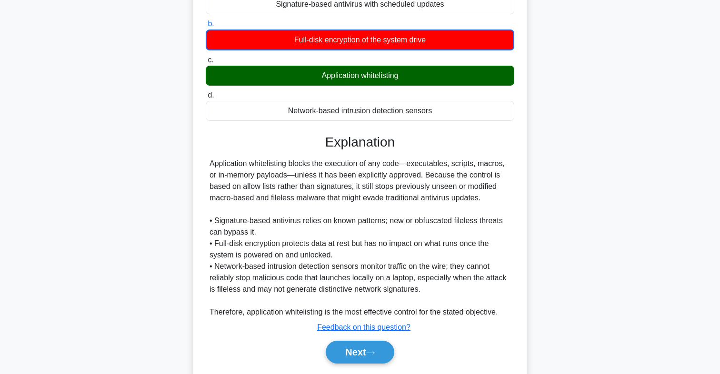
scroll to position [145, 0]
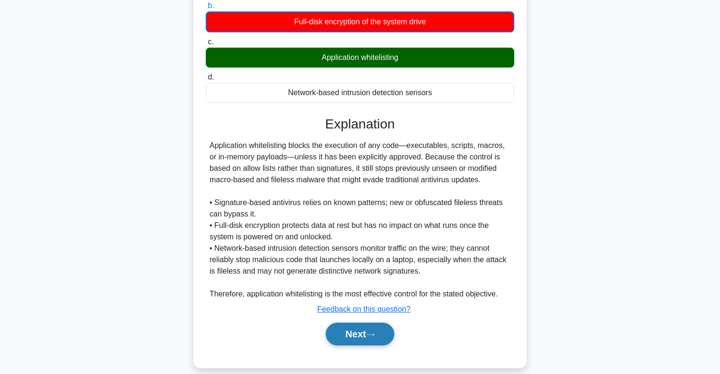
click at [340, 334] on button "Next" at bounding box center [360, 334] width 68 height 23
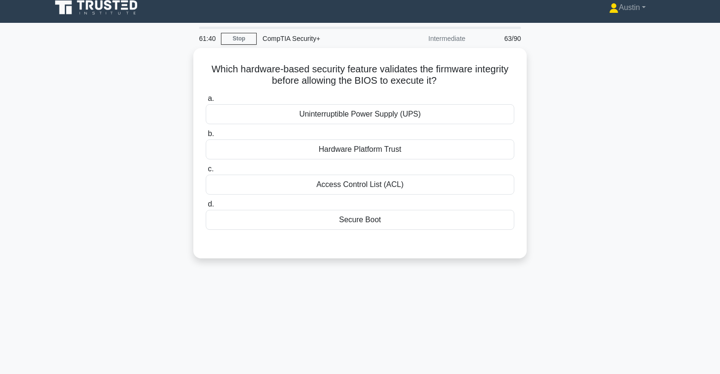
scroll to position [0, 0]
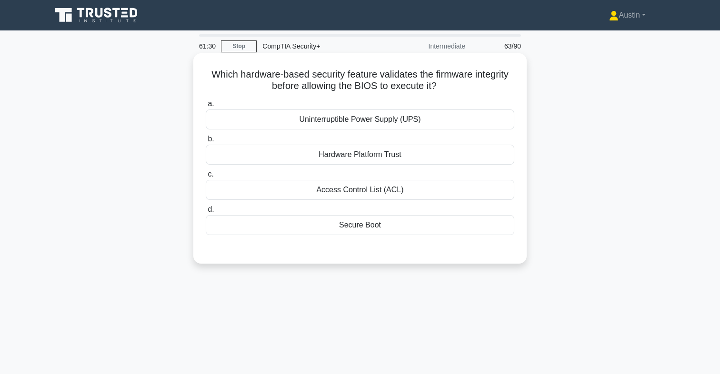
click at [366, 150] on div "Hardware Platform Trust" at bounding box center [360, 155] width 309 height 20
click at [206, 142] on input "b. Hardware Platform Trust" at bounding box center [206, 139] width 0 height 6
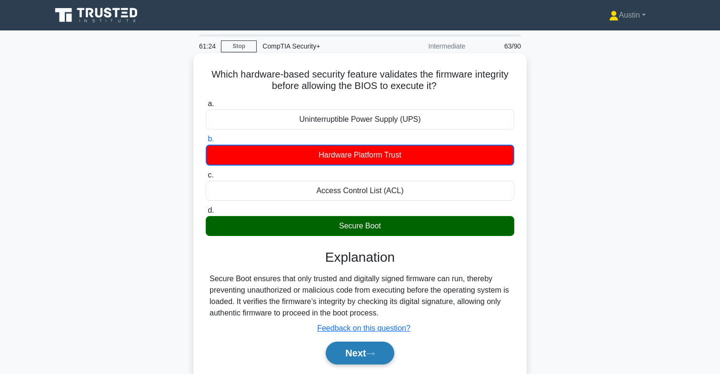
click at [342, 354] on button "Next" at bounding box center [360, 353] width 68 height 23
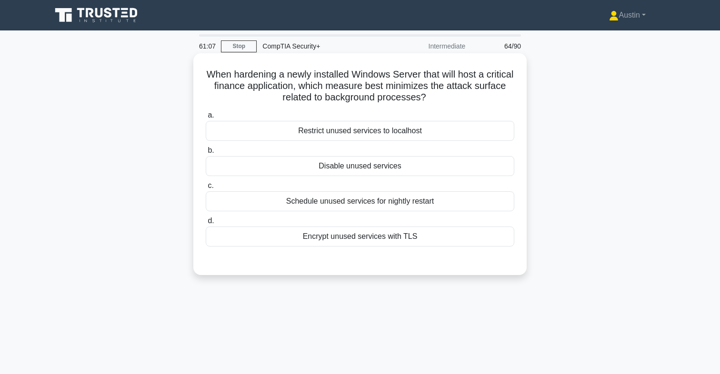
click at [369, 169] on div "Disable unused services" at bounding box center [360, 166] width 309 height 20
click at [206, 154] on input "b. Disable unused services" at bounding box center [206, 151] width 0 height 6
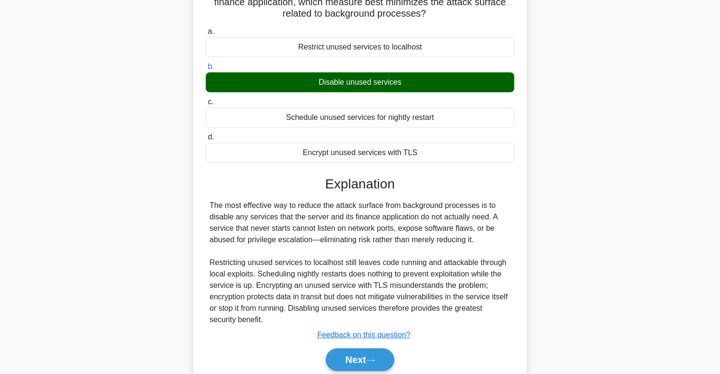
scroll to position [91, 0]
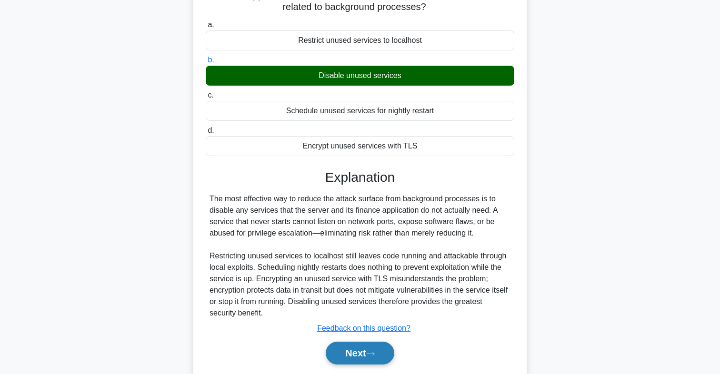
click at [341, 346] on button "Next" at bounding box center [360, 353] width 68 height 23
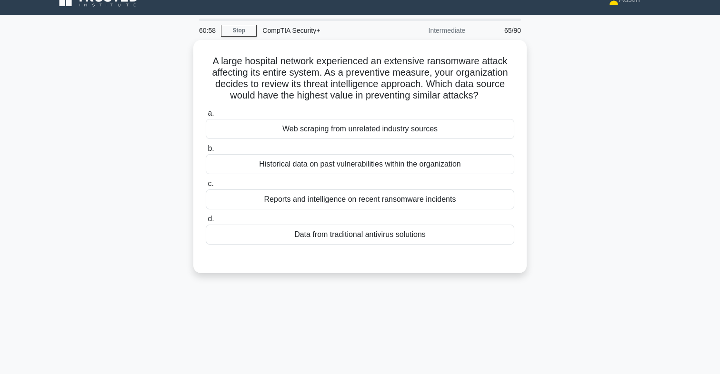
scroll to position [0, 0]
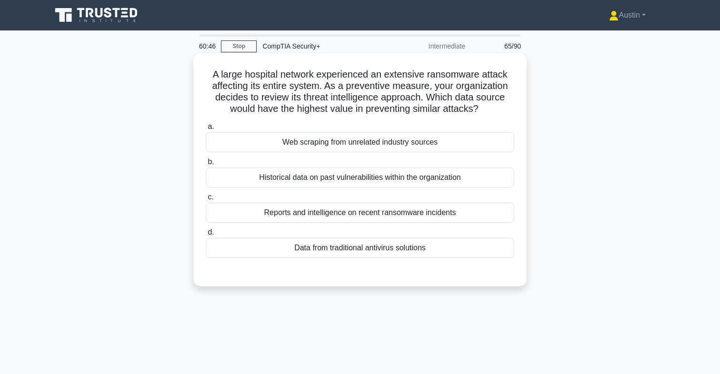
click at [355, 217] on div "Reports and intelligence on recent ransomware incidents" at bounding box center [360, 213] width 309 height 20
click at [206, 201] on input "c. Reports and intelligence on recent ransomware incidents" at bounding box center [206, 197] width 0 height 6
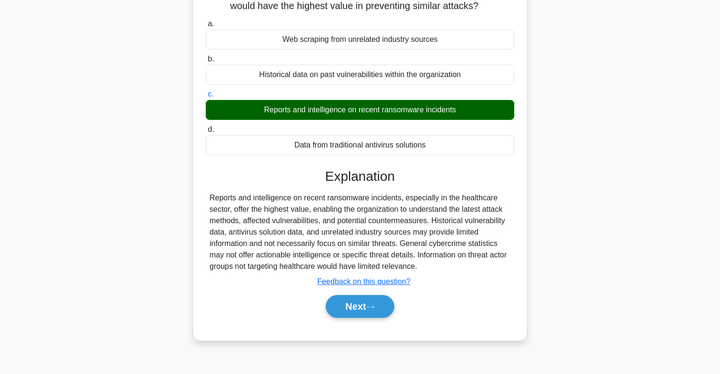
scroll to position [102, 0]
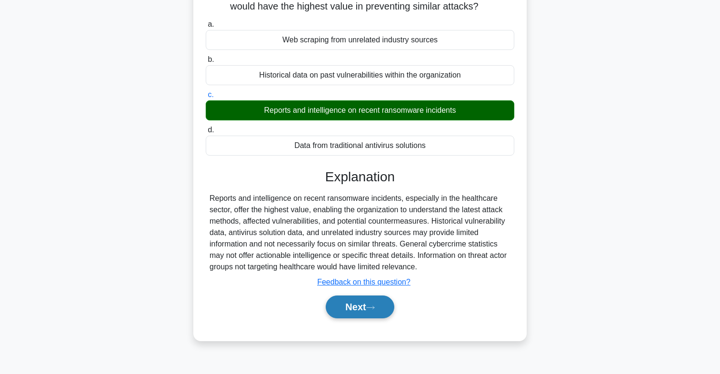
click at [336, 302] on button "Next" at bounding box center [360, 307] width 68 height 23
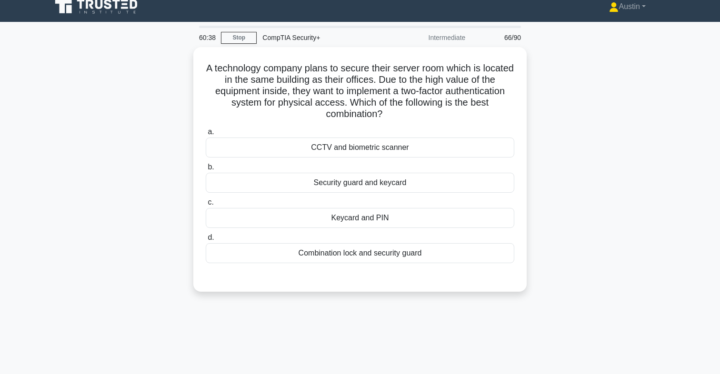
scroll to position [7, 0]
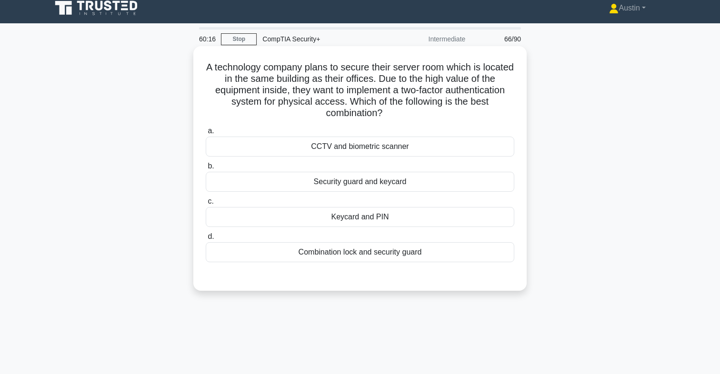
click at [357, 215] on div "Keycard and PIN" at bounding box center [360, 217] width 309 height 20
click at [206, 205] on input "c. Keycard and PIN" at bounding box center [206, 202] width 0 height 6
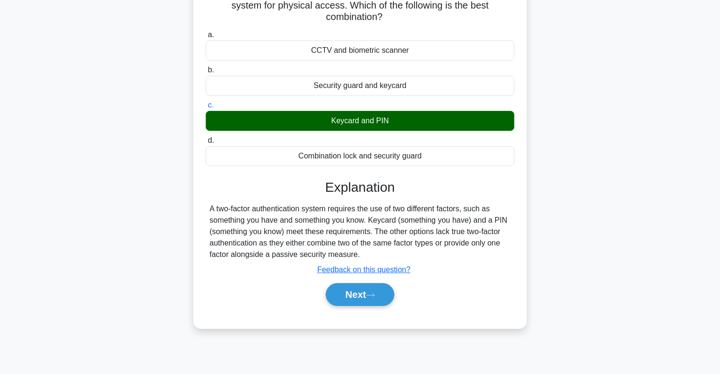
scroll to position [104, 0]
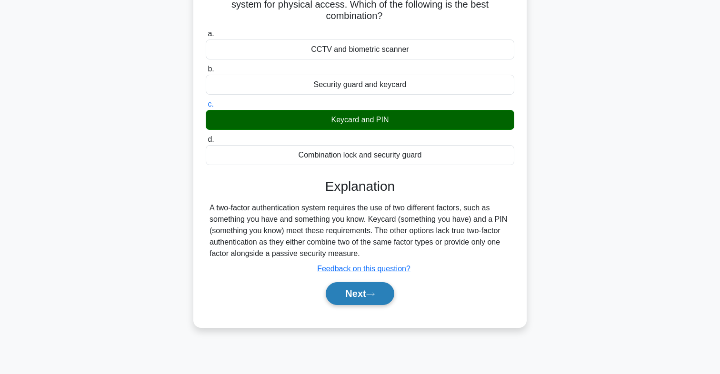
click at [340, 292] on button "Next" at bounding box center [360, 293] width 68 height 23
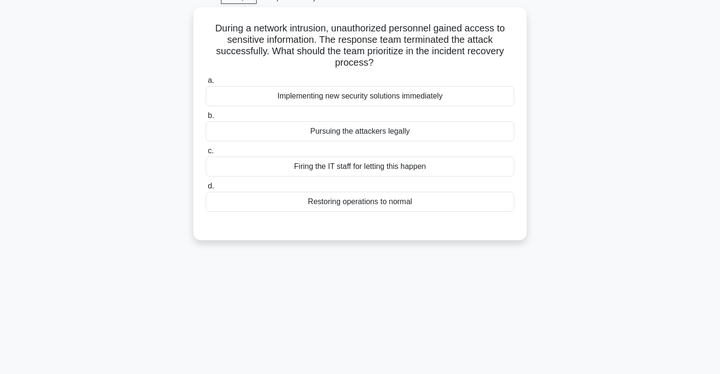
scroll to position [0, 0]
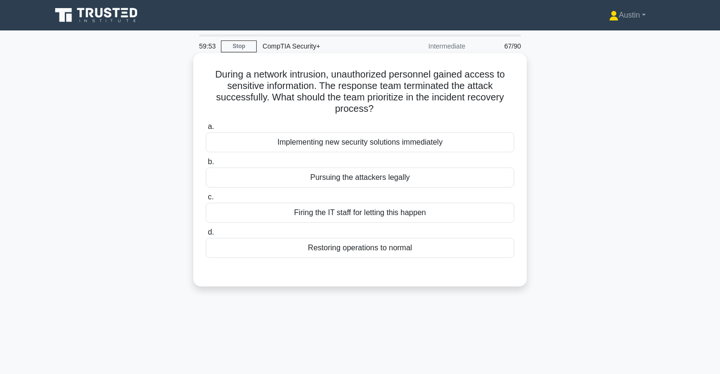
click at [355, 251] on div "Restoring operations to normal" at bounding box center [360, 248] width 309 height 20
click at [206, 236] on input "d. Restoring operations to normal" at bounding box center [206, 233] width 0 height 6
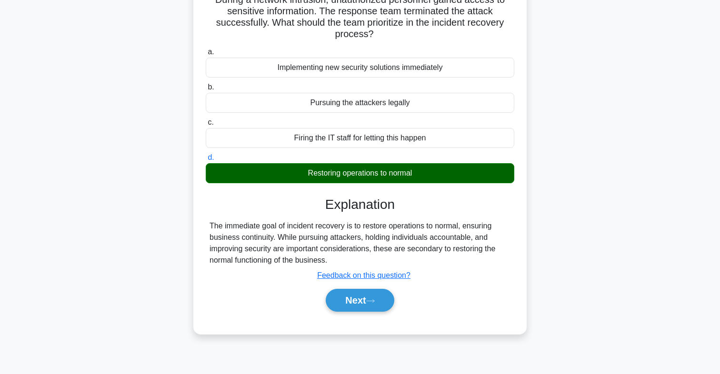
scroll to position [83, 0]
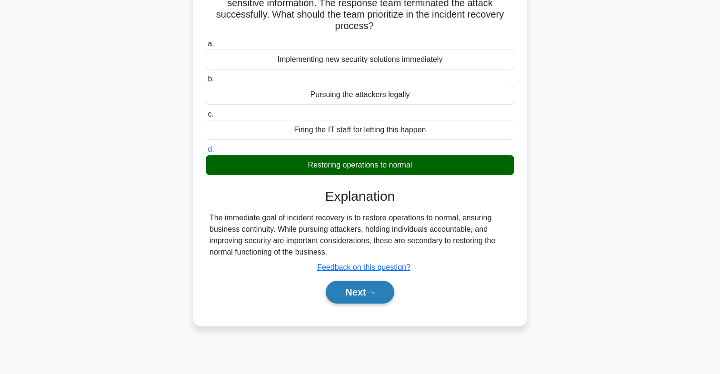
click at [334, 295] on button "Next" at bounding box center [360, 292] width 68 height 23
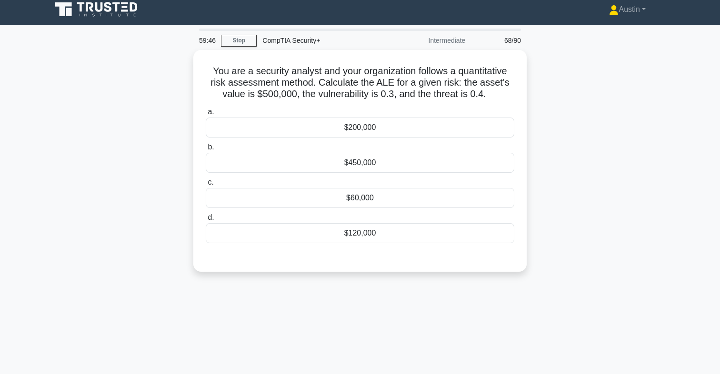
scroll to position [5, 0]
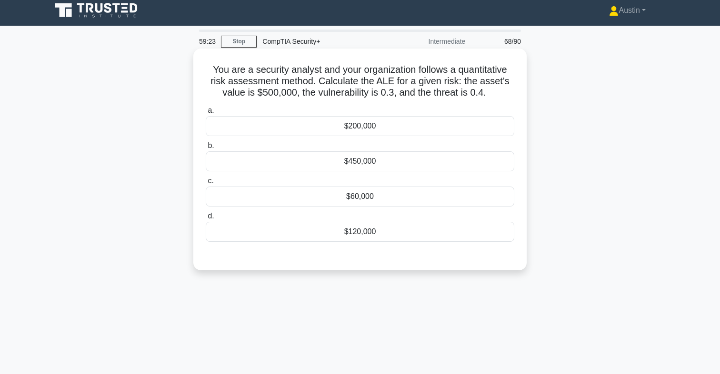
click at [374, 130] on div "$200,000" at bounding box center [360, 126] width 309 height 20
click at [206, 114] on input "a. $200,000" at bounding box center [206, 111] width 0 height 6
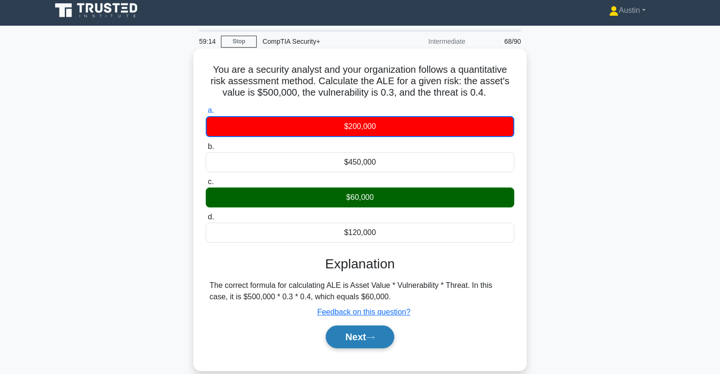
click at [349, 343] on button "Next" at bounding box center [360, 337] width 68 height 23
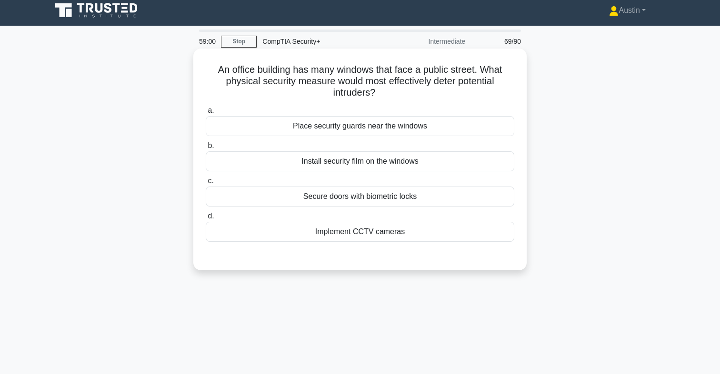
click at [374, 231] on div "Implement CCTV cameras" at bounding box center [360, 232] width 309 height 20
click at [206, 220] on input "d. Implement CCTV cameras" at bounding box center [206, 216] width 0 height 6
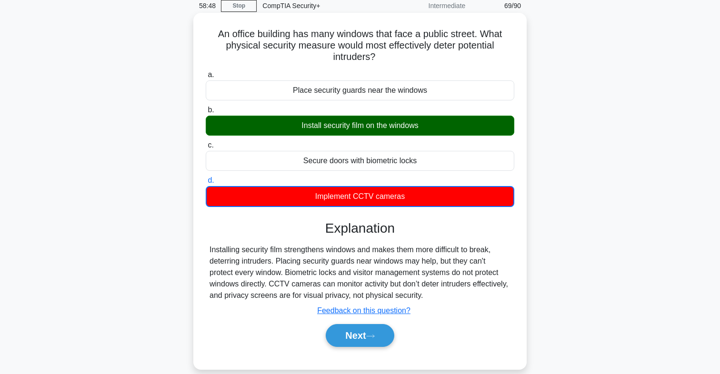
scroll to position [41, 0]
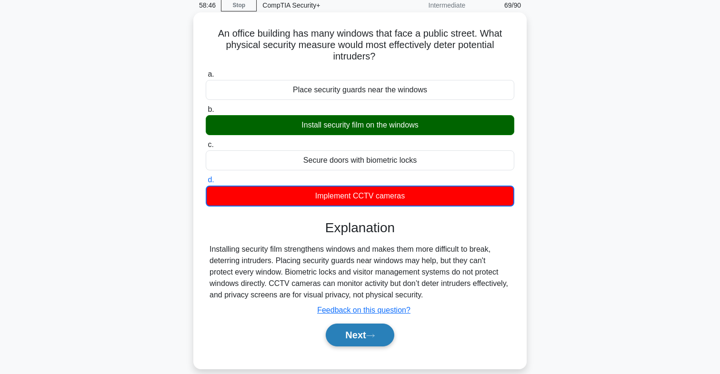
click at [356, 335] on button "Next" at bounding box center [360, 335] width 68 height 23
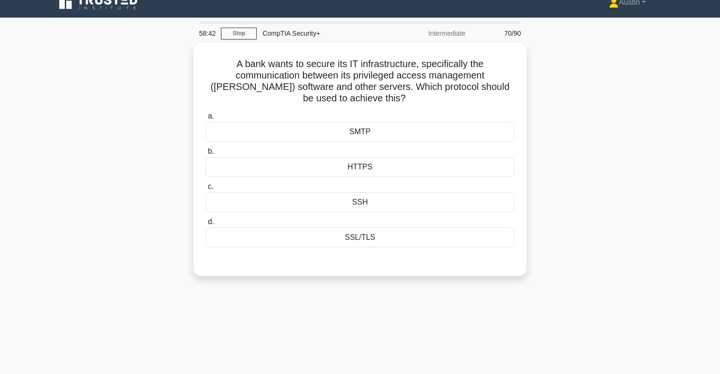
scroll to position [12, 0]
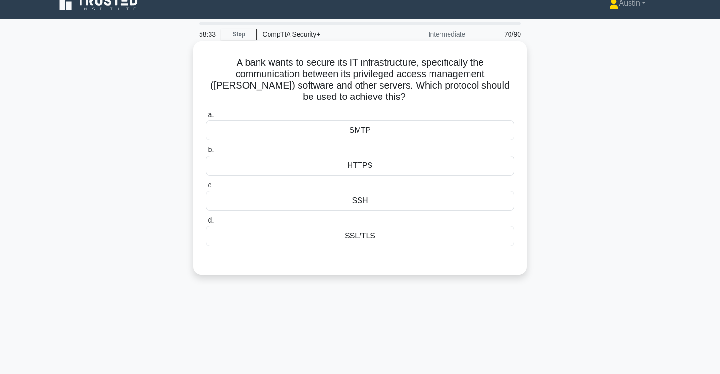
click at [379, 239] on div "SSL/TLS" at bounding box center [360, 236] width 309 height 20
click at [206, 224] on input "d. SSL/TLS" at bounding box center [206, 221] width 0 height 6
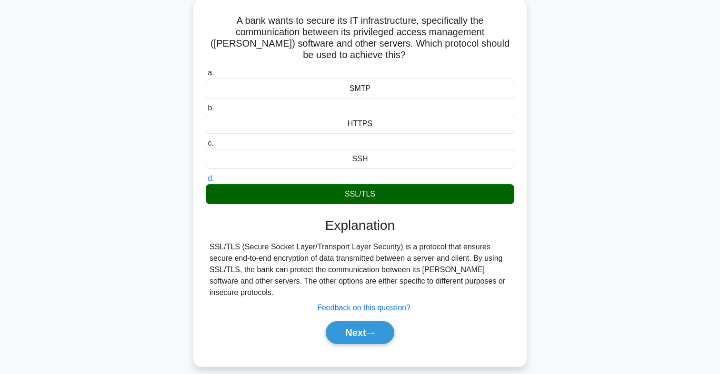
scroll to position [54, 0]
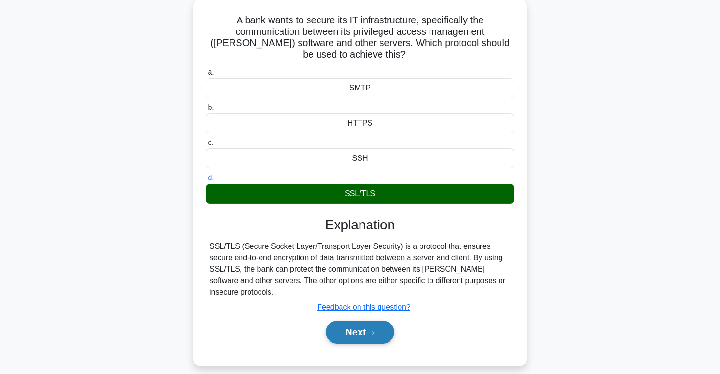
click at [357, 321] on button "Next" at bounding box center [360, 332] width 68 height 23
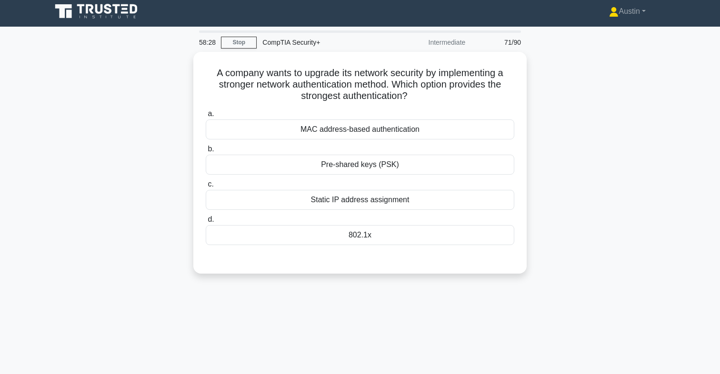
scroll to position [0, 0]
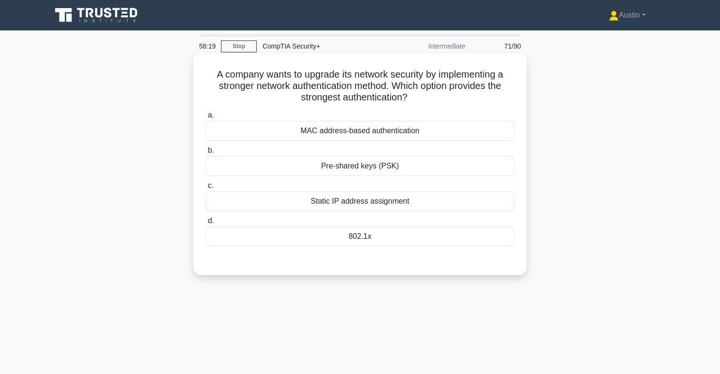
click at [352, 167] on div "Pre-shared keys (PSK)" at bounding box center [360, 166] width 309 height 20
click at [206, 154] on input "b. Pre-shared keys (PSK)" at bounding box center [206, 151] width 0 height 6
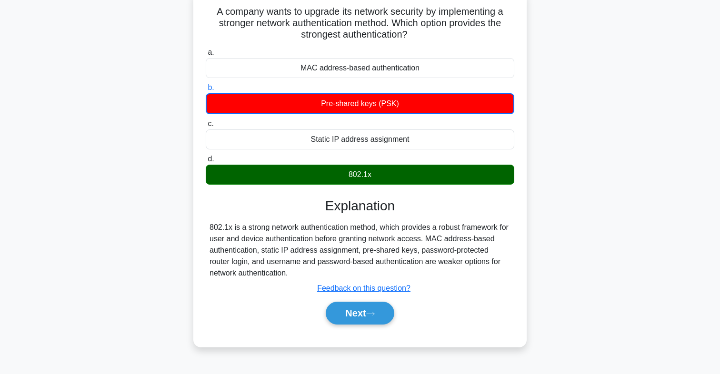
scroll to position [61, 0]
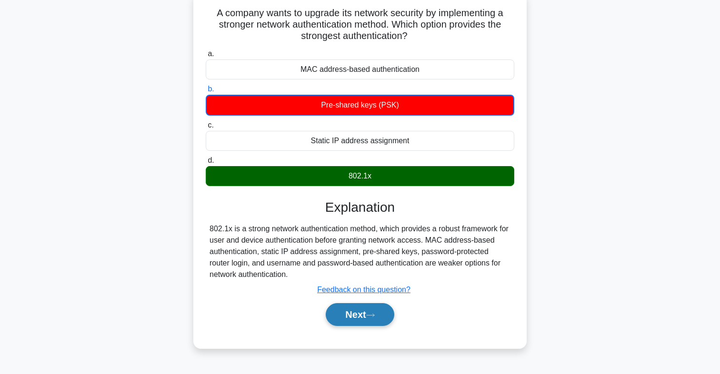
click at [344, 311] on button "Next" at bounding box center [360, 314] width 68 height 23
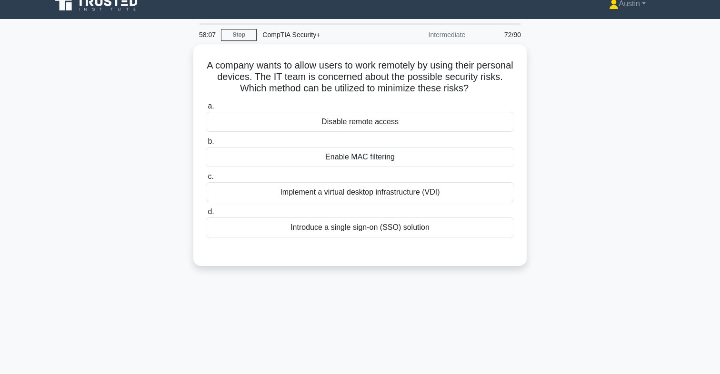
scroll to position [0, 0]
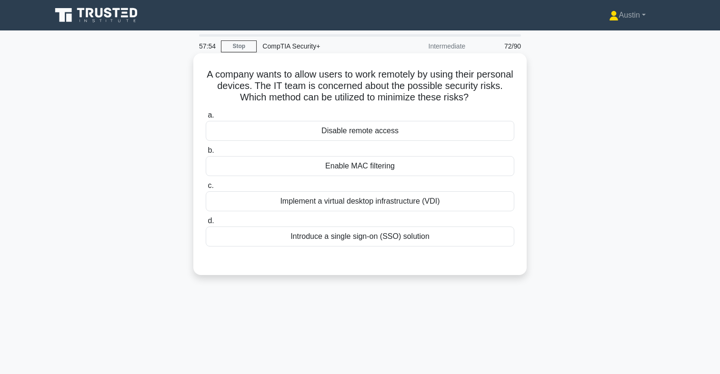
click at [363, 201] on div "Implement a virtual desktop infrastructure (VDI)" at bounding box center [360, 201] width 309 height 20
click at [206, 189] on input "c. Implement a virtual desktop infrastructure (VDI)" at bounding box center [206, 186] width 0 height 6
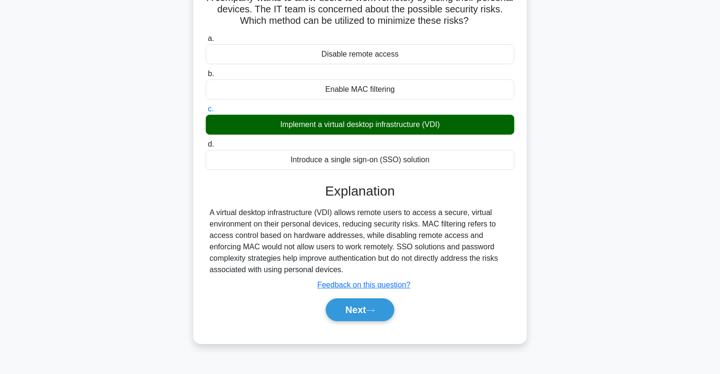
scroll to position [80, 0]
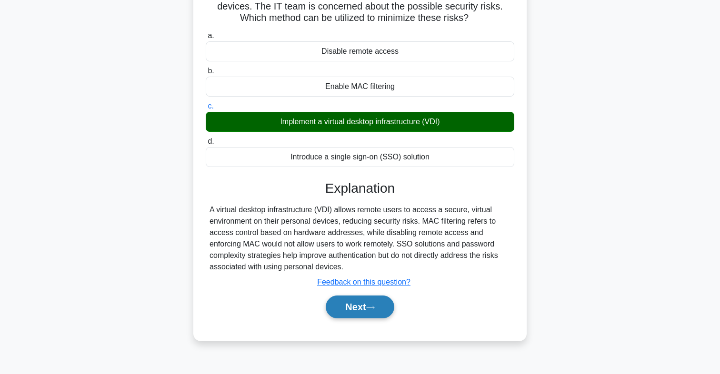
click at [347, 308] on button "Next" at bounding box center [360, 307] width 68 height 23
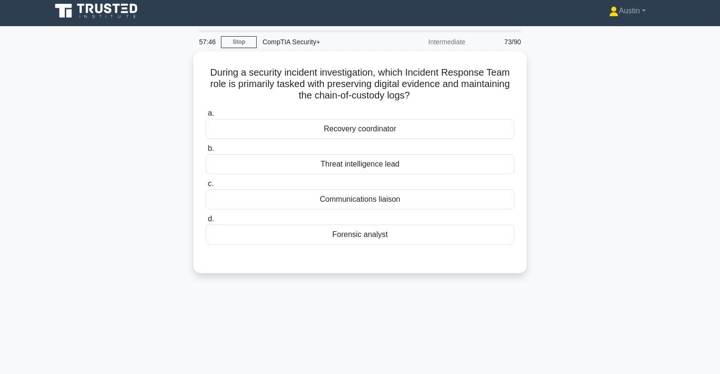
scroll to position [4, 0]
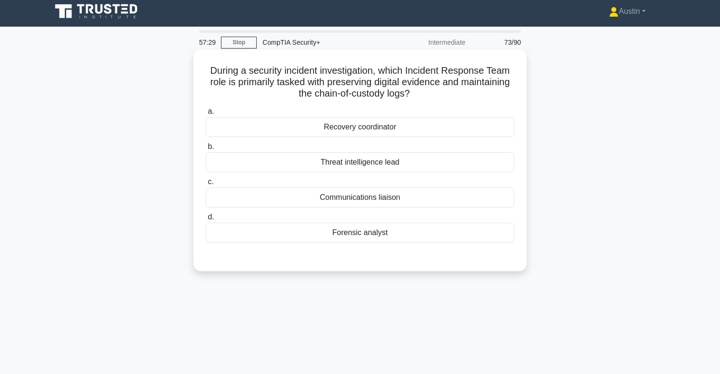
click at [361, 238] on div "Forensic analyst" at bounding box center [360, 233] width 309 height 20
click at [206, 221] on input "d. Forensic analyst" at bounding box center [206, 217] width 0 height 6
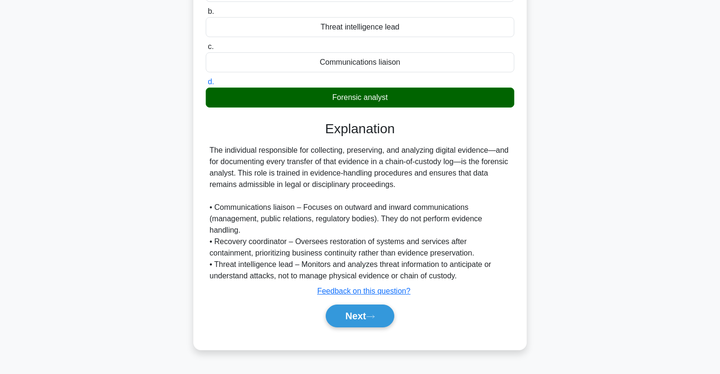
scroll to position [140, 0]
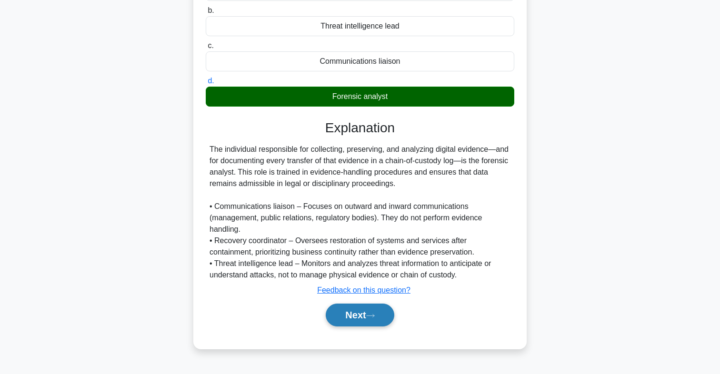
click at [348, 317] on button "Next" at bounding box center [360, 315] width 68 height 23
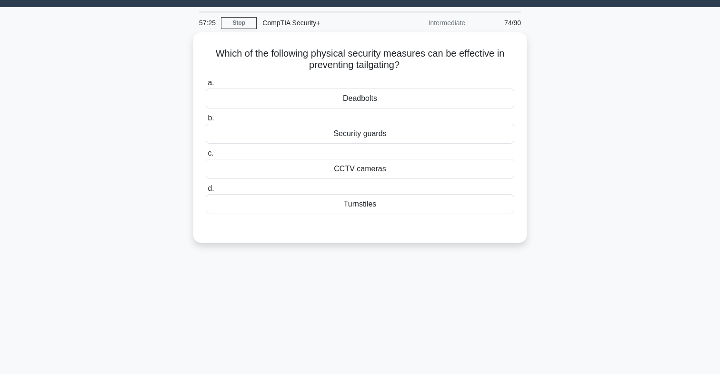
scroll to position [23, 0]
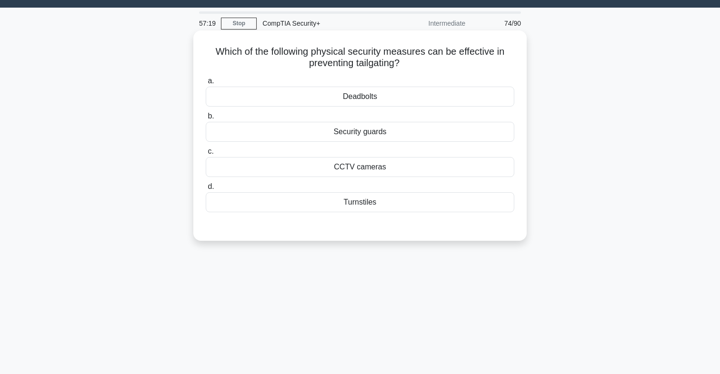
click at [371, 130] on div "Security guards" at bounding box center [360, 132] width 309 height 20
click at [206, 120] on input "b. Security guards" at bounding box center [206, 116] width 0 height 6
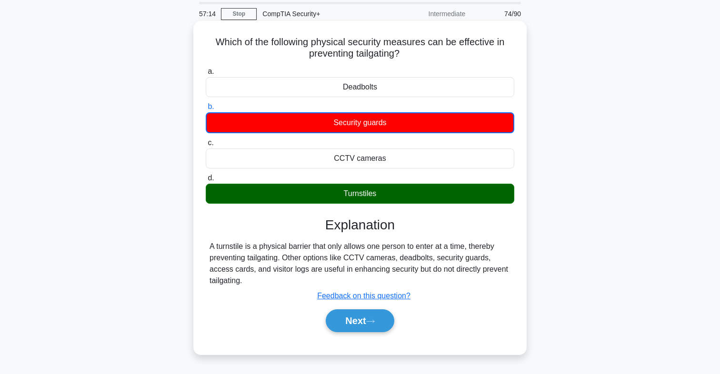
scroll to position [33, 0]
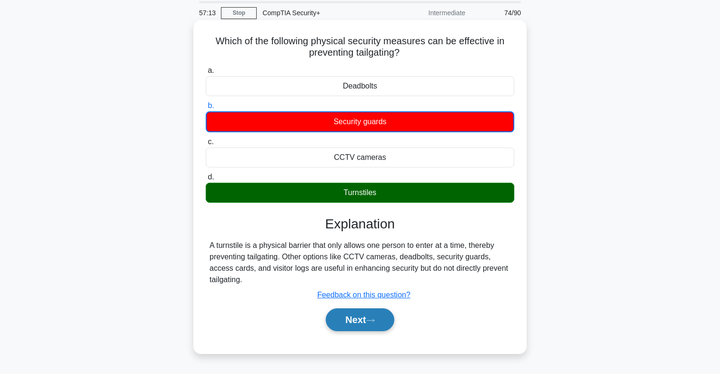
click at [342, 313] on button "Next" at bounding box center [360, 320] width 68 height 23
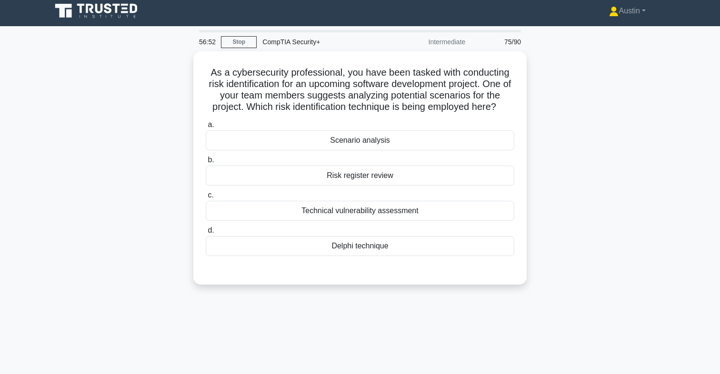
scroll to position [4, 0]
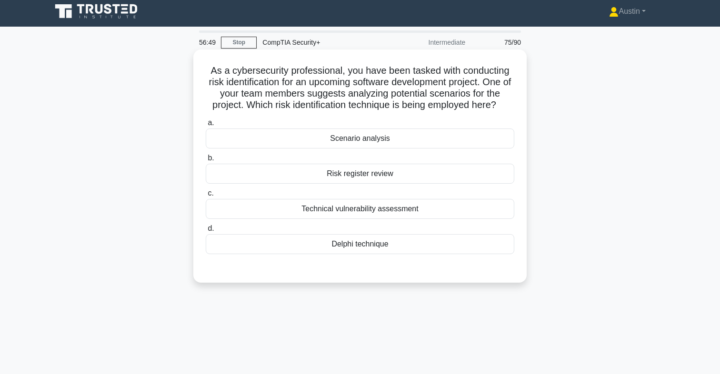
click at [381, 123] on label "a. Scenario analysis" at bounding box center [360, 132] width 309 height 31
click at [206, 123] on input "a. Scenario analysis" at bounding box center [206, 123] width 0 height 6
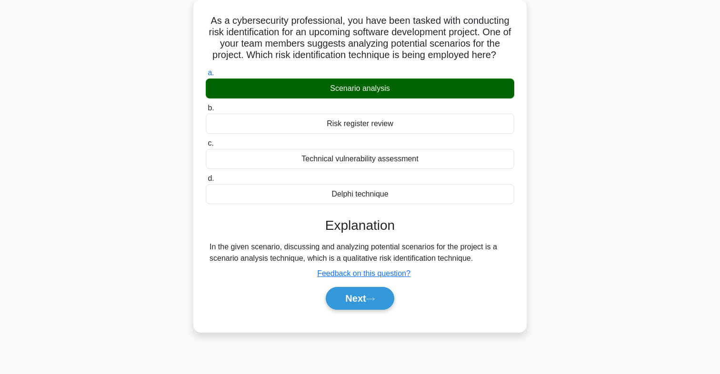
scroll to position [58, 0]
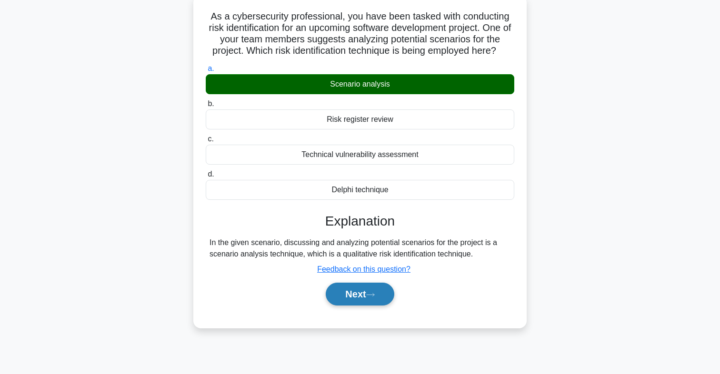
click at [343, 287] on button "Next" at bounding box center [360, 294] width 68 height 23
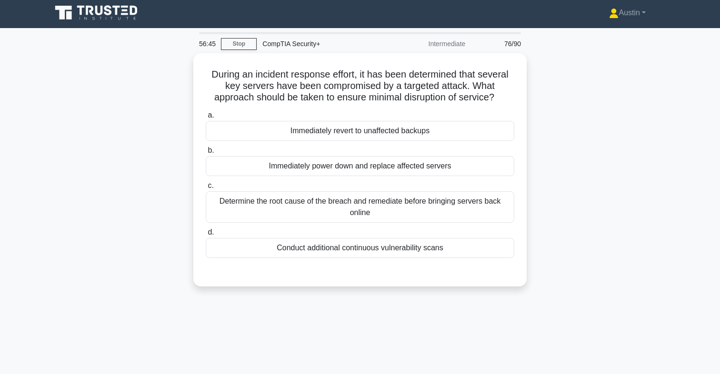
scroll to position [0, 0]
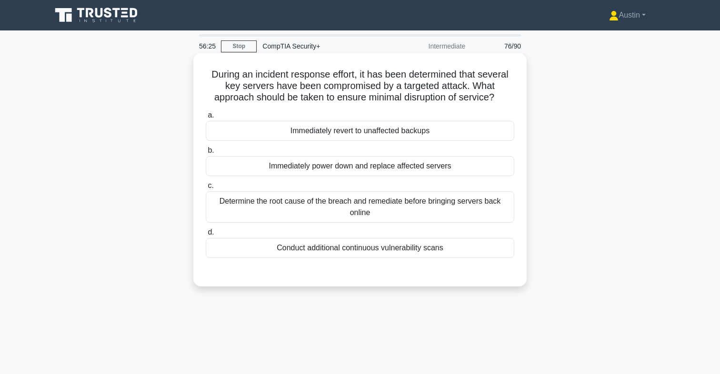
click at [336, 138] on div "Immediately revert to unaffected backups" at bounding box center [360, 131] width 309 height 20
click at [206, 119] on input "a. Immediately revert to unaffected backups" at bounding box center [206, 115] width 0 height 6
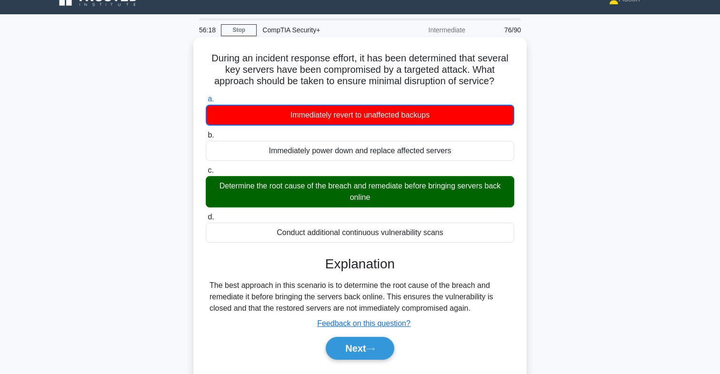
scroll to position [25, 0]
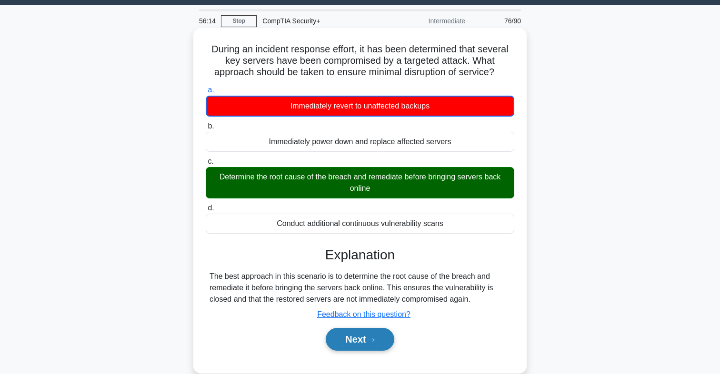
click at [342, 344] on button "Next" at bounding box center [360, 339] width 68 height 23
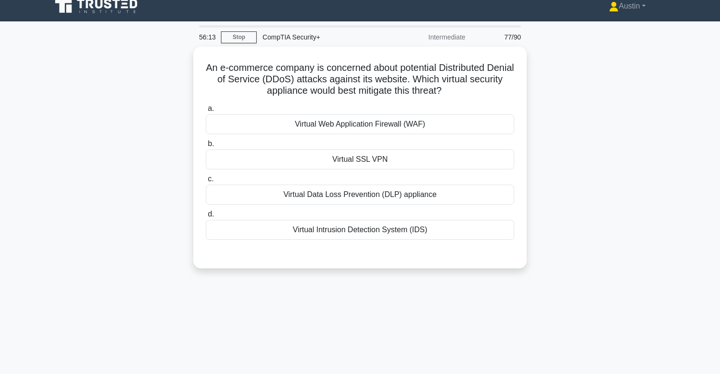
scroll to position [7, 0]
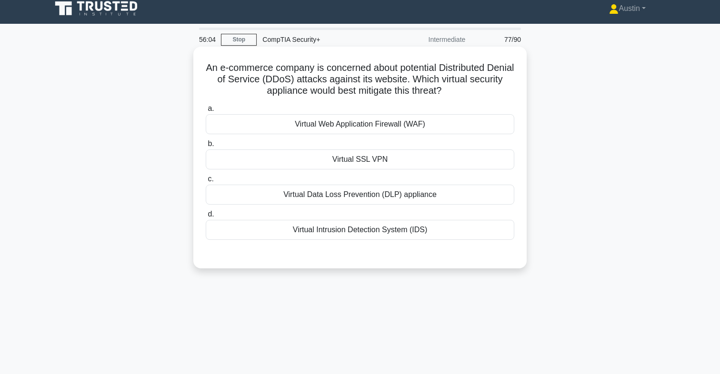
click at [369, 127] on div "Virtual Web Application Firewall (WAF)" at bounding box center [360, 124] width 309 height 20
click at [206, 112] on input "a. Virtual Web Application Firewall (WAF)" at bounding box center [206, 109] width 0 height 6
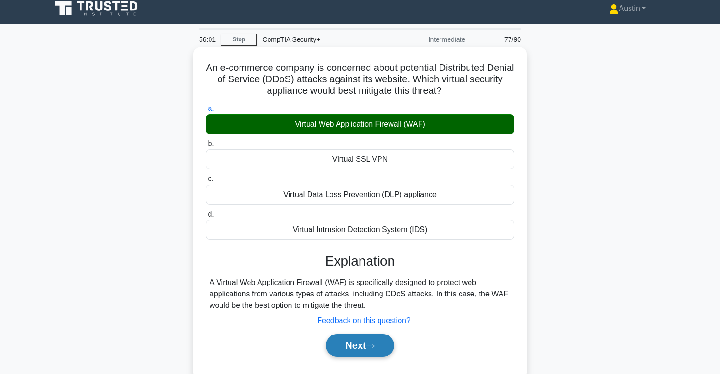
click at [337, 345] on button "Next" at bounding box center [360, 345] width 68 height 23
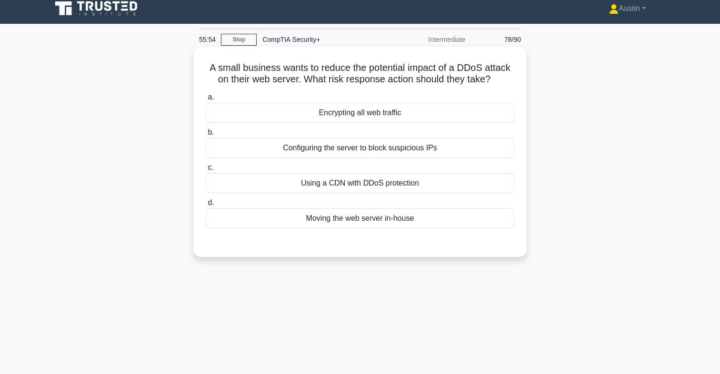
click at [356, 190] on div "Using a CDN with DDoS protection" at bounding box center [360, 183] width 309 height 20
click at [206, 171] on input "c. Using a CDN with DDoS protection" at bounding box center [206, 168] width 0 height 6
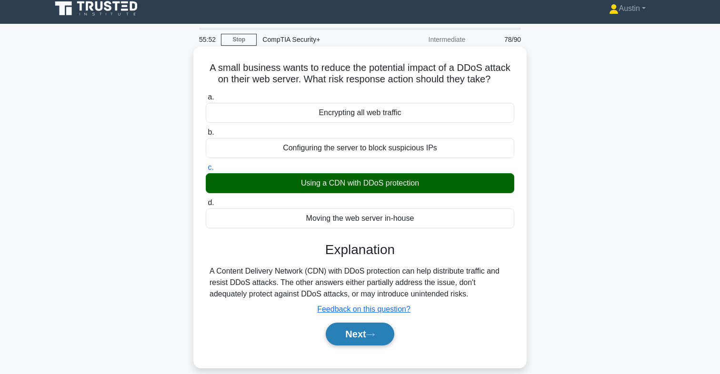
click at [339, 339] on button "Next" at bounding box center [360, 334] width 68 height 23
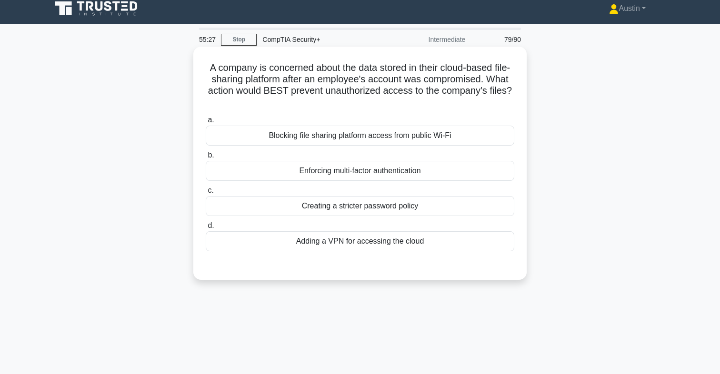
click at [361, 241] on div "Adding a VPN for accessing the cloud" at bounding box center [360, 241] width 309 height 20
click at [206, 229] on input "d. Adding a VPN for accessing the cloud" at bounding box center [206, 226] width 0 height 6
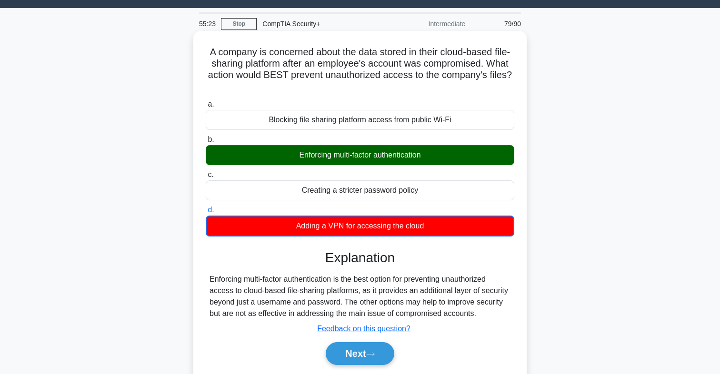
scroll to position [23, 0]
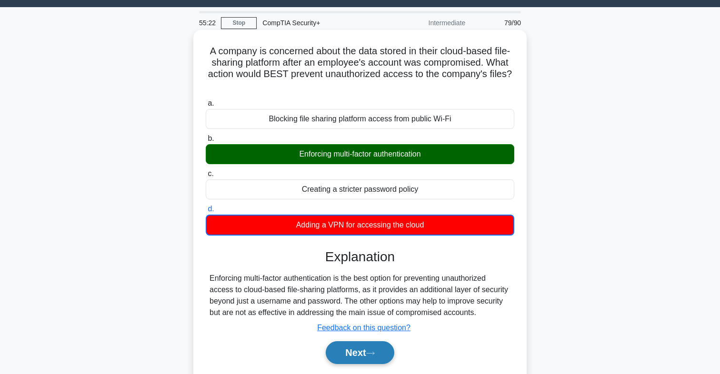
click at [337, 346] on button "Next" at bounding box center [360, 353] width 68 height 23
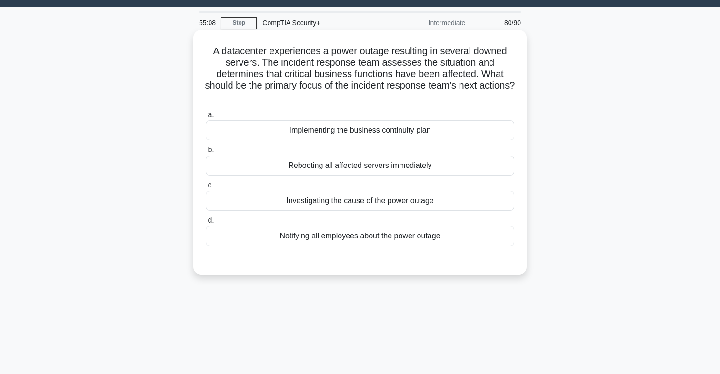
click at [365, 131] on div "Implementing the business continuity plan" at bounding box center [360, 131] width 309 height 20
click at [206, 118] on input "a. Implementing the business continuity plan" at bounding box center [206, 115] width 0 height 6
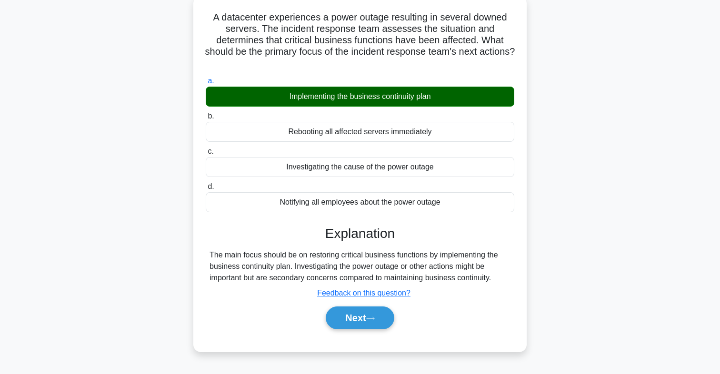
scroll to position [65, 0]
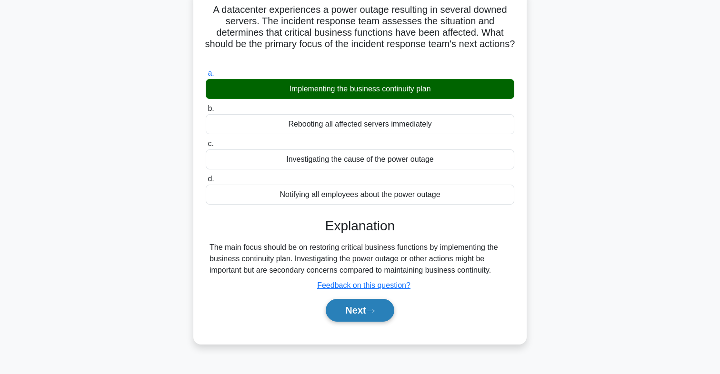
click at [349, 308] on button "Next" at bounding box center [360, 310] width 68 height 23
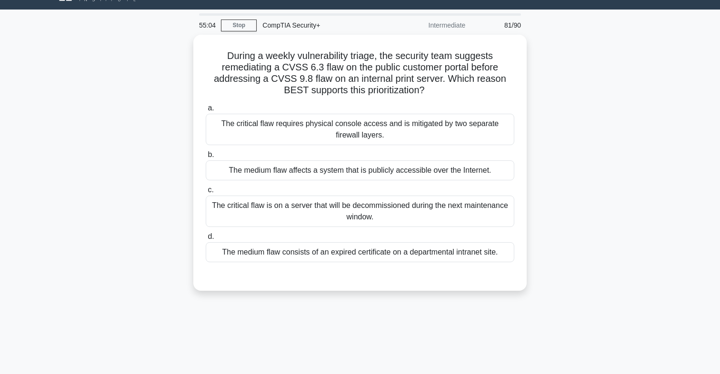
scroll to position [0, 0]
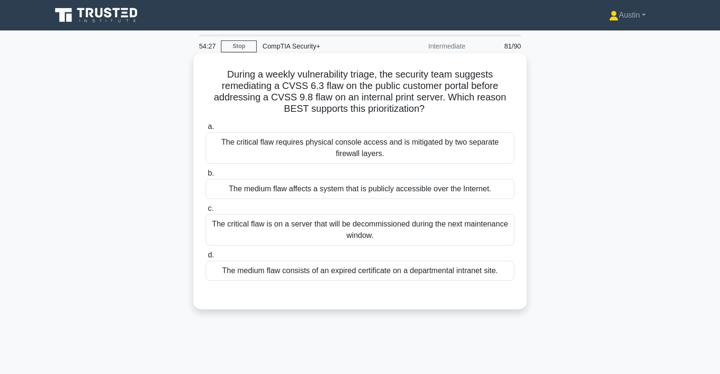
click at [346, 192] on div "The medium flaw affects a system that is publicly accessible over the Internet." at bounding box center [360, 189] width 309 height 20
click at [206, 177] on input "b. The medium flaw affects a system that is publicly accessible over the Intern…" at bounding box center [206, 174] width 0 height 6
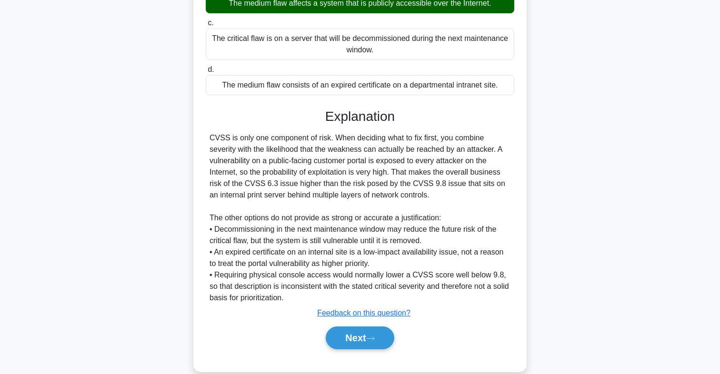
scroll to position [201, 0]
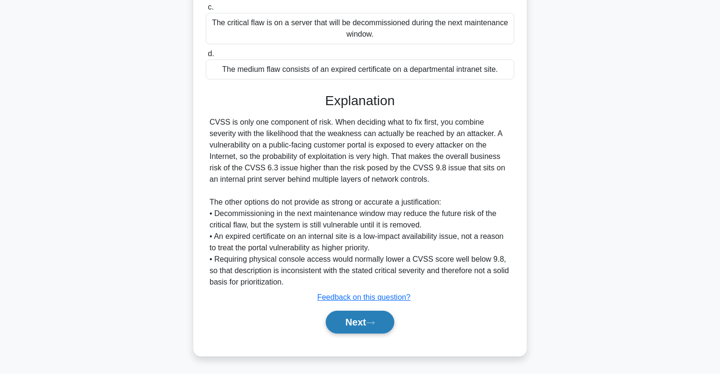
click at [345, 325] on button "Next" at bounding box center [360, 322] width 68 height 23
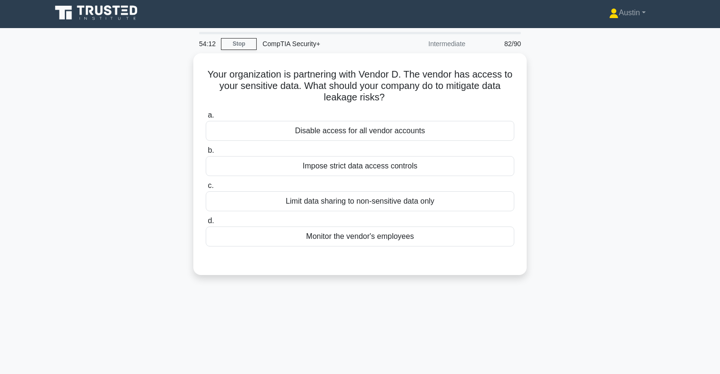
scroll to position [0, 0]
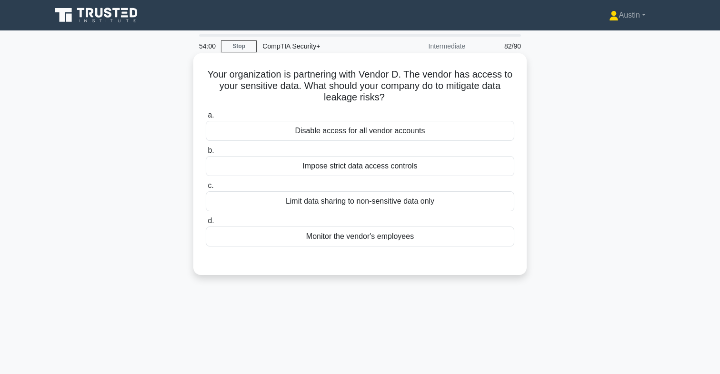
click at [336, 200] on div "Limit data sharing to non-sensitive data only" at bounding box center [360, 201] width 309 height 20
click at [206, 189] on input "c. Limit data sharing to non-sensitive data only" at bounding box center [206, 186] width 0 height 6
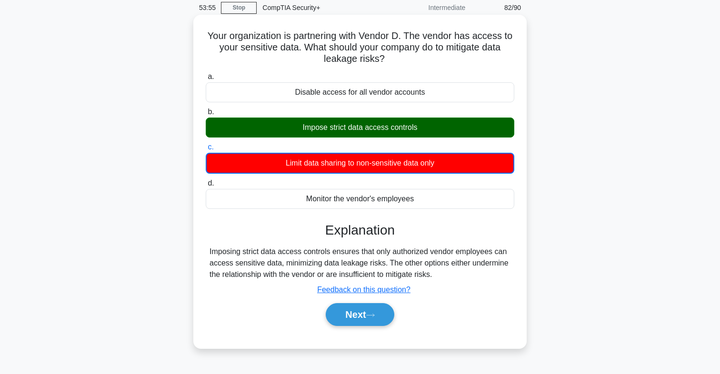
scroll to position [42, 0]
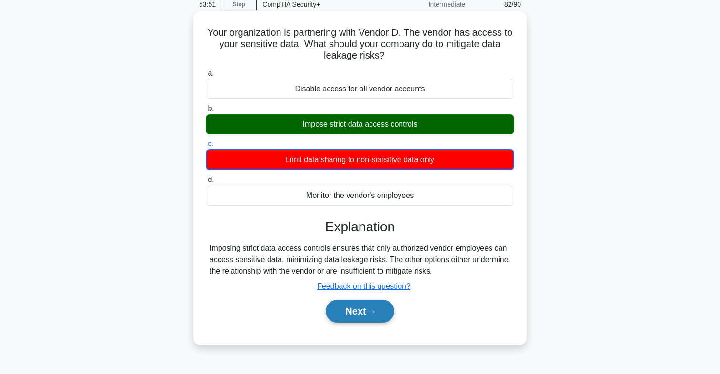
click at [336, 312] on button "Next" at bounding box center [360, 311] width 68 height 23
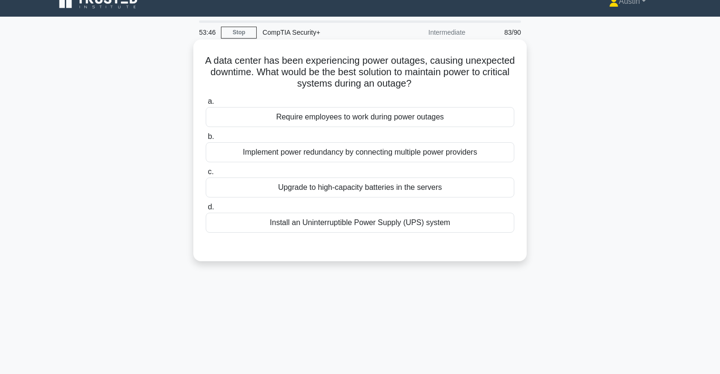
scroll to position [0, 0]
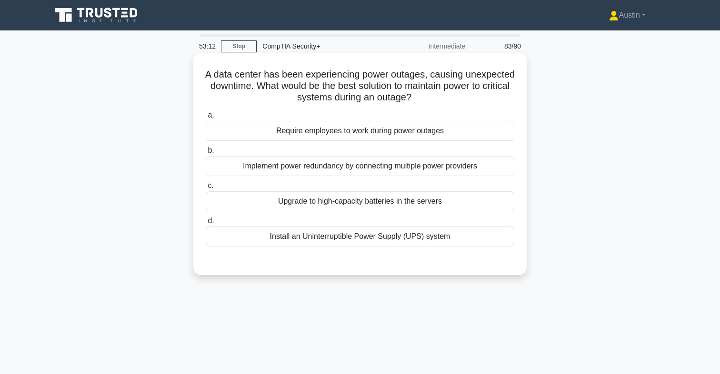
click at [276, 234] on div "Install an Uninterruptible Power Supply (UPS) system" at bounding box center [360, 237] width 309 height 20
click at [206, 224] on input "d. Install an Uninterruptible Power Supply (UPS) system" at bounding box center [206, 221] width 0 height 6
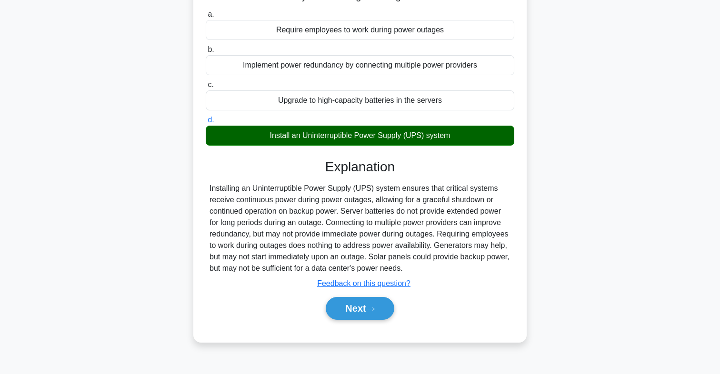
scroll to position [106, 0]
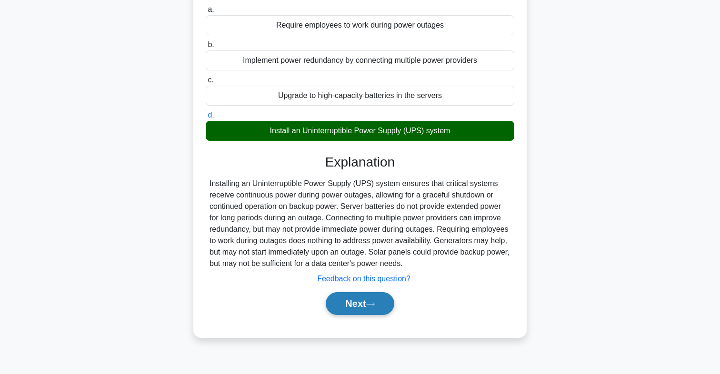
click at [331, 301] on button "Next" at bounding box center [360, 303] width 68 height 23
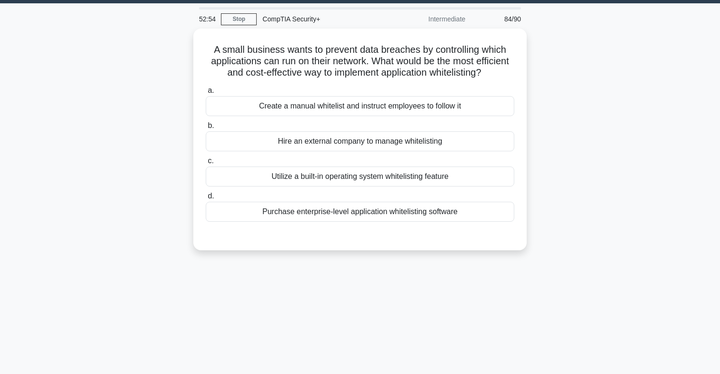
scroll to position [0, 0]
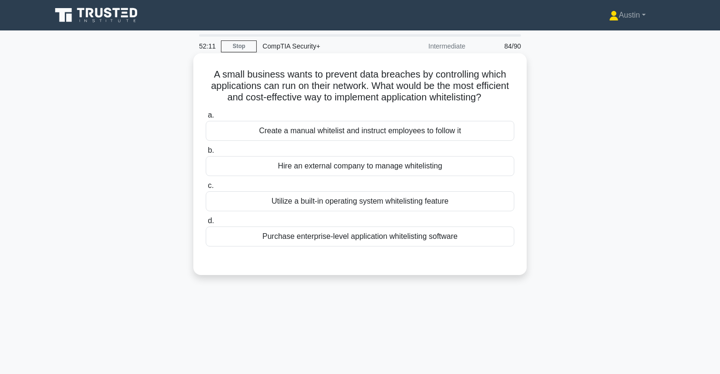
click at [328, 199] on div "Utilize a built-in operating system whitelisting feature" at bounding box center [360, 201] width 309 height 20
click at [206, 189] on input "c. Utilize a built-in operating system whitelisting feature" at bounding box center [206, 186] width 0 height 6
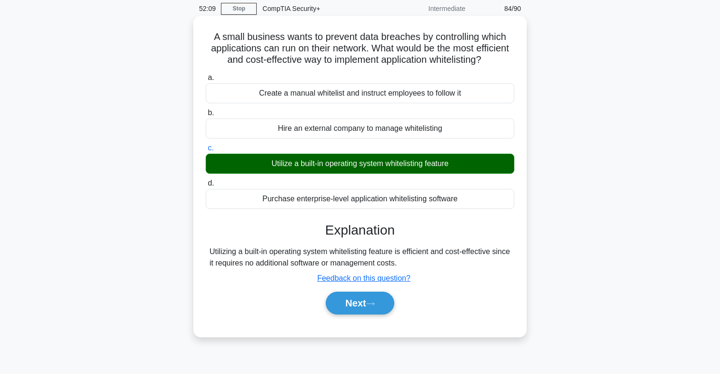
scroll to position [49, 0]
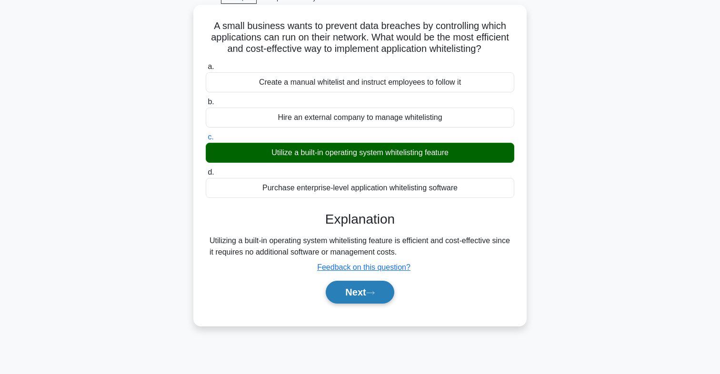
click at [340, 291] on button "Next" at bounding box center [360, 292] width 68 height 23
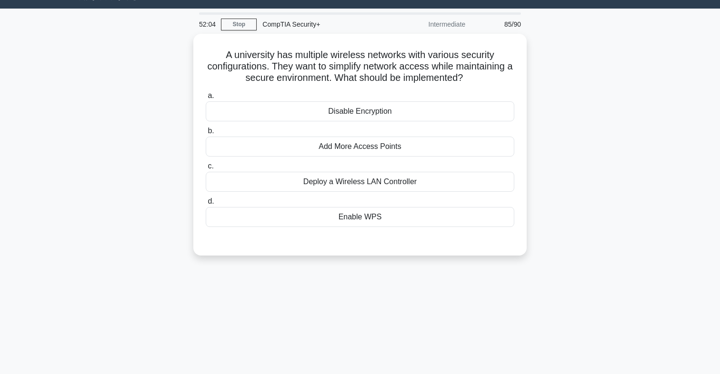
scroll to position [0, 0]
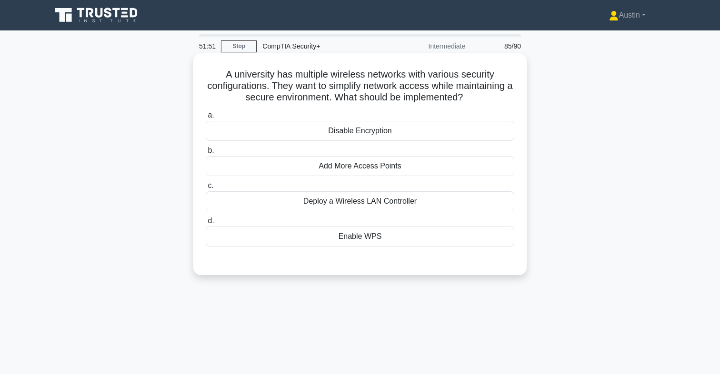
click at [367, 207] on div "Deploy a Wireless LAN Controller" at bounding box center [360, 201] width 309 height 20
click at [206, 189] on input "c. Deploy a Wireless LAN Controller" at bounding box center [206, 186] width 0 height 6
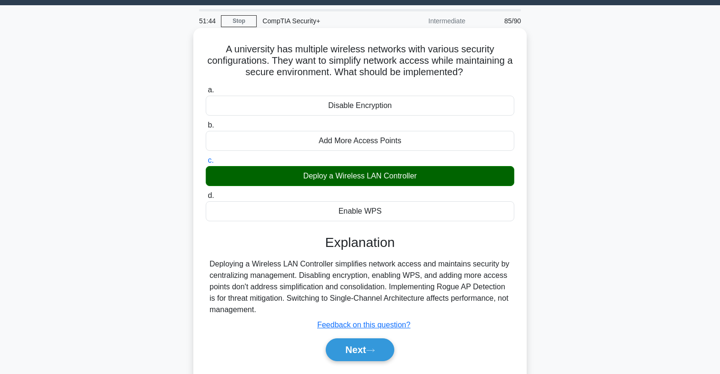
scroll to position [26, 0]
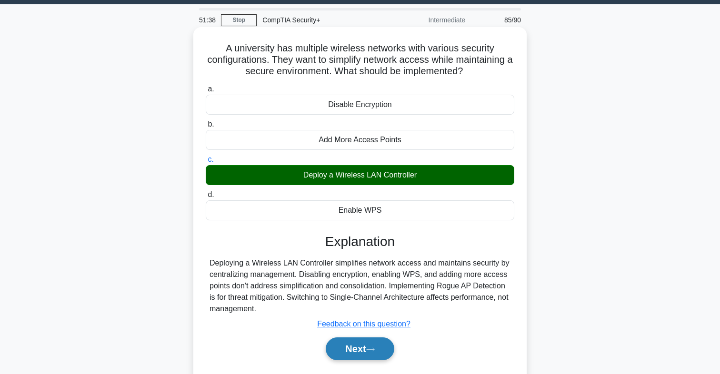
click at [340, 343] on button "Next" at bounding box center [360, 349] width 68 height 23
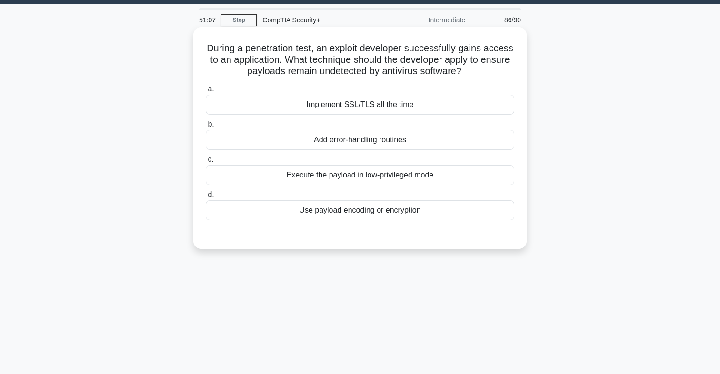
click at [361, 210] on div "Use payload encoding or encryption" at bounding box center [360, 211] width 309 height 20
click at [206, 198] on input "d. Use payload encoding or encryption" at bounding box center [206, 195] width 0 height 6
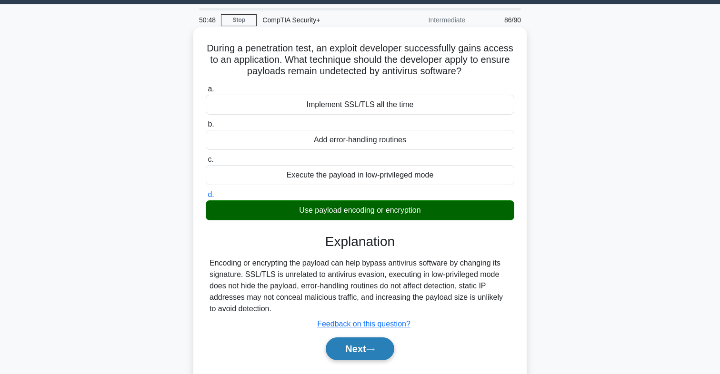
click at [344, 348] on button "Next" at bounding box center [360, 349] width 68 height 23
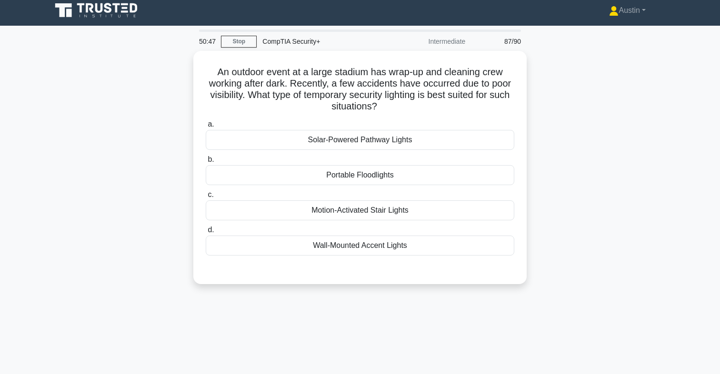
scroll to position [4, 0]
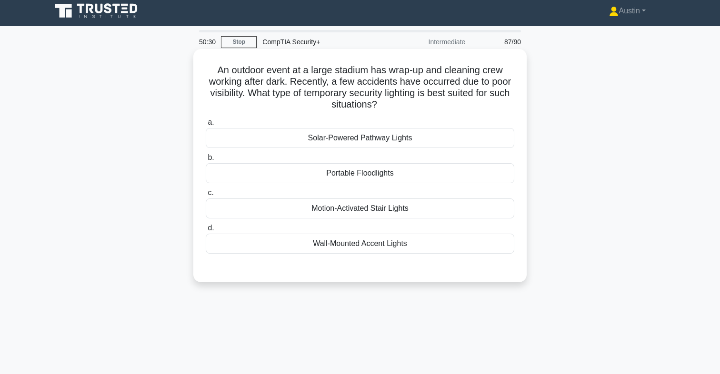
click at [361, 179] on div "Portable Floodlights" at bounding box center [360, 173] width 309 height 20
click at [206, 161] on input "b. Portable Floodlights" at bounding box center [206, 158] width 0 height 6
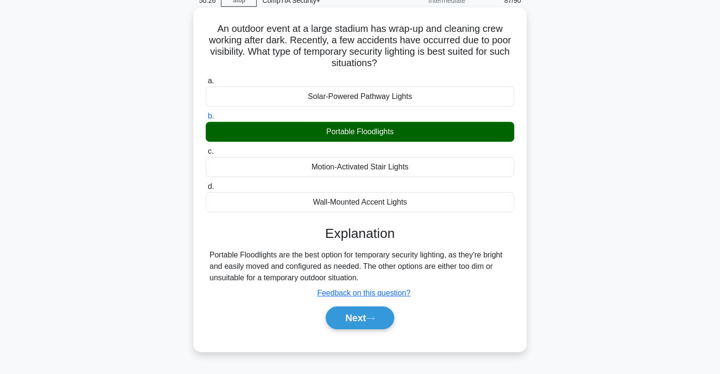
scroll to position [47, 0]
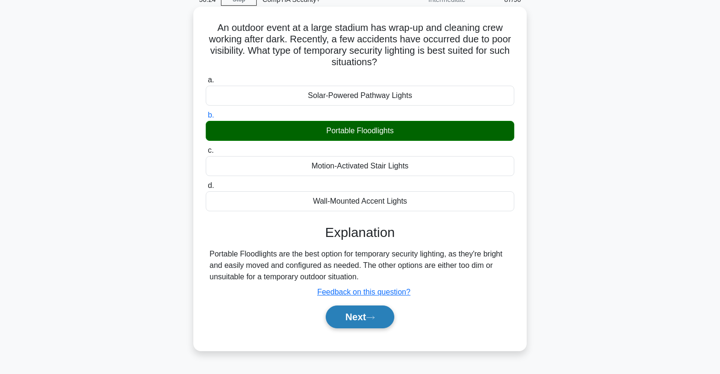
click at [335, 322] on button "Next" at bounding box center [360, 317] width 68 height 23
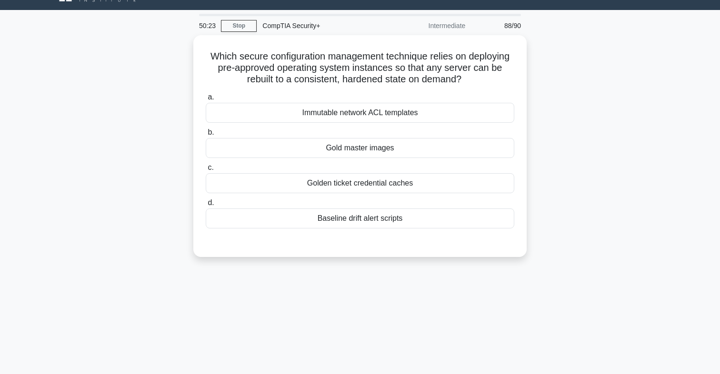
scroll to position [0, 0]
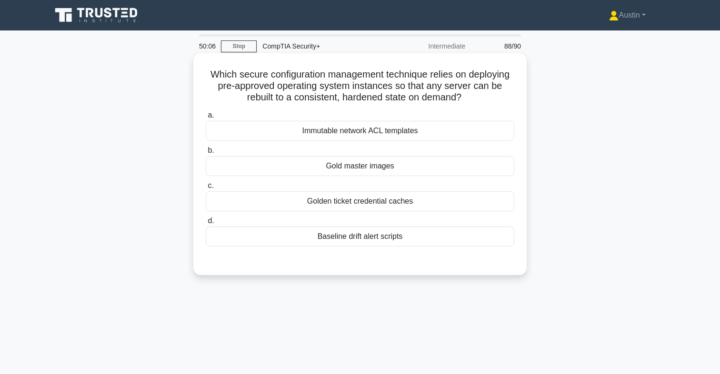
click at [356, 238] on div "Baseline drift alert scripts" at bounding box center [360, 237] width 309 height 20
click at [206, 224] on input "d. Baseline drift alert scripts" at bounding box center [206, 221] width 0 height 6
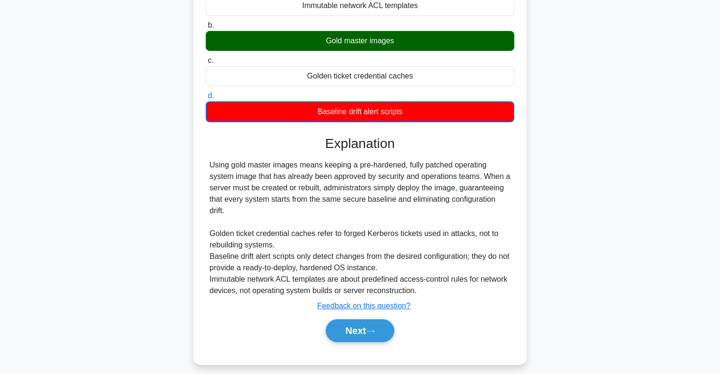
scroll to position [126, 0]
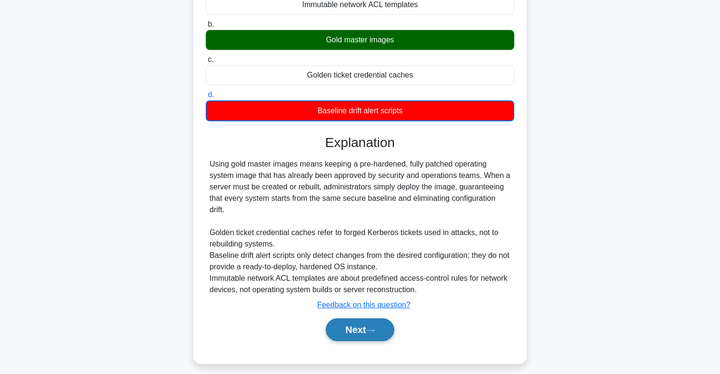
click at [332, 329] on button "Next" at bounding box center [360, 330] width 68 height 23
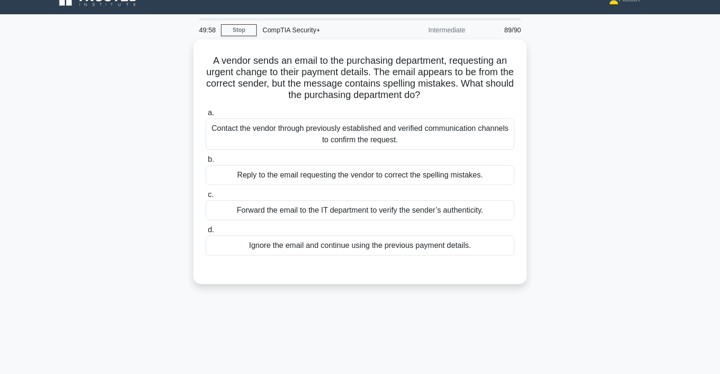
scroll to position [0, 0]
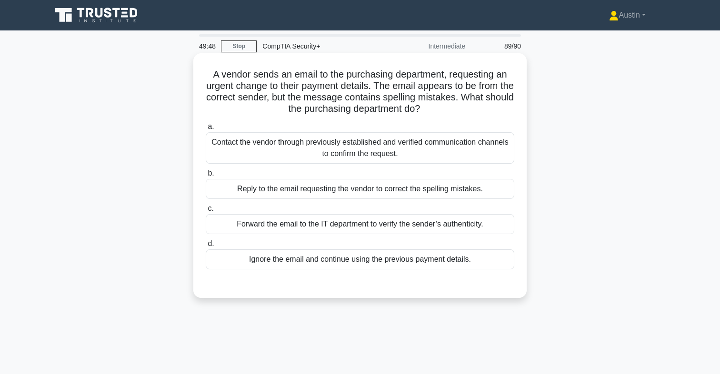
click at [365, 146] on div "Contact the vendor through previously established and verified communication ch…" at bounding box center [360, 147] width 309 height 31
click at [206, 130] on input "a. Contact the vendor through previously established and verified communication…" at bounding box center [206, 127] width 0 height 6
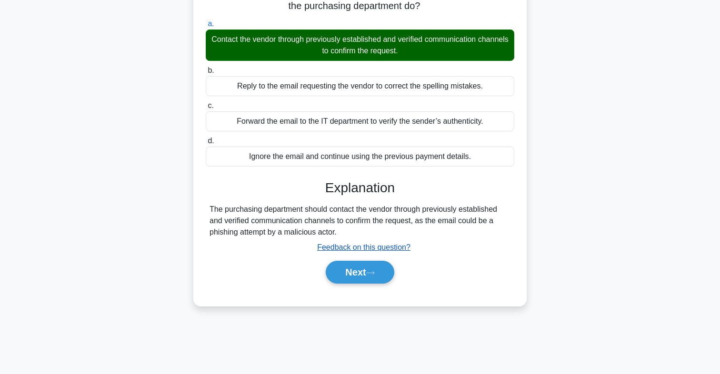
scroll to position [109, 0]
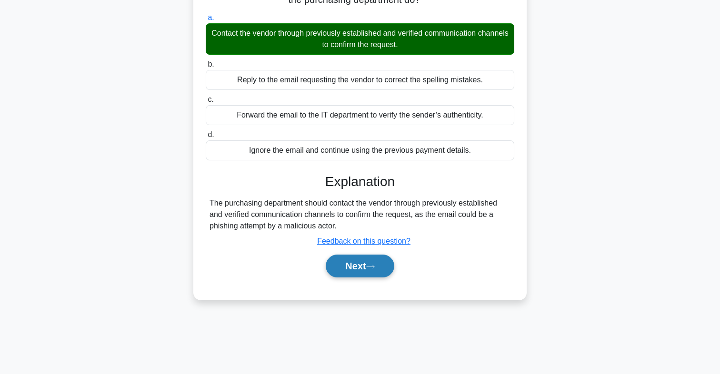
click at [352, 271] on button "Next" at bounding box center [360, 266] width 68 height 23
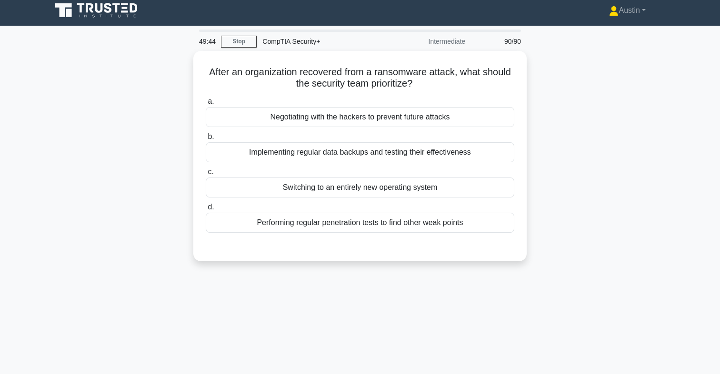
scroll to position [0, 0]
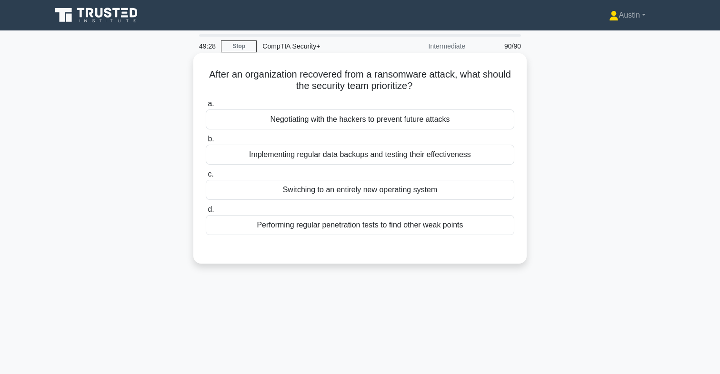
click at [334, 229] on div "Performing regular penetration tests to find other weak points" at bounding box center [360, 225] width 309 height 20
click at [206, 213] on input "d. Performing regular penetration tests to find other weak points" at bounding box center [206, 210] width 0 height 6
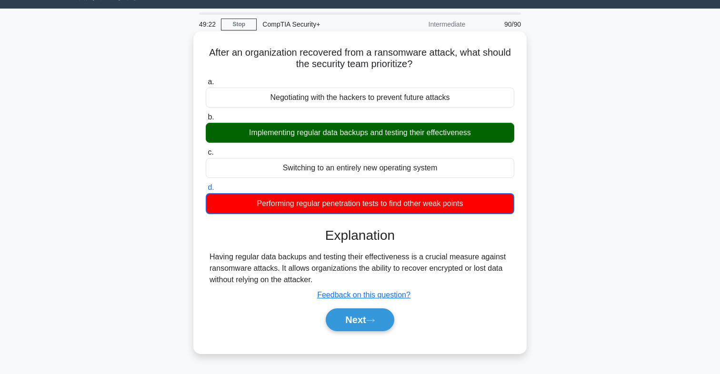
scroll to position [24, 0]
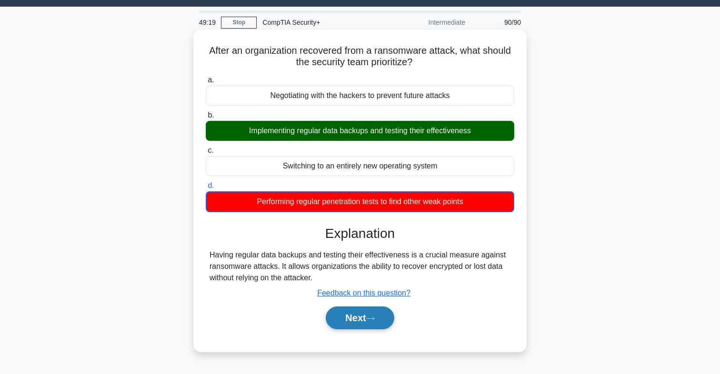
click at [349, 313] on button "Next" at bounding box center [360, 318] width 68 height 23
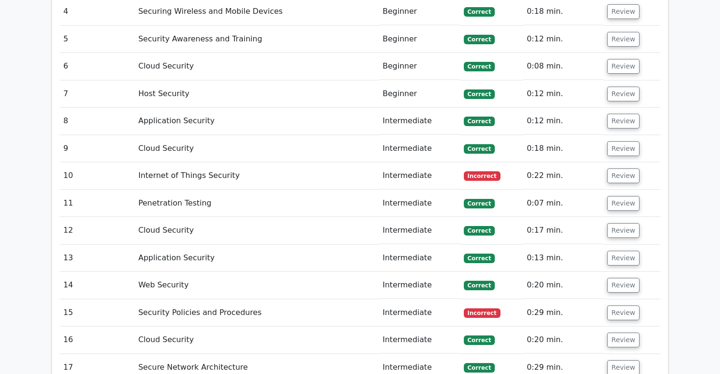
scroll to position [1429, 0]
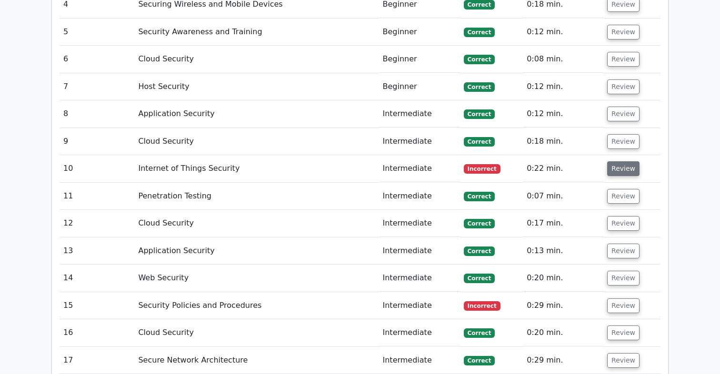
click at [611, 175] on button "Review" at bounding box center [623, 168] width 32 height 15
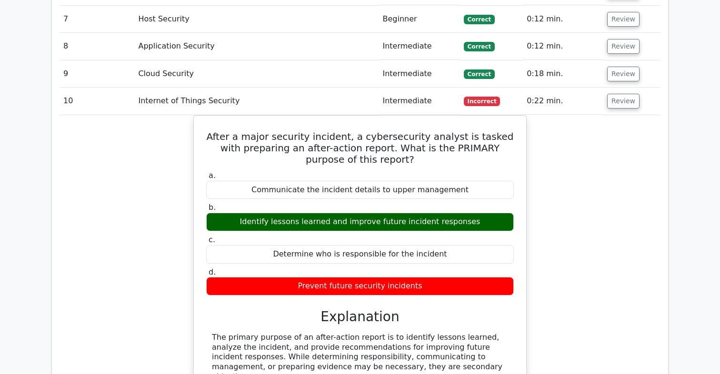
scroll to position [1501, 0]
